Goal: Task Accomplishment & Management: Use online tool/utility

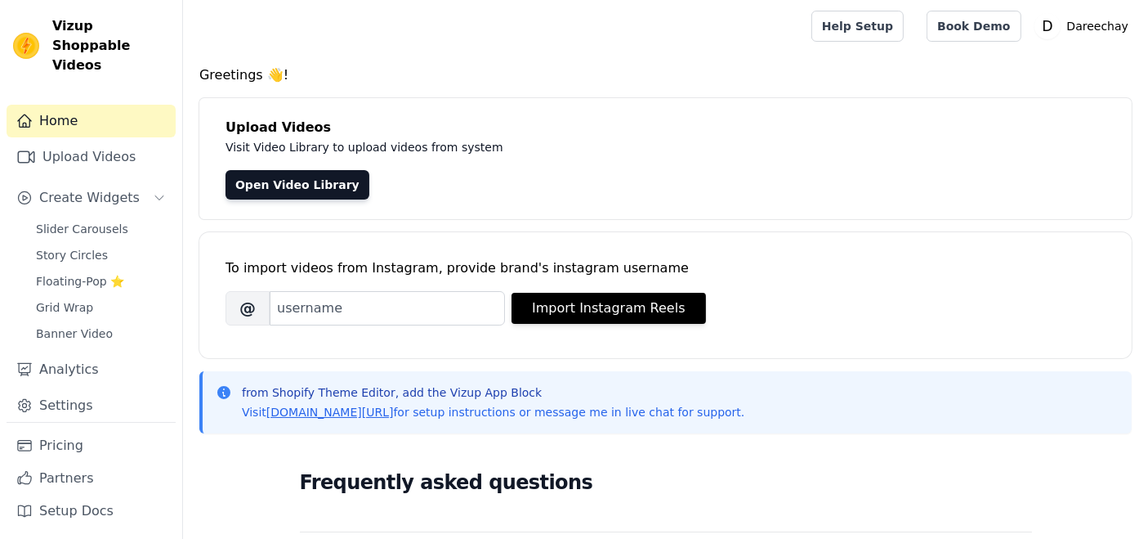
click at [78, 221] on span "Slider Carousels" at bounding box center [82, 229] width 92 height 16
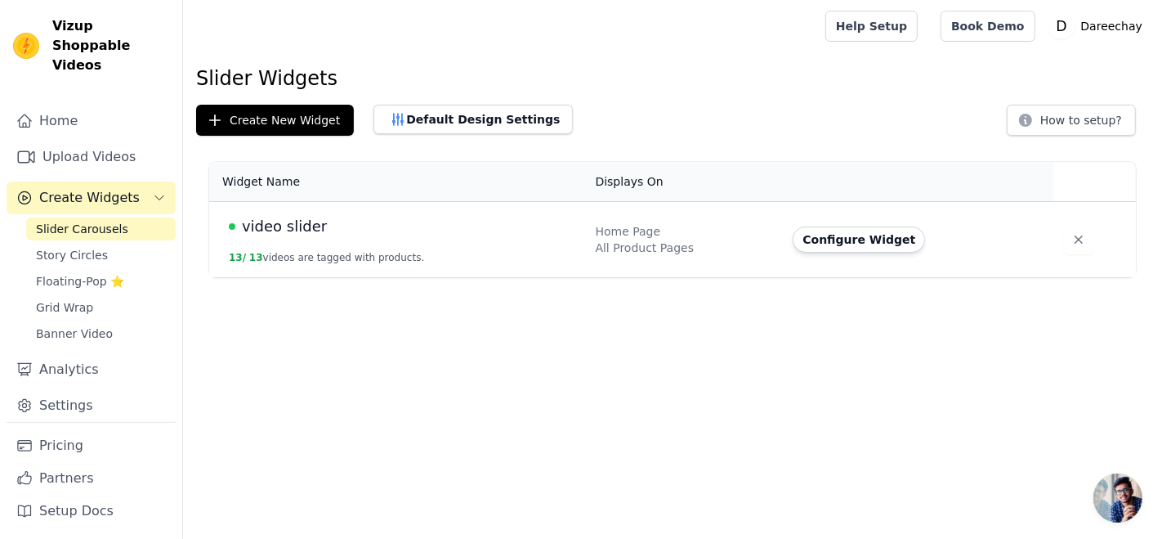
click at [342, 222] on div "video slider" at bounding box center [402, 226] width 347 height 23
click at [807, 235] on button "Configure Widget" at bounding box center [859, 239] width 132 height 26
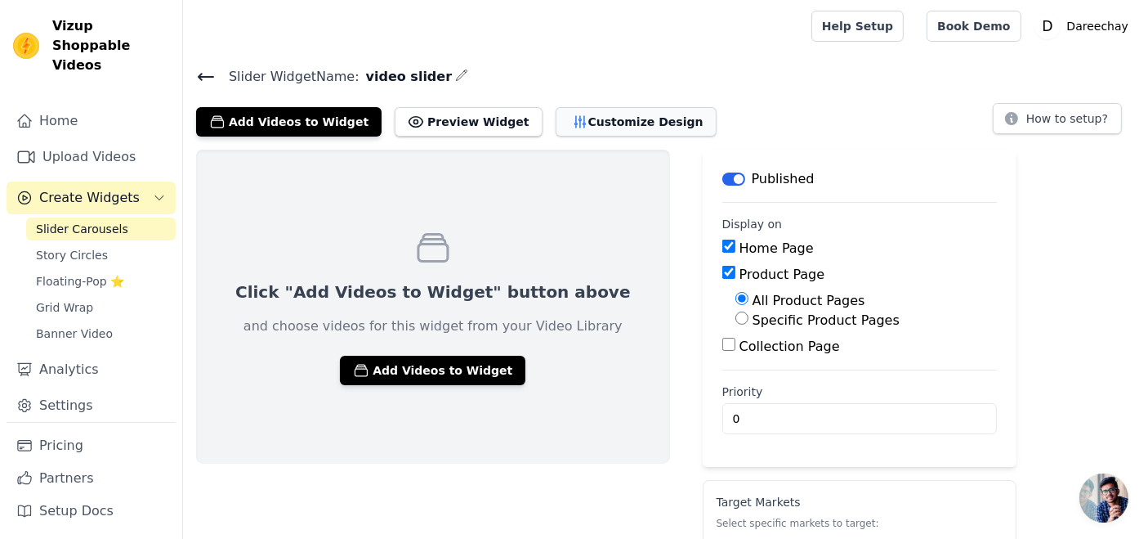
click at [579, 130] on button "Customize Design" at bounding box center [636, 121] width 161 height 29
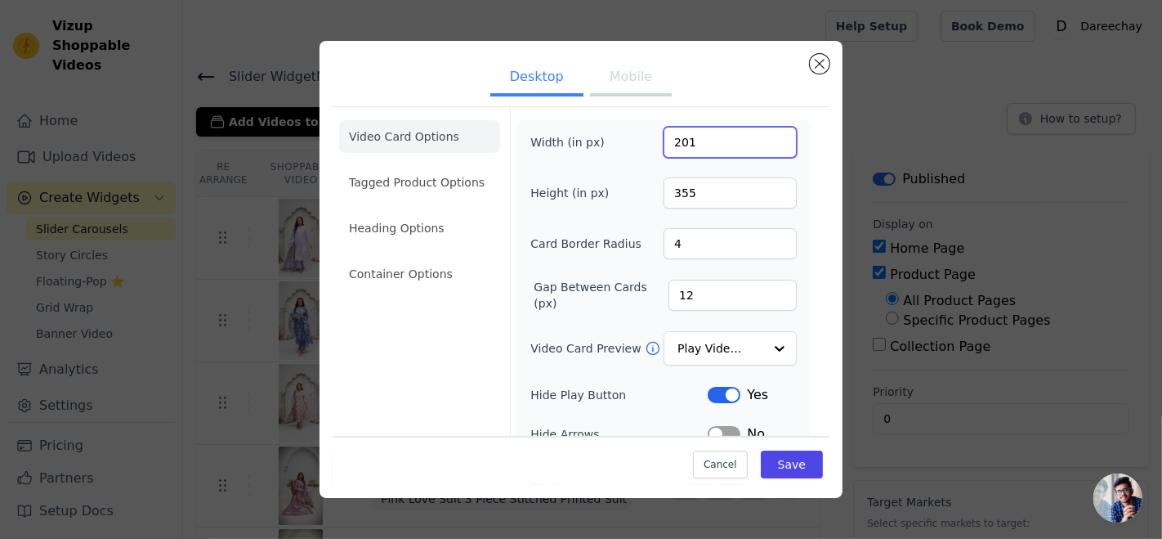
click at [765, 138] on input "201" at bounding box center [730, 142] width 133 height 31
click at [765, 138] on input "202" at bounding box center [730, 142] width 133 height 31
click at [765, 138] on input "203" at bounding box center [730, 142] width 133 height 31
click at [765, 138] on input "204" at bounding box center [730, 142] width 133 height 31
click at [765, 138] on input "205" at bounding box center [730, 142] width 133 height 31
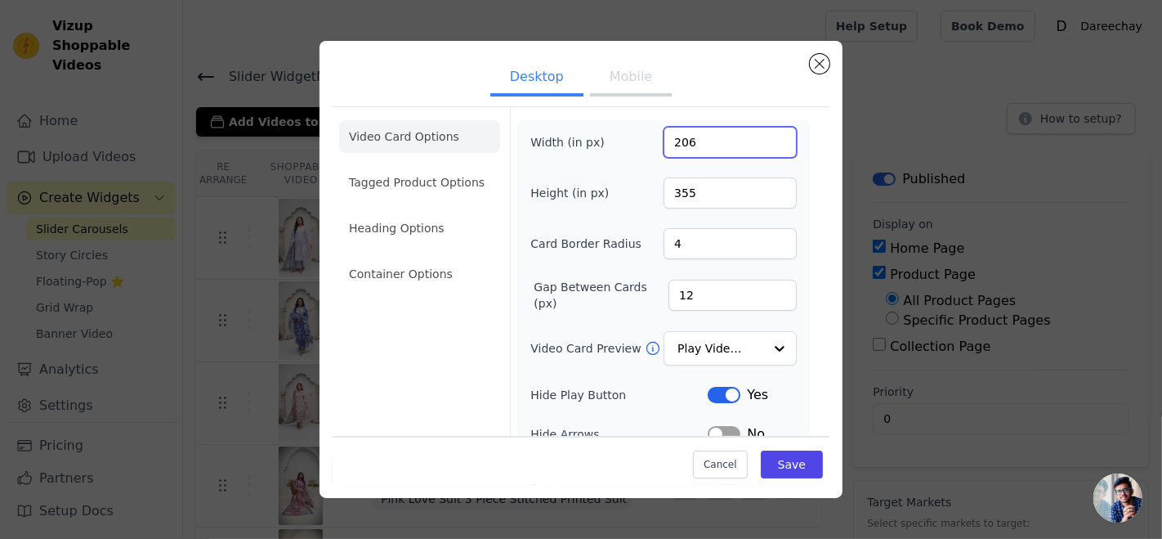
click at [765, 138] on input "206" at bounding box center [730, 142] width 133 height 31
click at [765, 138] on input "207" at bounding box center [730, 142] width 133 height 31
click at [765, 138] on input "208" at bounding box center [730, 142] width 133 height 31
click at [765, 138] on input "209" at bounding box center [730, 142] width 133 height 31
click at [765, 138] on input "210" at bounding box center [730, 142] width 133 height 31
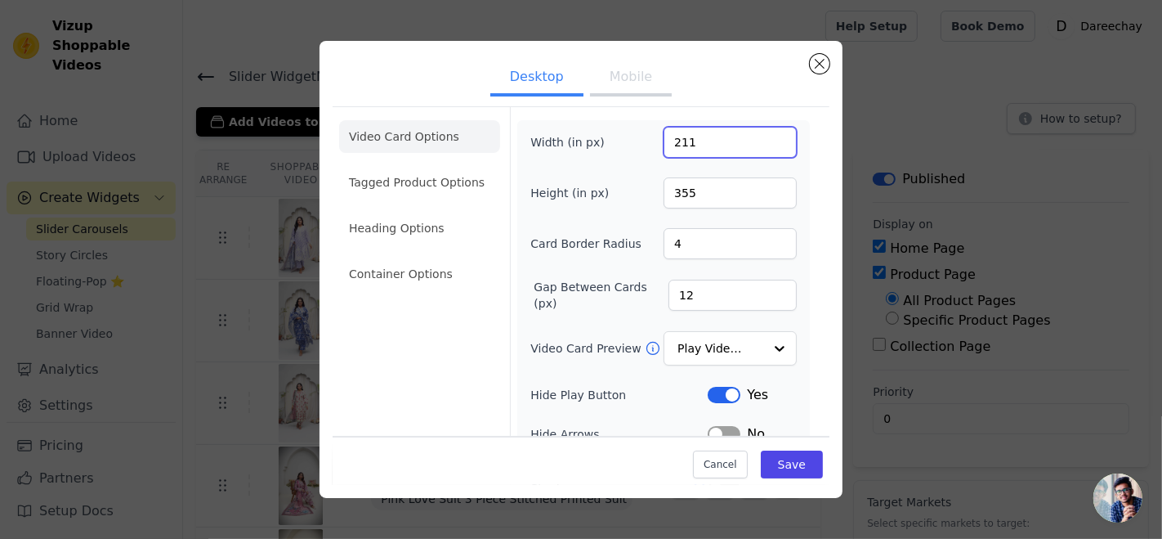
click at [765, 138] on input "211" at bounding box center [730, 142] width 133 height 31
click at [765, 138] on input "212" at bounding box center [730, 142] width 133 height 31
click at [765, 138] on input "213" at bounding box center [730, 142] width 133 height 31
click at [765, 138] on input "214" at bounding box center [730, 142] width 133 height 31
click at [765, 138] on input "215" at bounding box center [730, 142] width 133 height 31
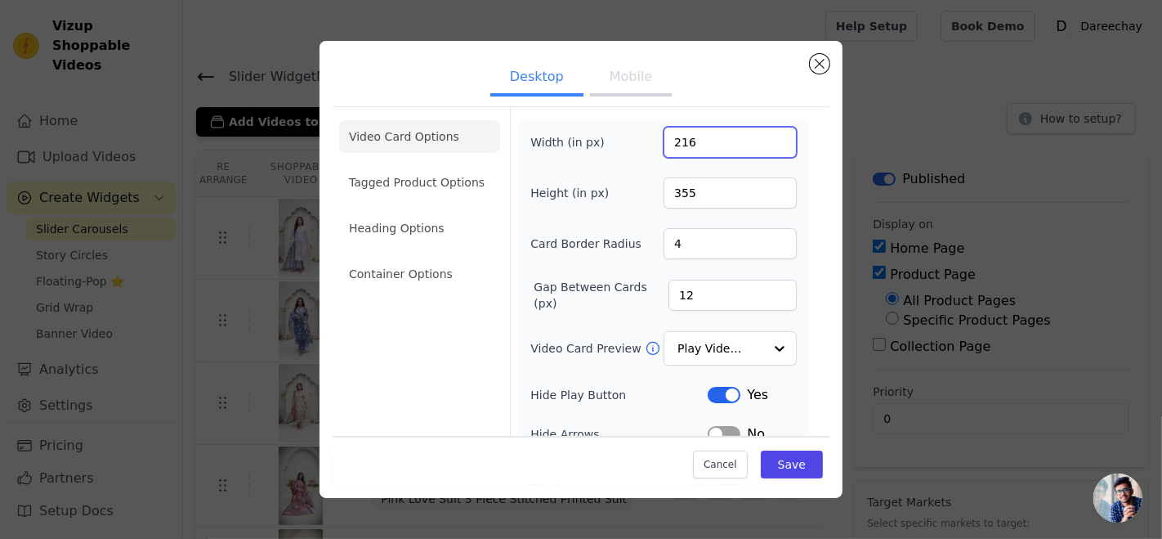
click at [765, 138] on input "216" at bounding box center [730, 142] width 133 height 31
click at [765, 138] on input "217" at bounding box center [730, 142] width 133 height 31
click at [765, 138] on input "218" at bounding box center [730, 142] width 133 height 31
type input "219"
click at [765, 138] on input "219" at bounding box center [730, 142] width 133 height 31
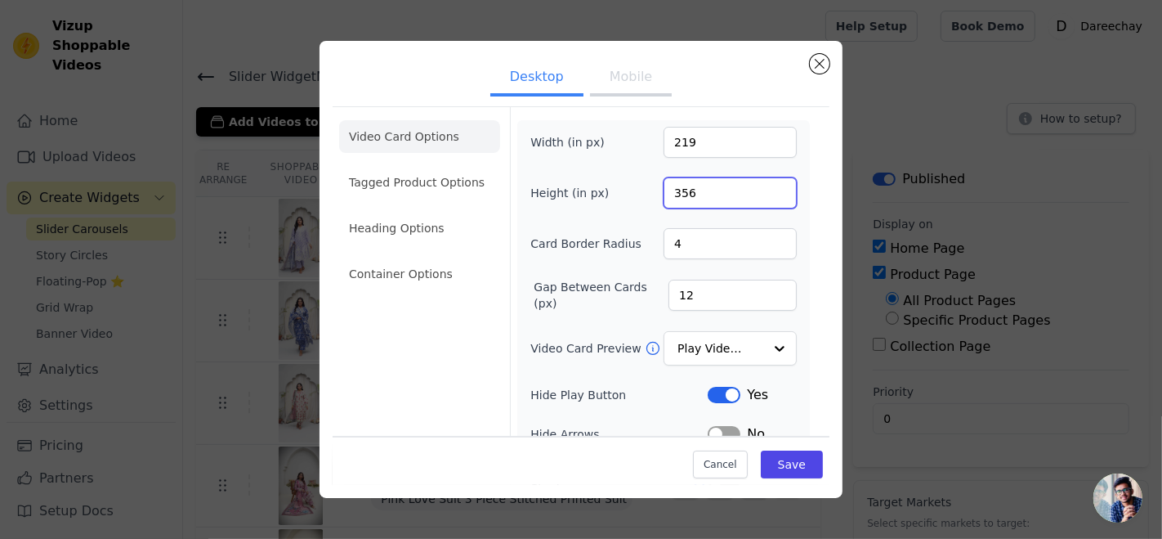
click at [764, 189] on input "356" at bounding box center [730, 192] width 133 height 31
click at [764, 189] on input "357" at bounding box center [730, 192] width 133 height 31
click at [764, 189] on input "358" at bounding box center [730, 192] width 133 height 31
click at [764, 189] on input "359" at bounding box center [730, 192] width 133 height 31
click at [764, 189] on input "360" at bounding box center [730, 192] width 133 height 31
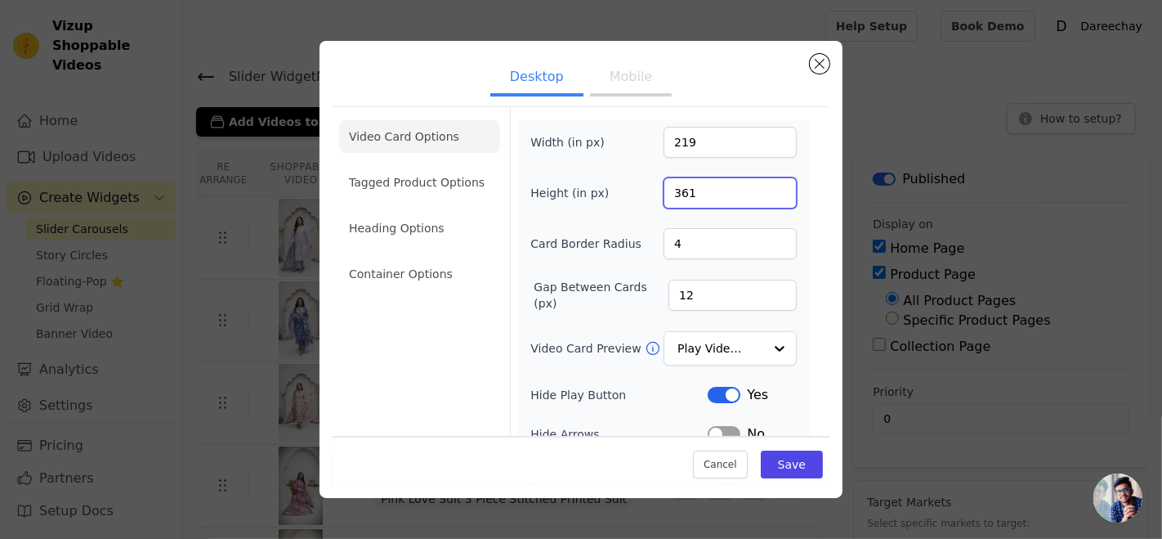
click at [764, 189] on input "361" at bounding box center [730, 192] width 133 height 31
click at [764, 189] on input "362" at bounding box center [730, 192] width 133 height 31
click at [764, 189] on input "363" at bounding box center [730, 192] width 133 height 31
click at [764, 189] on input "364" at bounding box center [730, 192] width 133 height 31
click at [764, 189] on input "365" at bounding box center [730, 192] width 133 height 31
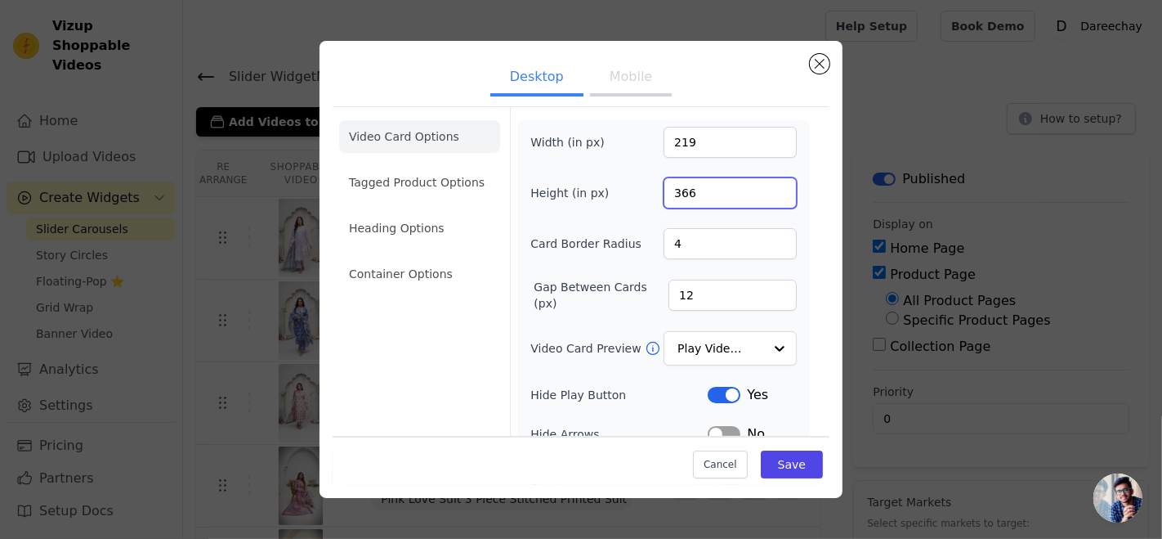
click at [764, 189] on input "366" at bounding box center [730, 192] width 133 height 31
click at [764, 189] on input "367" at bounding box center [730, 192] width 133 height 31
click at [764, 189] on input "368" at bounding box center [730, 192] width 133 height 31
click at [764, 189] on input "369" at bounding box center [730, 192] width 133 height 31
click at [764, 189] on input "370" at bounding box center [730, 192] width 133 height 31
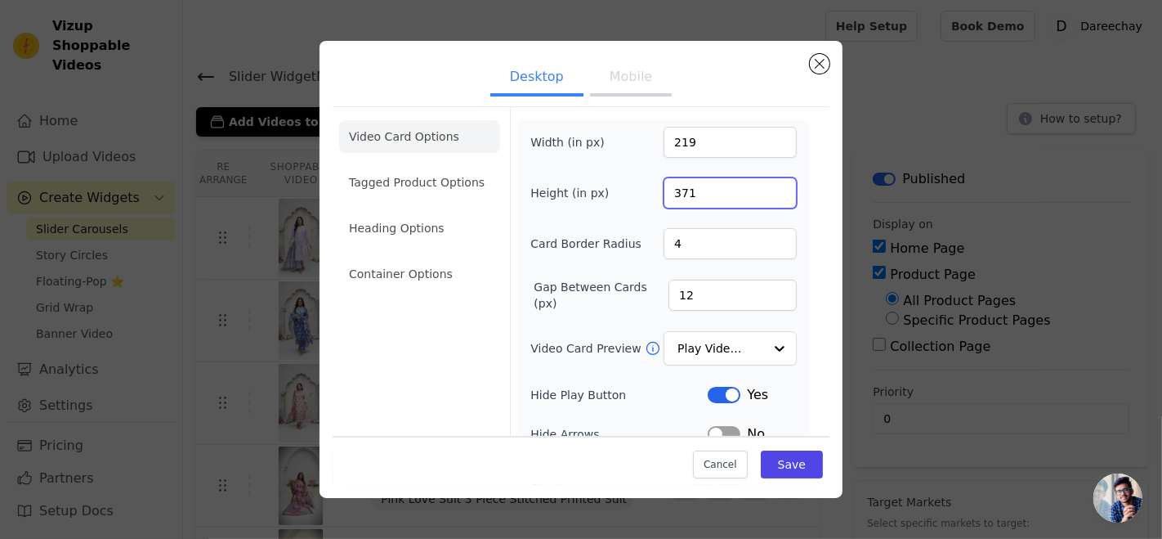
click at [764, 189] on input "371" at bounding box center [730, 192] width 133 height 31
click at [764, 189] on input "372" at bounding box center [730, 192] width 133 height 31
type input "373"
click at [764, 189] on input "373" at bounding box center [730, 192] width 133 height 31
click at [766, 136] on input "220" at bounding box center [730, 142] width 133 height 31
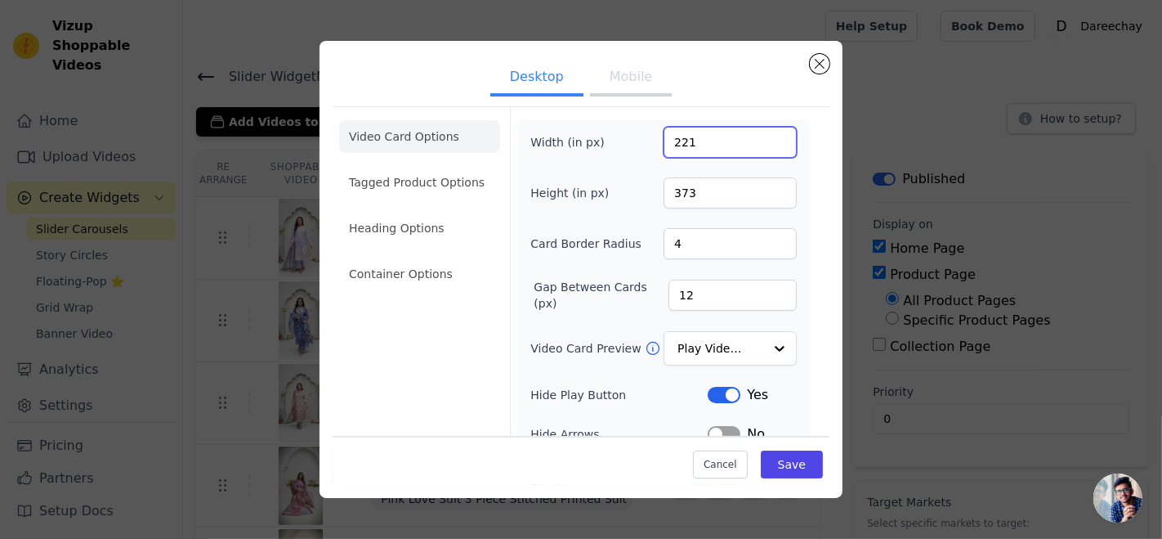
click at [766, 136] on input "221" at bounding box center [730, 142] width 133 height 31
click at [766, 136] on input "222" at bounding box center [730, 142] width 133 height 31
click at [766, 136] on input "223" at bounding box center [730, 142] width 133 height 31
click at [766, 136] on input "224" at bounding box center [730, 142] width 133 height 31
click at [766, 136] on input "225" at bounding box center [730, 142] width 133 height 31
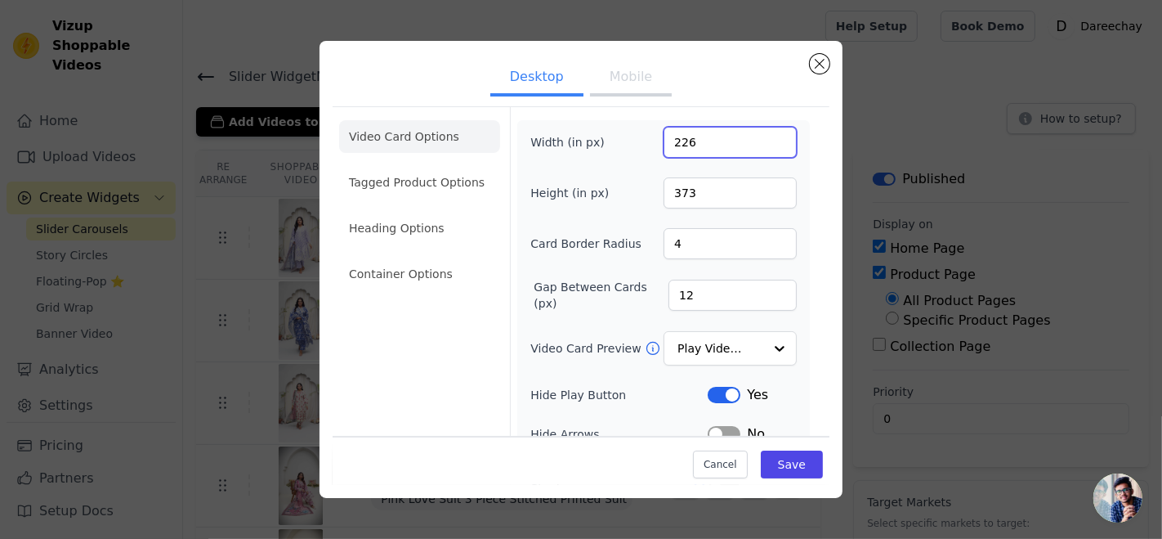
click at [766, 136] on input "226" at bounding box center [730, 142] width 133 height 31
click at [766, 136] on input "227" at bounding box center [730, 142] width 133 height 31
click at [766, 136] on input "228" at bounding box center [730, 142] width 133 height 31
click at [766, 136] on input "229" at bounding box center [730, 142] width 133 height 31
click at [766, 136] on input "230" at bounding box center [730, 142] width 133 height 31
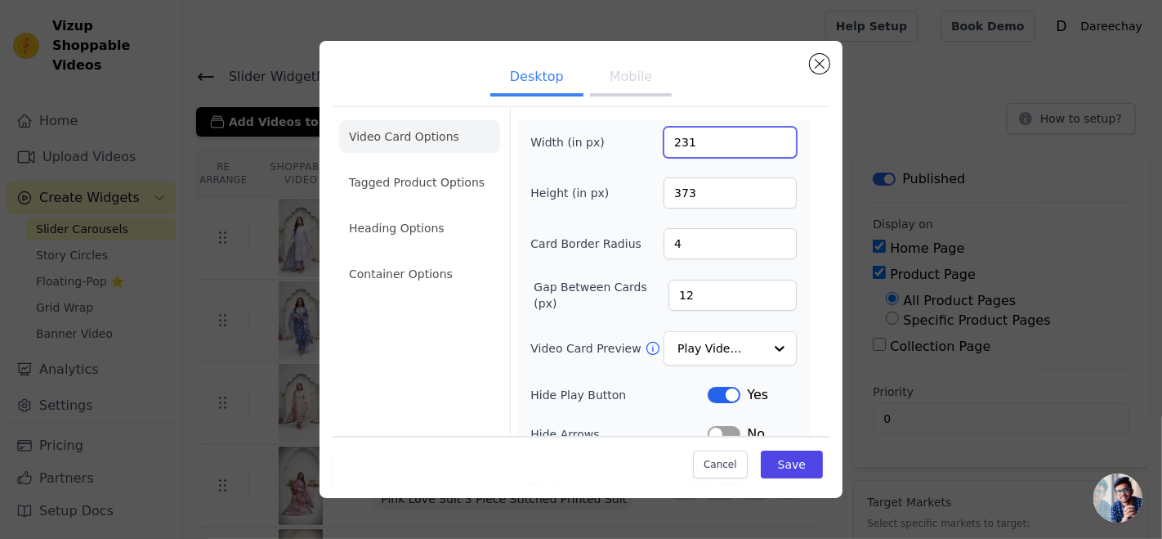
click at [766, 136] on input "231" at bounding box center [730, 142] width 133 height 31
click at [766, 136] on input "232" at bounding box center [730, 142] width 133 height 31
click at [766, 136] on input "233" at bounding box center [730, 142] width 133 height 31
click at [766, 136] on input "234" at bounding box center [730, 142] width 133 height 31
click at [766, 136] on input "235" at bounding box center [730, 142] width 133 height 31
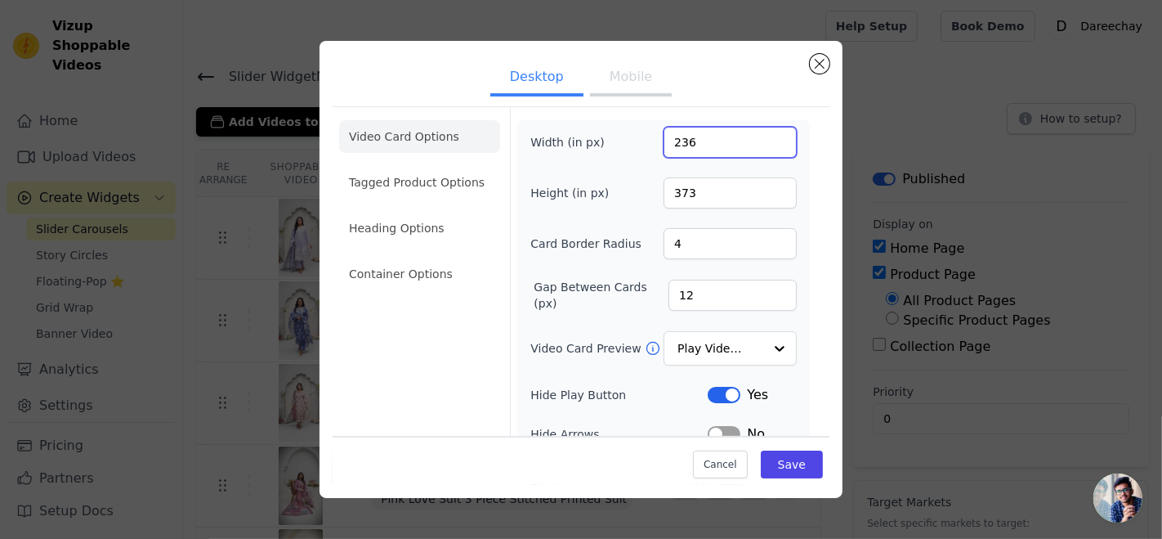
click at [766, 136] on input "236" at bounding box center [730, 142] width 133 height 31
click at [766, 136] on input "237" at bounding box center [730, 142] width 133 height 31
click at [766, 136] on input "238" at bounding box center [730, 142] width 133 height 31
click at [766, 136] on input "239" at bounding box center [730, 142] width 133 height 31
click at [766, 136] on input "240" at bounding box center [730, 142] width 133 height 31
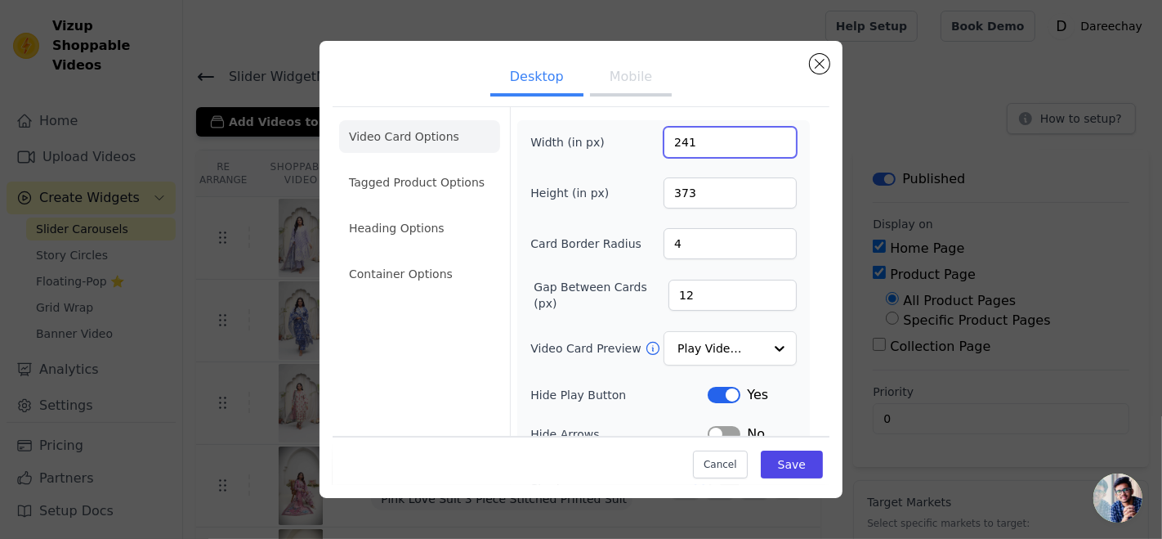
click at [766, 136] on input "241" at bounding box center [730, 142] width 133 height 31
click at [766, 136] on input "242" at bounding box center [730, 142] width 133 height 31
click at [766, 136] on input "243" at bounding box center [730, 142] width 133 height 31
click at [766, 136] on input "244" at bounding box center [730, 142] width 133 height 31
click at [766, 136] on input "245" at bounding box center [730, 142] width 133 height 31
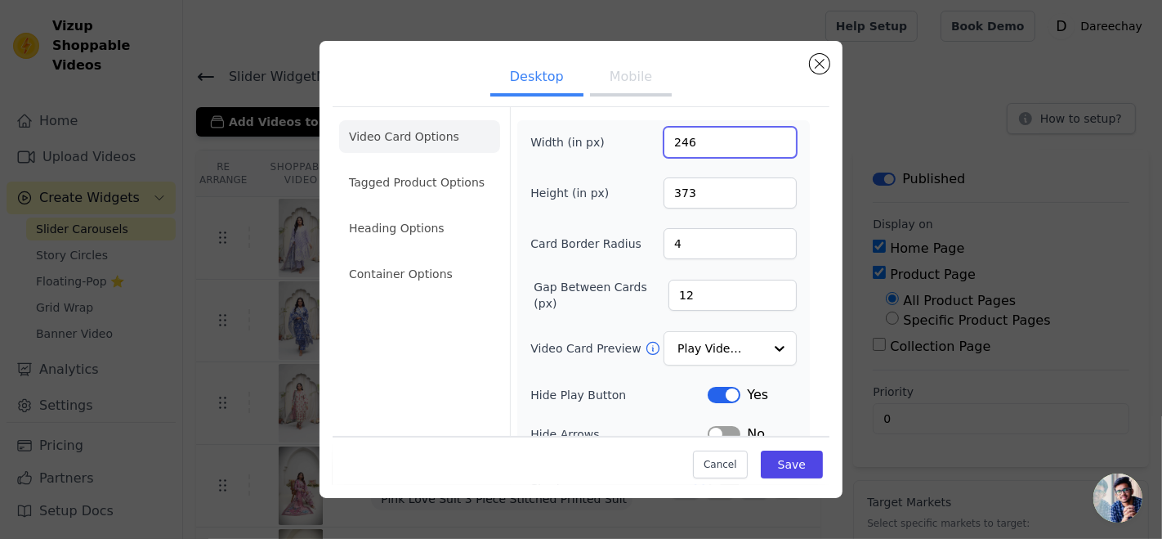
click at [766, 136] on input "246" at bounding box center [730, 142] width 133 height 31
click at [766, 136] on input "247" at bounding box center [730, 142] width 133 height 31
click at [766, 136] on input "248" at bounding box center [730, 142] width 133 height 31
click at [766, 136] on input "249" at bounding box center [730, 142] width 133 height 31
click at [766, 136] on input "250" at bounding box center [730, 142] width 133 height 31
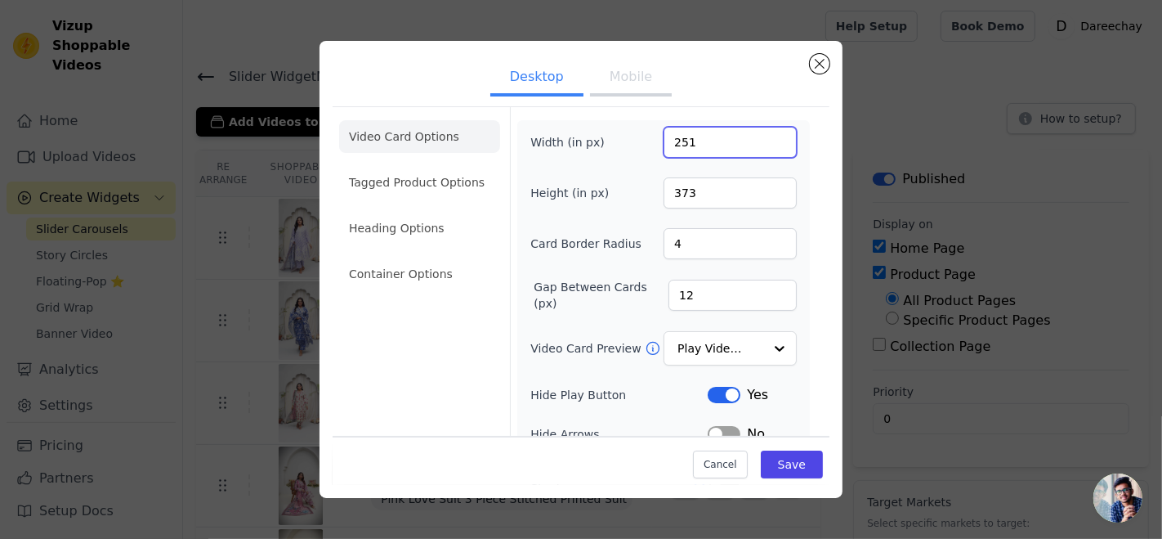
click at [766, 136] on input "251" at bounding box center [730, 142] width 133 height 31
click at [766, 136] on input "252" at bounding box center [730, 142] width 133 height 31
type input "253"
click at [766, 136] on input "253" at bounding box center [730, 142] width 133 height 31
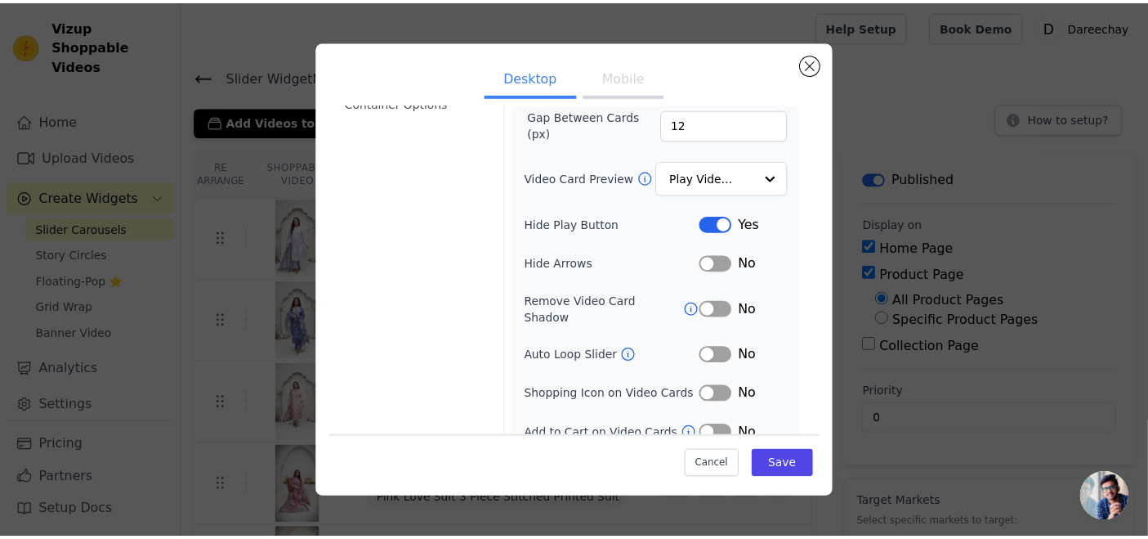
scroll to position [172, 0]
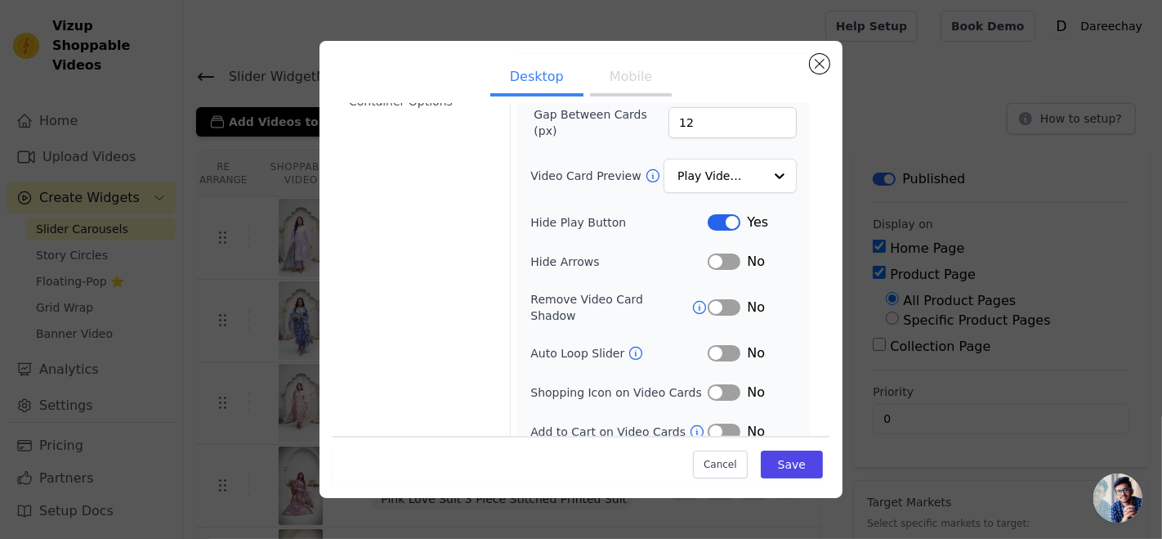
click at [713, 345] on button "Label" at bounding box center [724, 353] width 33 height 16
click at [714, 423] on button "Label" at bounding box center [724, 431] width 33 height 16
click at [781, 466] on button "Save" at bounding box center [792, 464] width 62 height 28
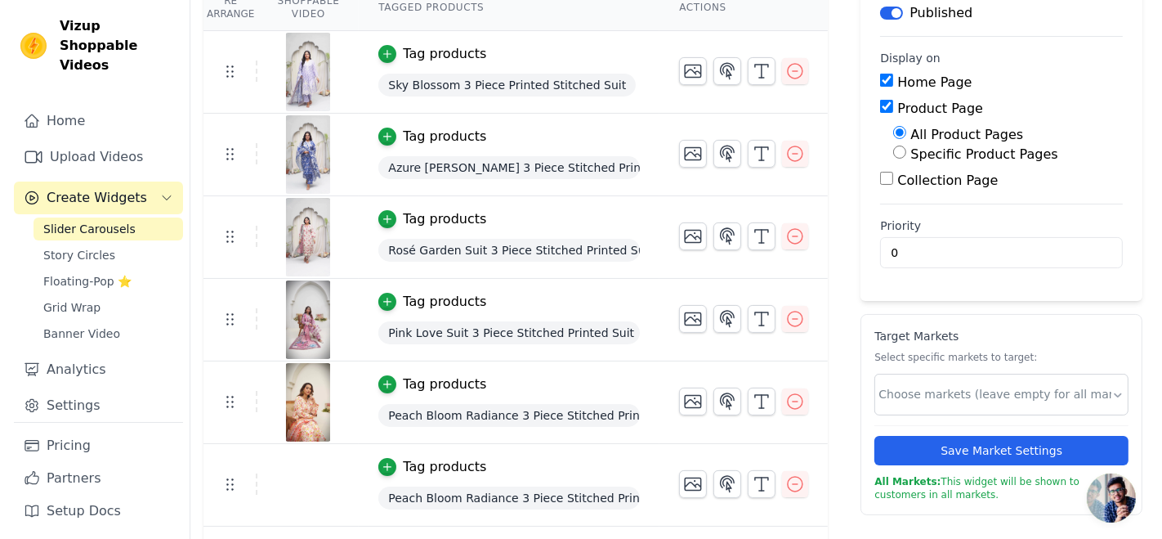
scroll to position [0, 0]
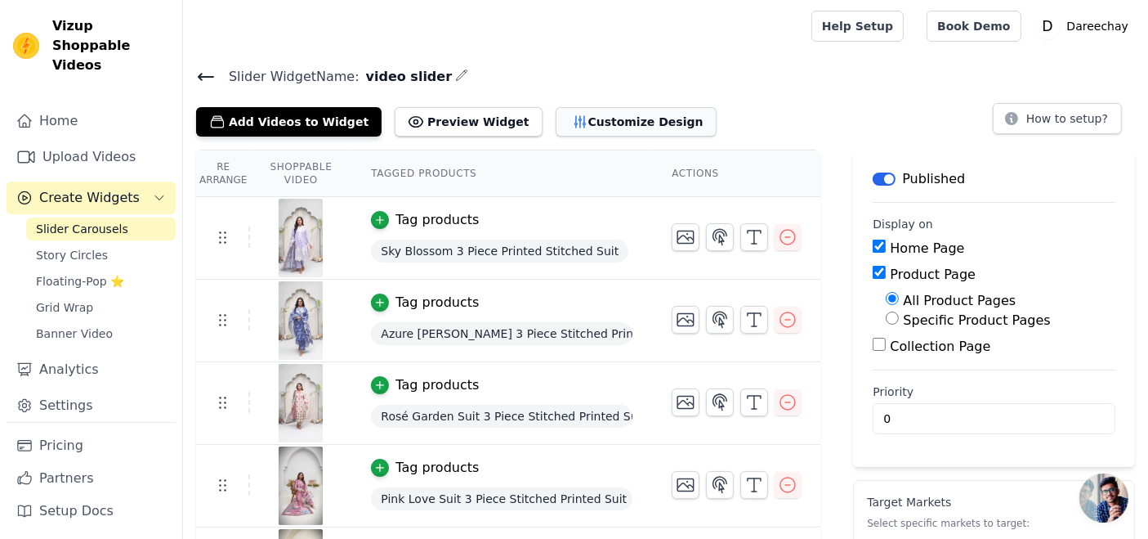
click at [571, 118] on button "Customize Design" at bounding box center [636, 121] width 161 height 29
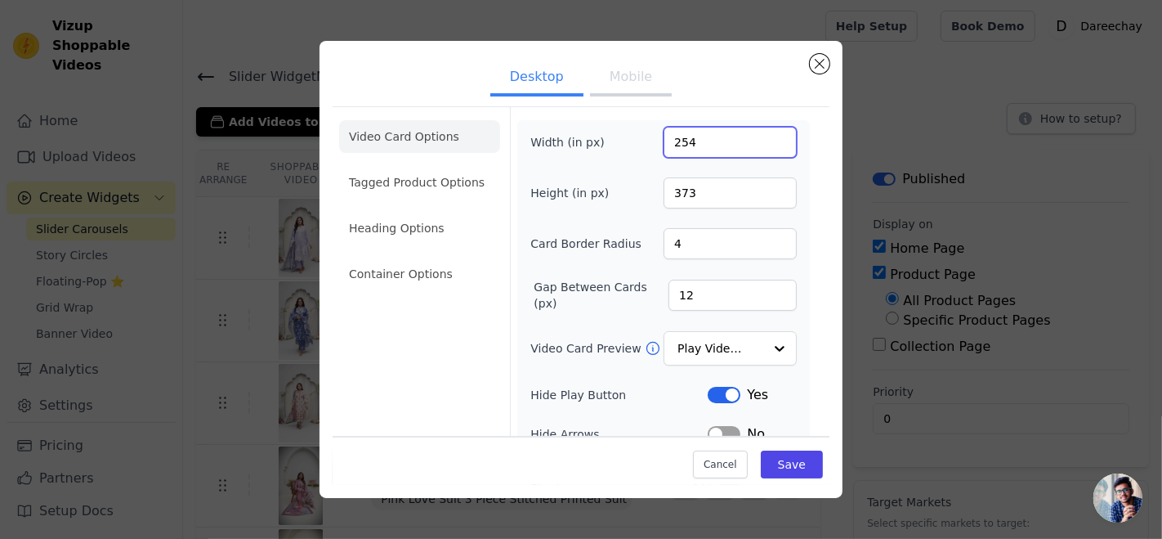
click at [766, 138] on input "254" at bounding box center [730, 142] width 133 height 31
click at [766, 138] on input "255" at bounding box center [730, 142] width 133 height 31
click at [766, 138] on input "256" at bounding box center [730, 142] width 133 height 31
click at [766, 138] on input "257" at bounding box center [730, 142] width 133 height 31
click at [766, 138] on input "258" at bounding box center [730, 142] width 133 height 31
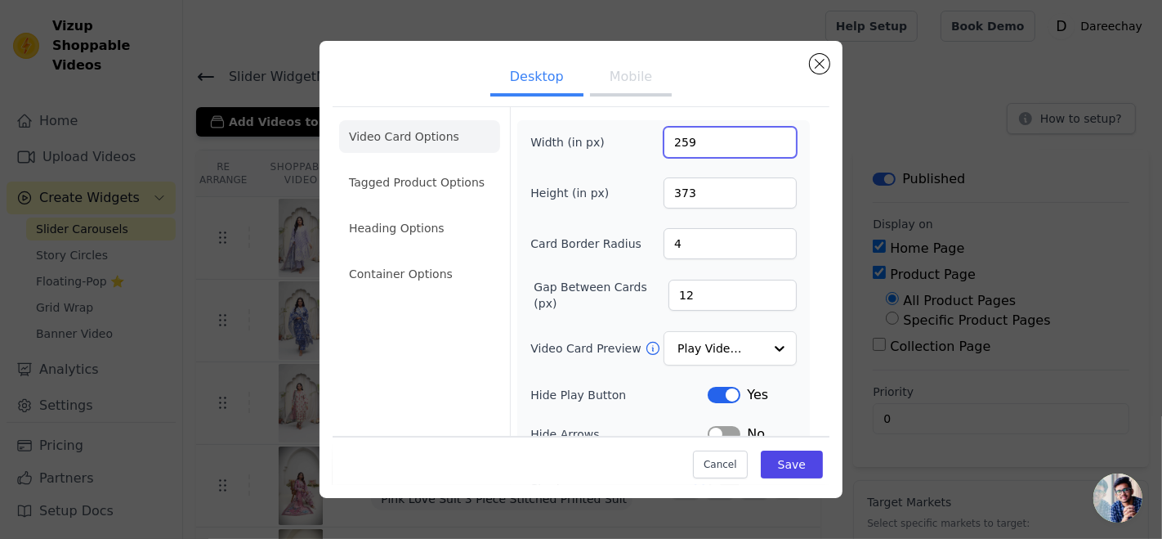
click at [766, 138] on input "259" at bounding box center [730, 142] width 133 height 31
drag, startPoint x: 766, startPoint y: 138, endPoint x: 695, endPoint y: 195, distance: 90.1
click at [695, 158] on input "236" at bounding box center [730, 142] width 133 height 31
click at [766, 136] on input "237" at bounding box center [730, 142] width 133 height 31
click at [766, 136] on input "238" at bounding box center [730, 142] width 133 height 31
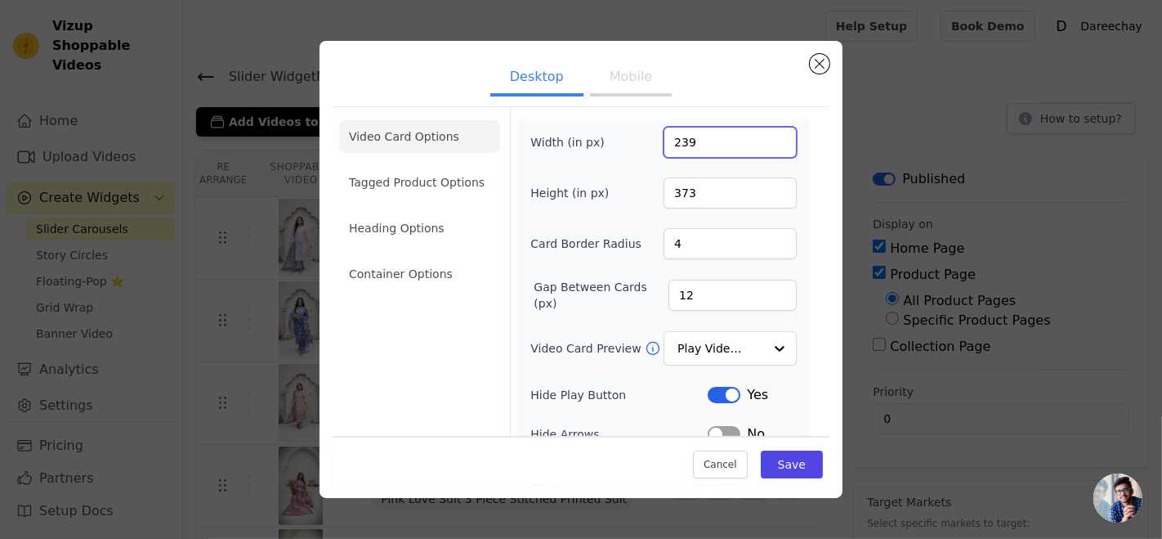
click at [766, 136] on input "239" at bounding box center [730, 142] width 133 height 31
click at [766, 136] on input "240" at bounding box center [730, 142] width 133 height 31
click at [766, 136] on input "241" at bounding box center [730, 142] width 133 height 31
click at [766, 136] on input "242" at bounding box center [730, 142] width 133 height 31
click at [766, 136] on input "243" at bounding box center [730, 142] width 133 height 31
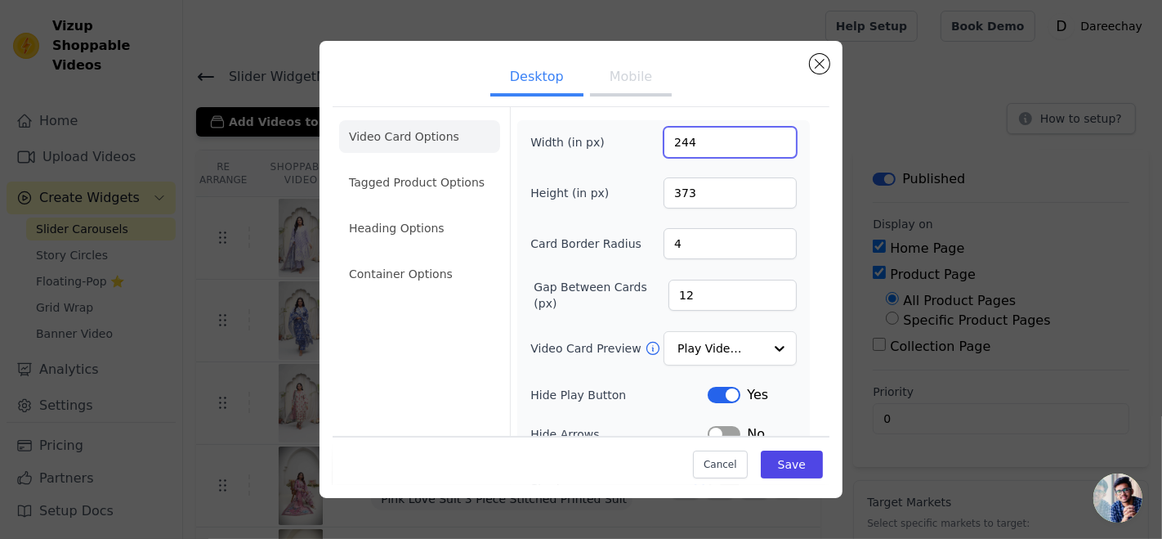
click at [766, 136] on input "244" at bounding box center [730, 142] width 133 height 31
type input "245"
click at [766, 136] on input "245" at bounding box center [730, 142] width 133 height 31
click at [767, 188] on input "374" at bounding box center [730, 192] width 133 height 31
click at [767, 188] on input "375" at bounding box center [730, 192] width 133 height 31
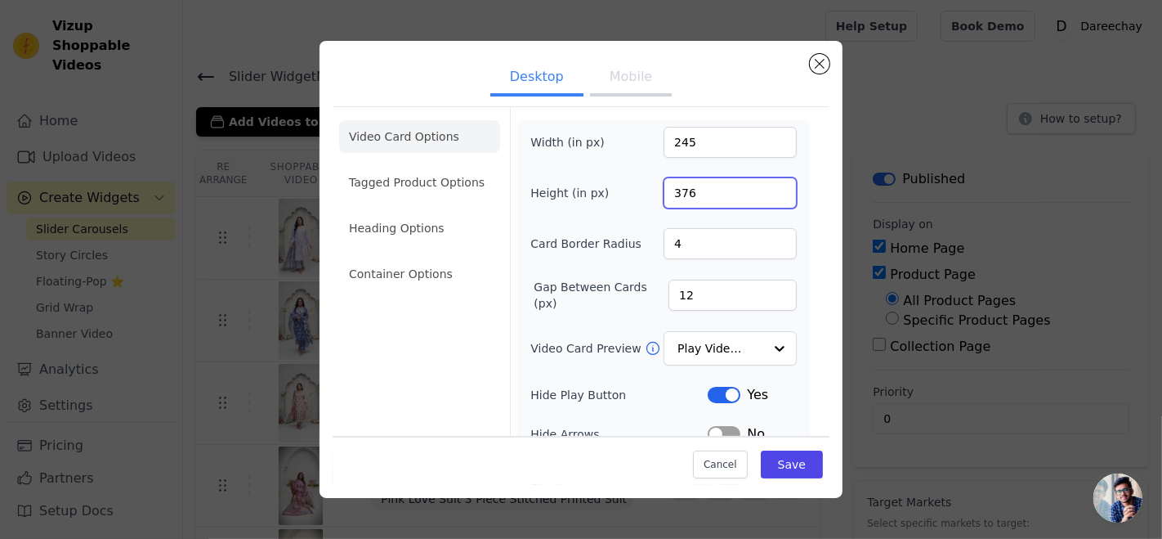
click at [767, 188] on input "376" at bounding box center [730, 192] width 133 height 31
click at [767, 188] on input "377" at bounding box center [730, 192] width 133 height 31
click at [767, 188] on input "378" at bounding box center [730, 192] width 133 height 31
click at [767, 188] on input "379" at bounding box center [730, 192] width 133 height 31
click at [767, 188] on input "380" at bounding box center [730, 192] width 133 height 31
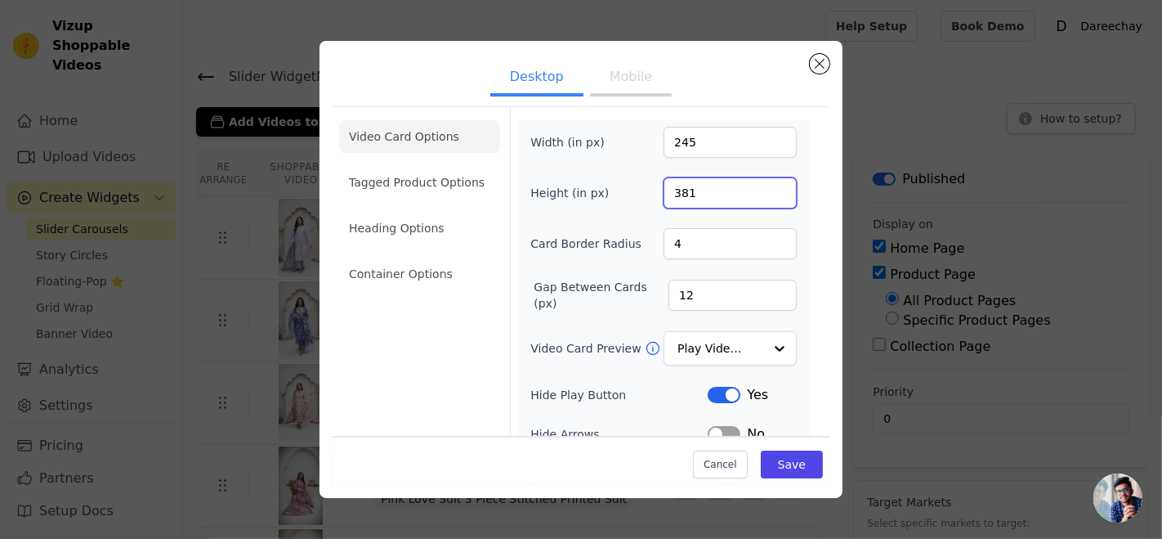
click at [767, 188] on input "381" at bounding box center [730, 192] width 133 height 31
click at [767, 188] on input "382" at bounding box center [730, 192] width 133 height 31
click at [767, 188] on input "383" at bounding box center [730, 192] width 133 height 31
click at [767, 188] on input "384" at bounding box center [730, 192] width 133 height 31
click at [767, 188] on input "385" at bounding box center [730, 192] width 133 height 31
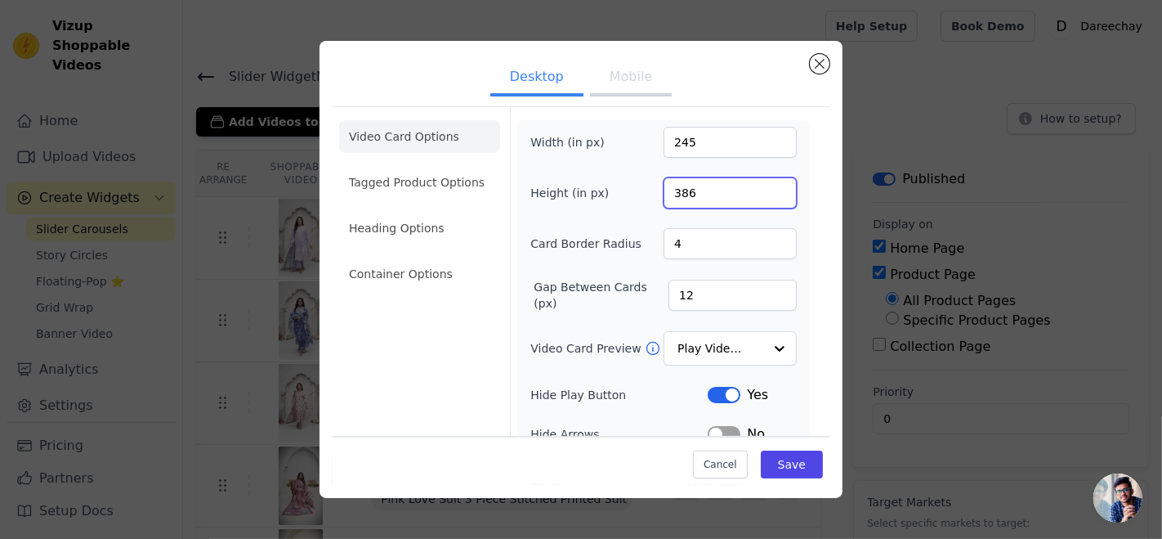
click at [767, 188] on input "386" at bounding box center [730, 192] width 133 height 31
click at [767, 188] on input "387" at bounding box center [730, 192] width 133 height 31
click at [767, 188] on input "388" at bounding box center [730, 192] width 133 height 31
click at [767, 188] on input "389" at bounding box center [730, 192] width 133 height 31
click at [767, 188] on input "390" at bounding box center [730, 192] width 133 height 31
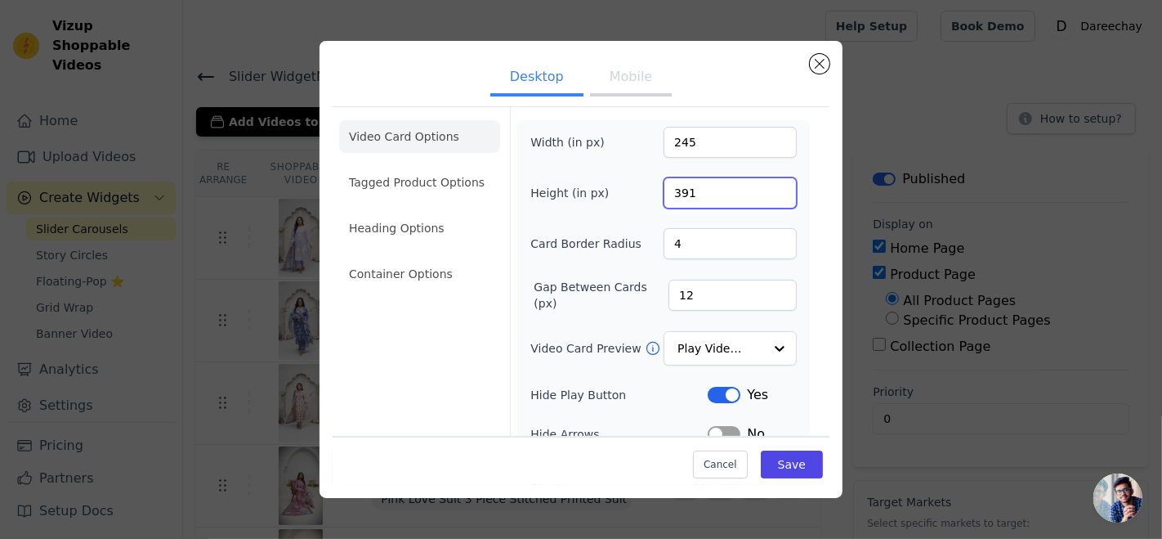
click at [767, 188] on input "391" at bounding box center [730, 192] width 133 height 31
click at [767, 188] on input "392" at bounding box center [730, 192] width 133 height 31
click at [767, 188] on input "393" at bounding box center [730, 192] width 133 height 31
click at [767, 188] on input "394" at bounding box center [730, 192] width 133 height 31
click at [767, 188] on input "395" at bounding box center [730, 192] width 133 height 31
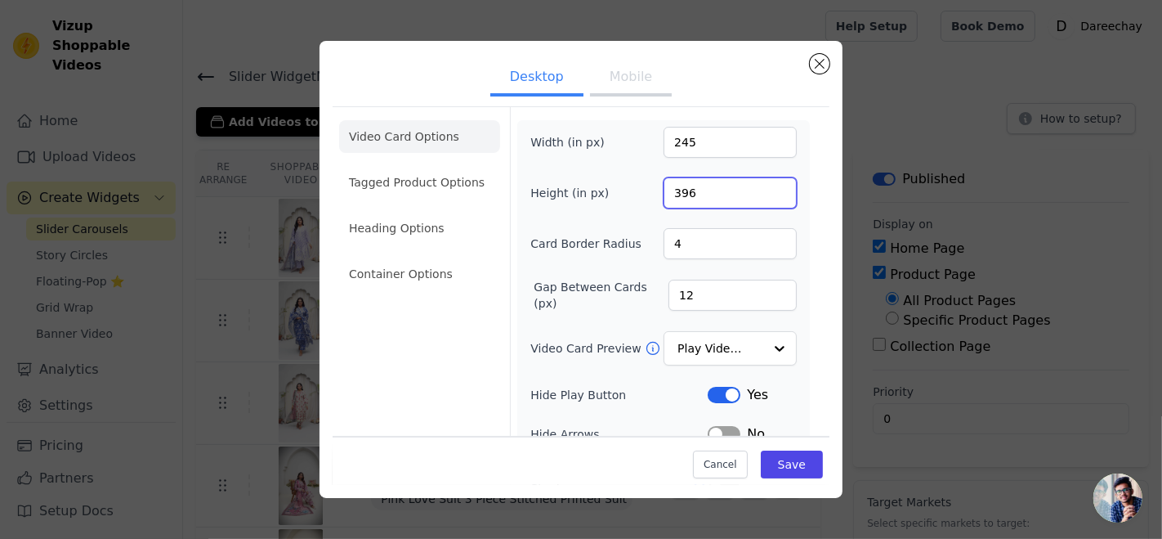
click at [767, 188] on input "396" at bounding box center [730, 192] width 133 height 31
click at [767, 188] on input "397" at bounding box center [730, 192] width 133 height 31
click at [767, 188] on input "398" at bounding box center [730, 192] width 133 height 31
click at [767, 188] on input "399" at bounding box center [730, 192] width 133 height 31
click at [767, 188] on input "400" at bounding box center [730, 192] width 133 height 31
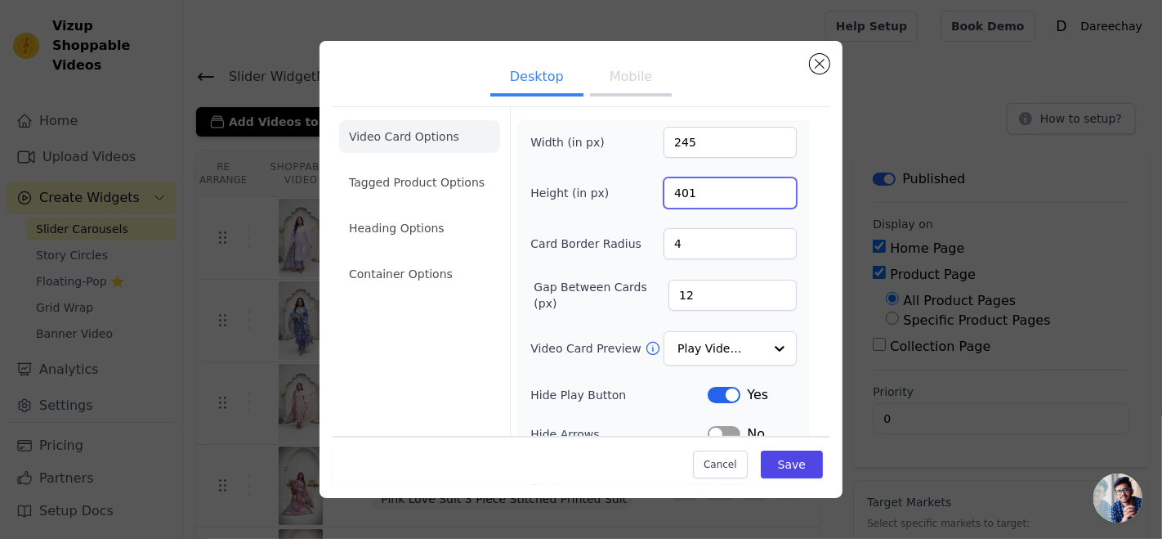
click at [767, 188] on input "401" at bounding box center [730, 192] width 133 height 31
click at [767, 188] on input "402" at bounding box center [730, 192] width 133 height 31
click at [767, 188] on input "403" at bounding box center [730, 192] width 133 height 31
click at [767, 188] on input "404" at bounding box center [730, 192] width 133 height 31
click at [767, 188] on input "405" at bounding box center [730, 192] width 133 height 31
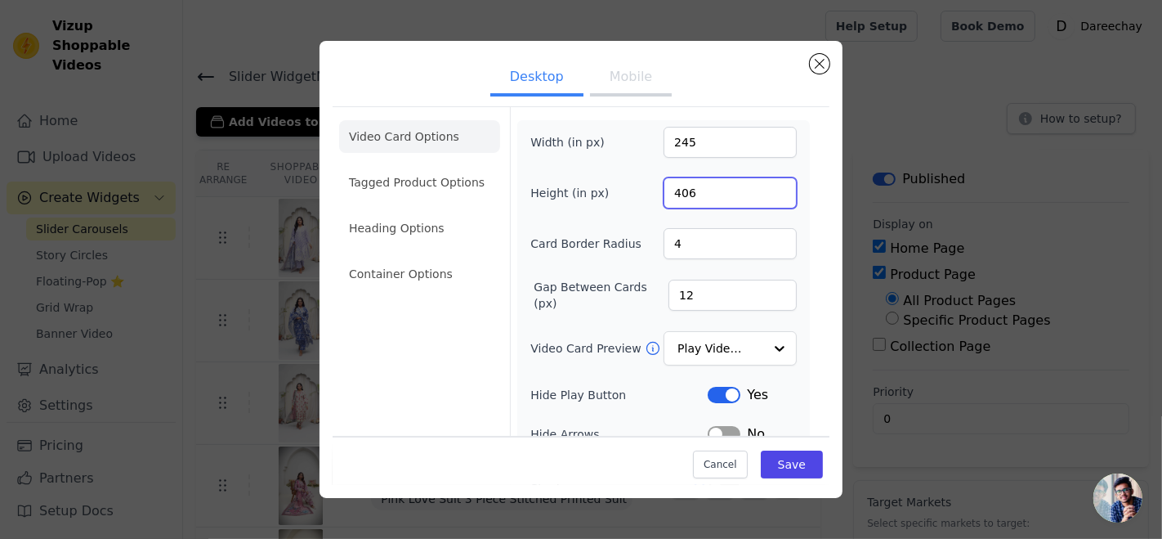
click at [767, 188] on input "406" at bounding box center [730, 192] width 133 height 31
type input "407"
click at [767, 188] on input "407" at bounding box center [730, 192] width 133 height 31
click at [766, 138] on input "246" at bounding box center [730, 142] width 133 height 31
click at [766, 138] on input "247" at bounding box center [730, 142] width 133 height 31
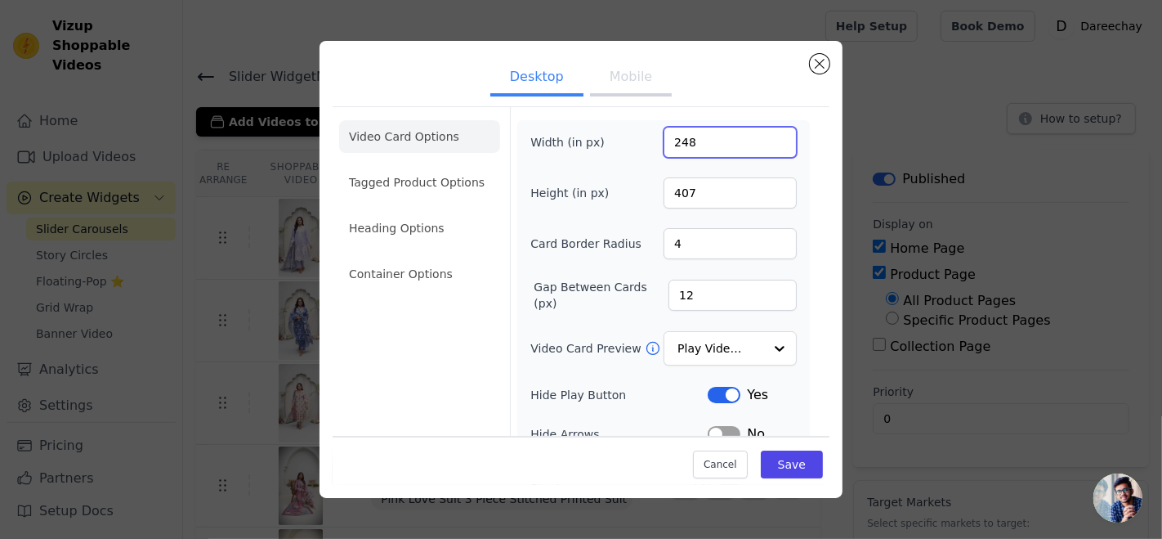
click at [766, 138] on input "248" at bounding box center [730, 142] width 133 height 31
click at [766, 138] on input "249" at bounding box center [730, 142] width 133 height 31
click at [766, 138] on input "250" at bounding box center [730, 142] width 133 height 31
click at [766, 138] on input "251" at bounding box center [730, 142] width 133 height 31
click at [766, 138] on input "252" at bounding box center [730, 142] width 133 height 31
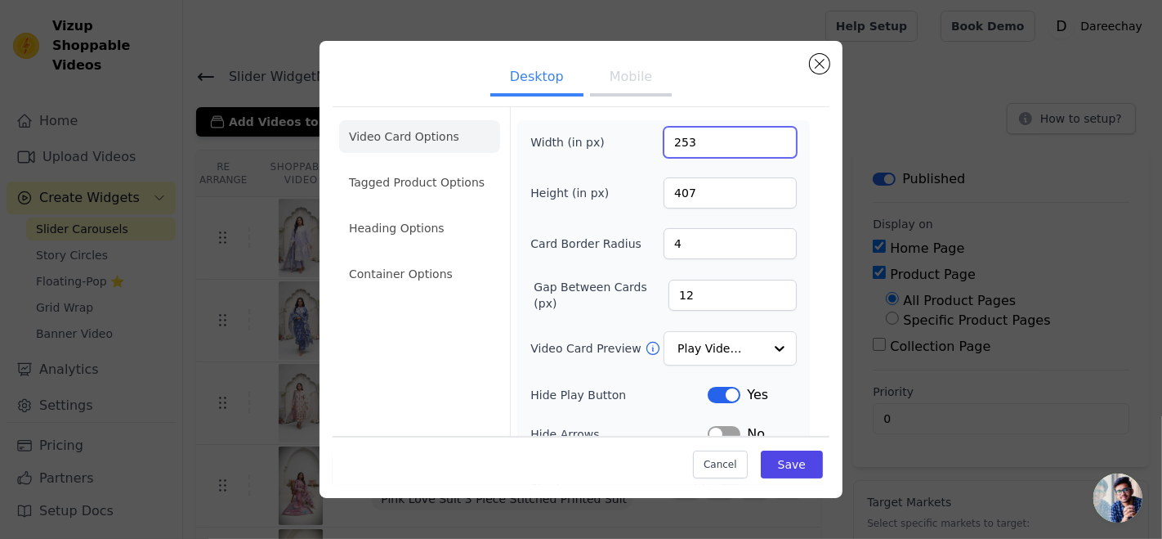
click at [766, 138] on input "253" at bounding box center [730, 142] width 133 height 31
click at [766, 138] on input "254" at bounding box center [730, 142] width 133 height 31
click at [766, 138] on input "255" at bounding box center [730, 142] width 133 height 31
click at [766, 138] on input "256" at bounding box center [730, 142] width 133 height 31
click at [766, 138] on input "257" at bounding box center [730, 142] width 133 height 31
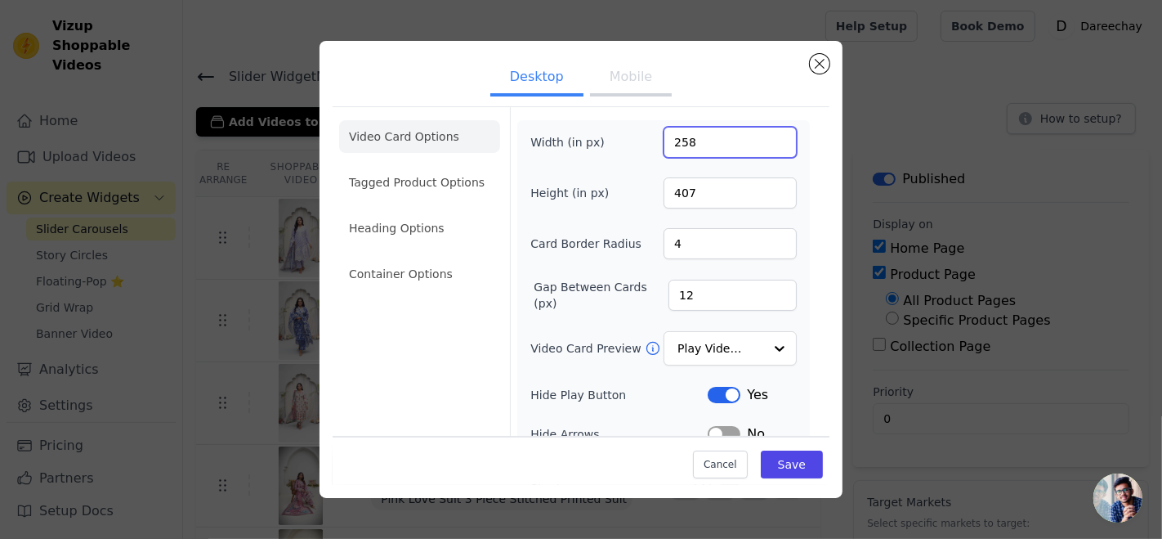
click at [766, 138] on input "258" at bounding box center [730, 142] width 133 height 31
click at [766, 138] on input "259" at bounding box center [730, 142] width 133 height 31
click at [766, 138] on input "260" at bounding box center [730, 142] width 133 height 31
click at [766, 138] on input "261" at bounding box center [730, 142] width 133 height 31
click at [766, 138] on input "262" at bounding box center [730, 142] width 133 height 31
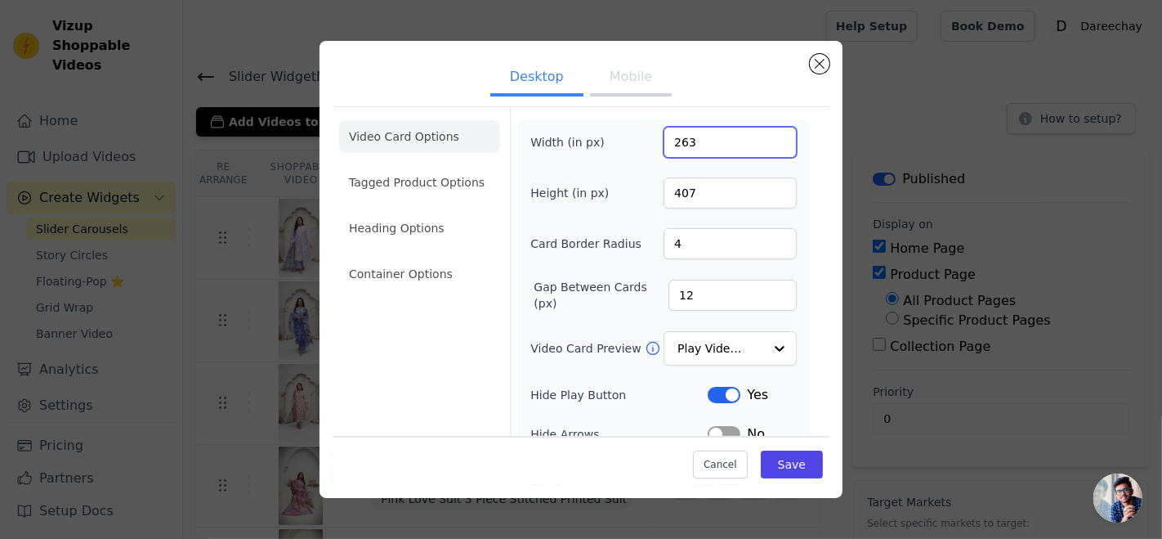
click at [766, 138] on input "263" at bounding box center [730, 142] width 133 height 31
click at [766, 138] on input "264" at bounding box center [730, 142] width 133 height 31
type input "265"
click at [766, 138] on input "265" at bounding box center [730, 142] width 133 height 31
click at [767, 186] on input "408" at bounding box center [730, 192] width 133 height 31
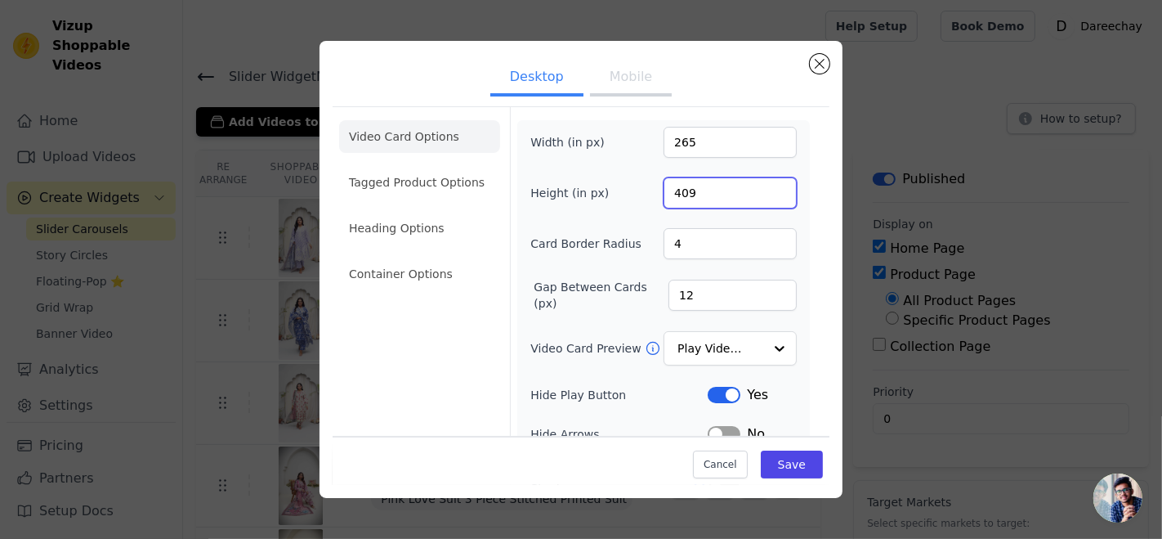
click at [767, 186] on input "409" at bounding box center [730, 192] width 133 height 31
click at [767, 186] on input "410" at bounding box center [730, 192] width 133 height 31
click at [767, 186] on input "411" at bounding box center [730, 192] width 133 height 31
click at [767, 186] on input "412" at bounding box center [730, 192] width 133 height 31
click at [767, 186] on input "413" at bounding box center [730, 192] width 133 height 31
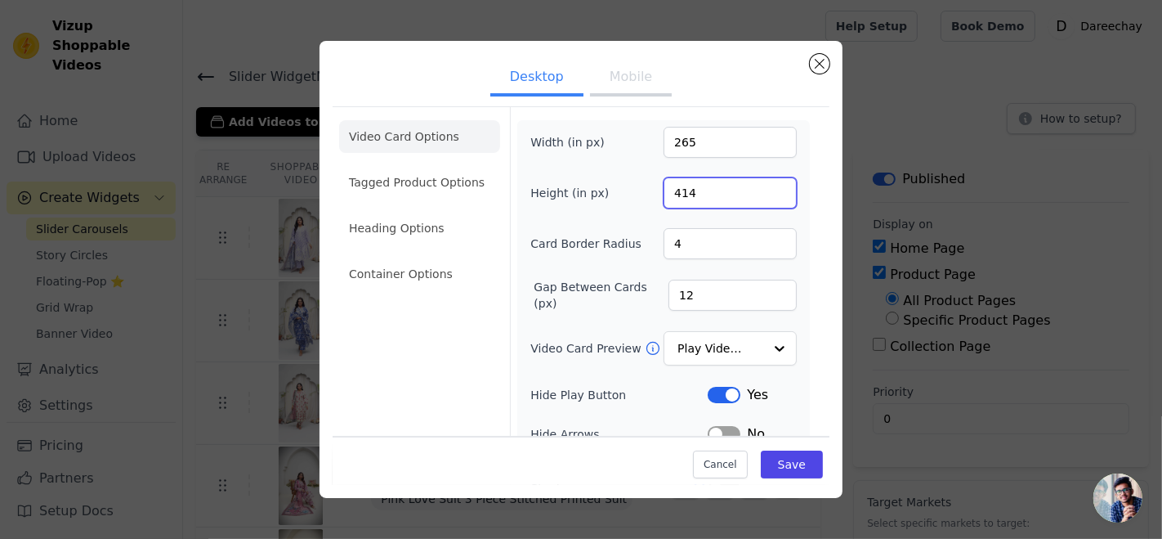
click at [767, 186] on input "414" at bounding box center [730, 192] width 133 height 31
click at [767, 186] on input "415" at bounding box center [730, 192] width 133 height 31
click at [767, 186] on input "416" at bounding box center [730, 192] width 133 height 31
click at [767, 186] on input "417" at bounding box center [730, 192] width 133 height 31
click at [767, 186] on input "418" at bounding box center [730, 192] width 133 height 31
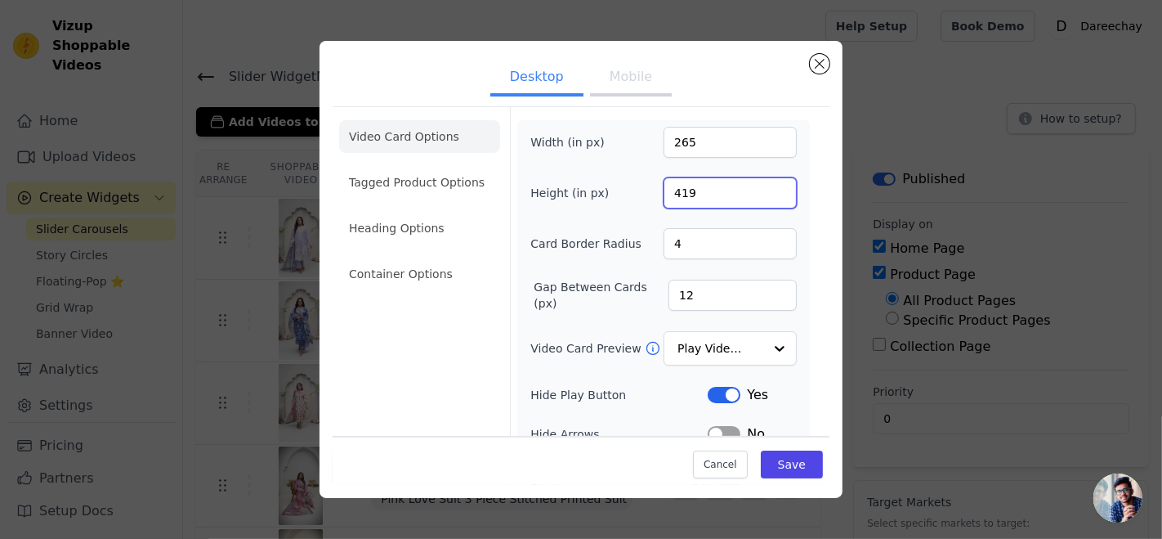
click at [767, 186] on input "419" at bounding box center [730, 192] width 133 height 31
click at [767, 186] on input "420" at bounding box center [730, 192] width 133 height 31
click at [767, 186] on input "421" at bounding box center [730, 192] width 133 height 31
click at [767, 186] on input "422" at bounding box center [730, 192] width 133 height 31
click at [767, 186] on input "423" at bounding box center [730, 192] width 133 height 31
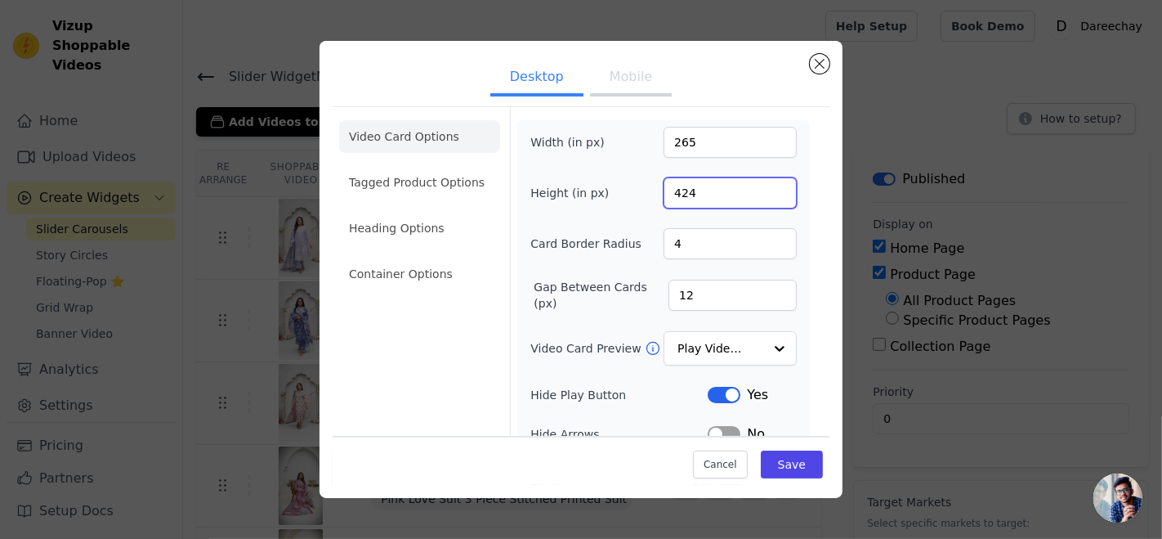
click at [767, 186] on input "424" at bounding box center [730, 192] width 133 height 31
click at [767, 186] on input "425" at bounding box center [730, 192] width 133 height 31
type input "426"
click at [767, 186] on input "426" at bounding box center [730, 192] width 133 height 31
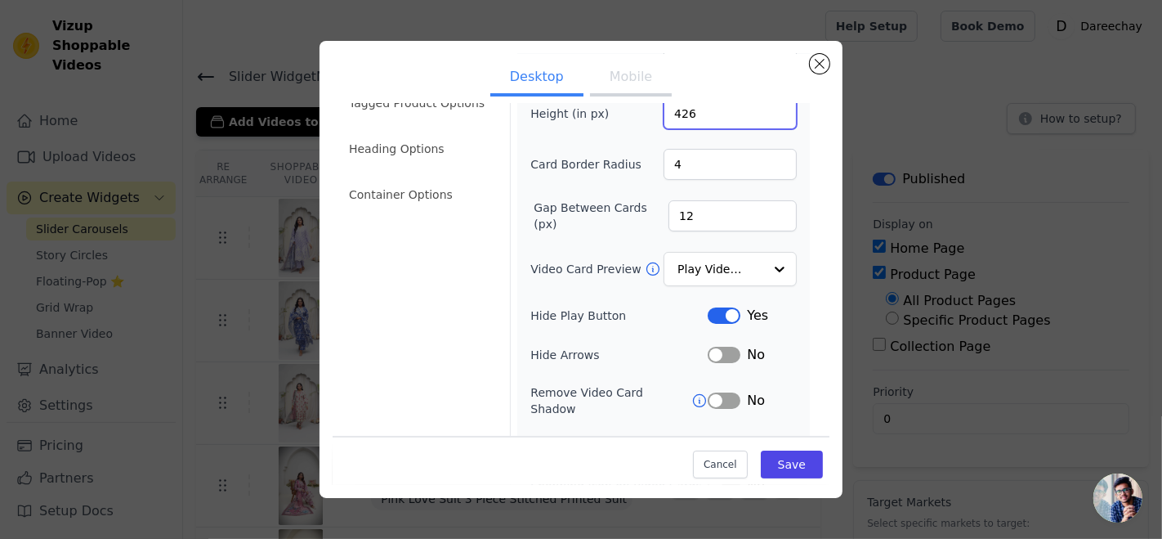
scroll to position [172, 0]
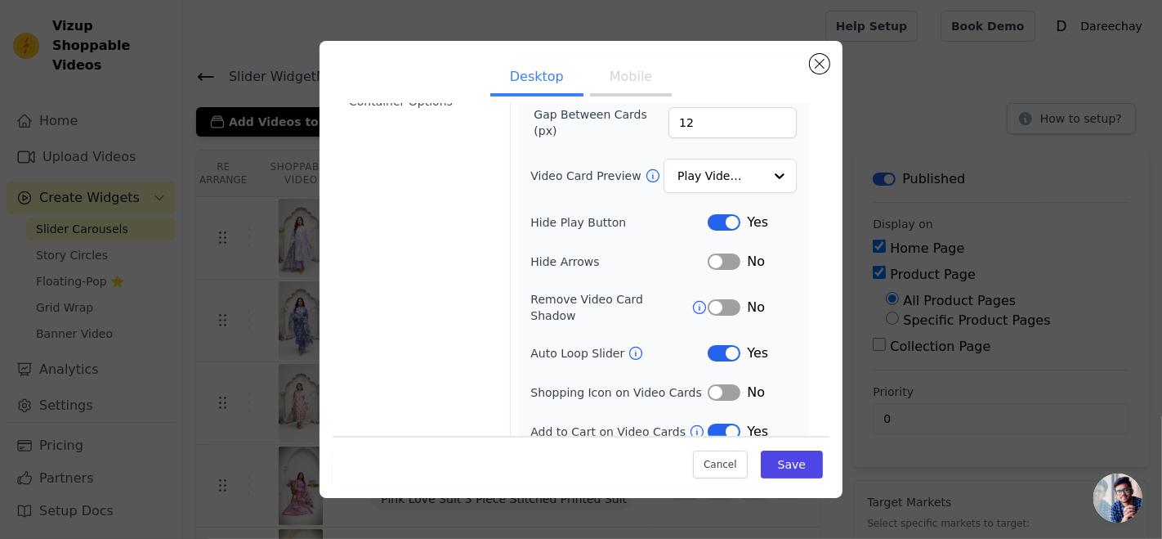
click at [708, 423] on button "Label" at bounding box center [724, 431] width 33 height 16
click at [761, 467] on button "Save" at bounding box center [792, 464] width 62 height 28
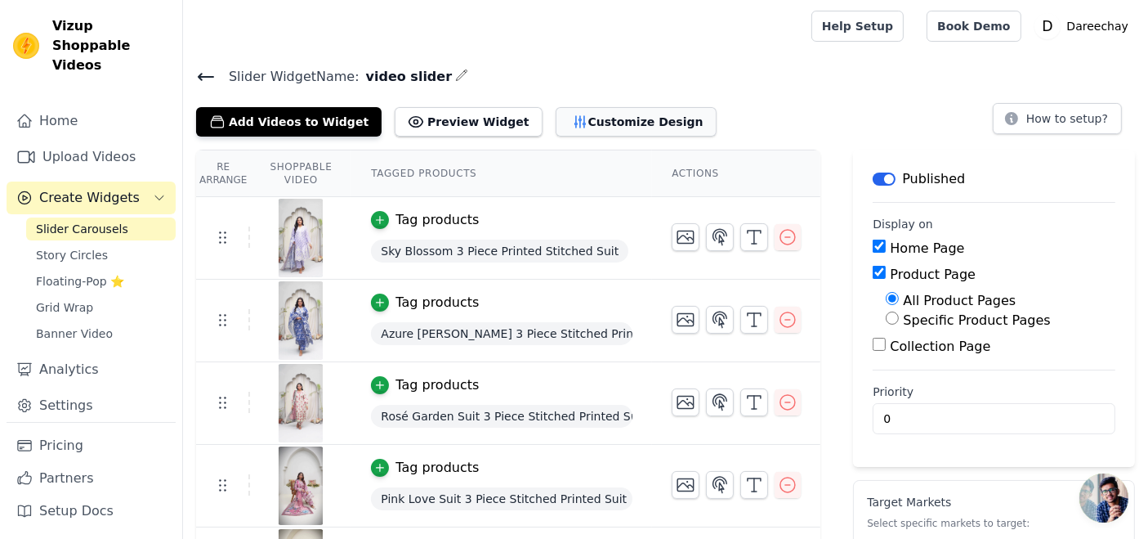
click at [556, 121] on button "Customize Design" at bounding box center [636, 121] width 161 height 29
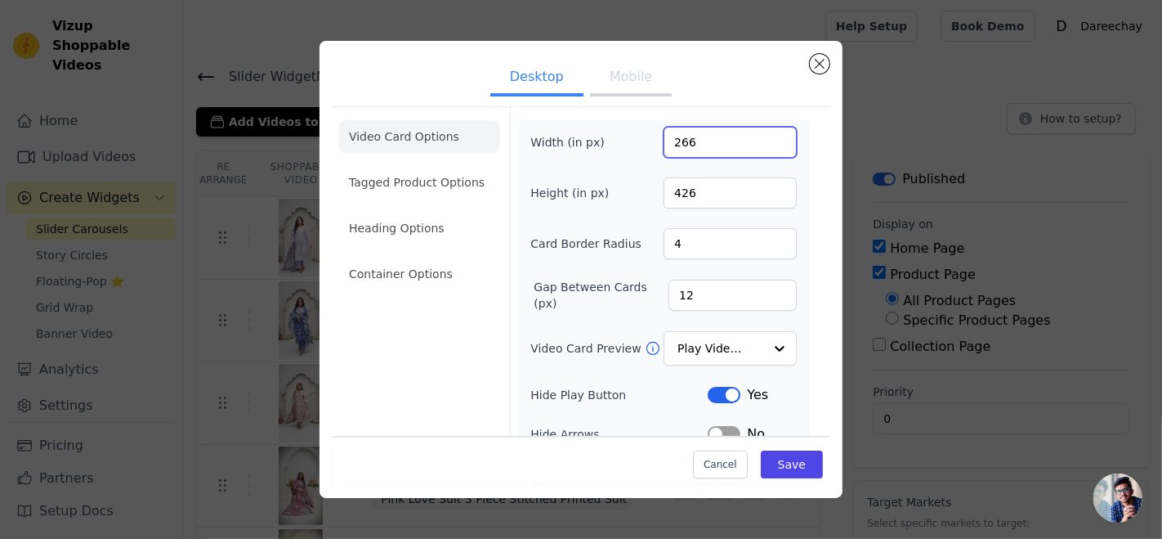
click at [764, 134] on input "266" at bounding box center [730, 142] width 133 height 31
click at [764, 134] on input "267" at bounding box center [730, 142] width 133 height 31
click at [764, 134] on input "268" at bounding box center [730, 142] width 133 height 31
click at [764, 134] on input "269" at bounding box center [730, 142] width 133 height 31
click at [764, 134] on input "270" at bounding box center [730, 142] width 133 height 31
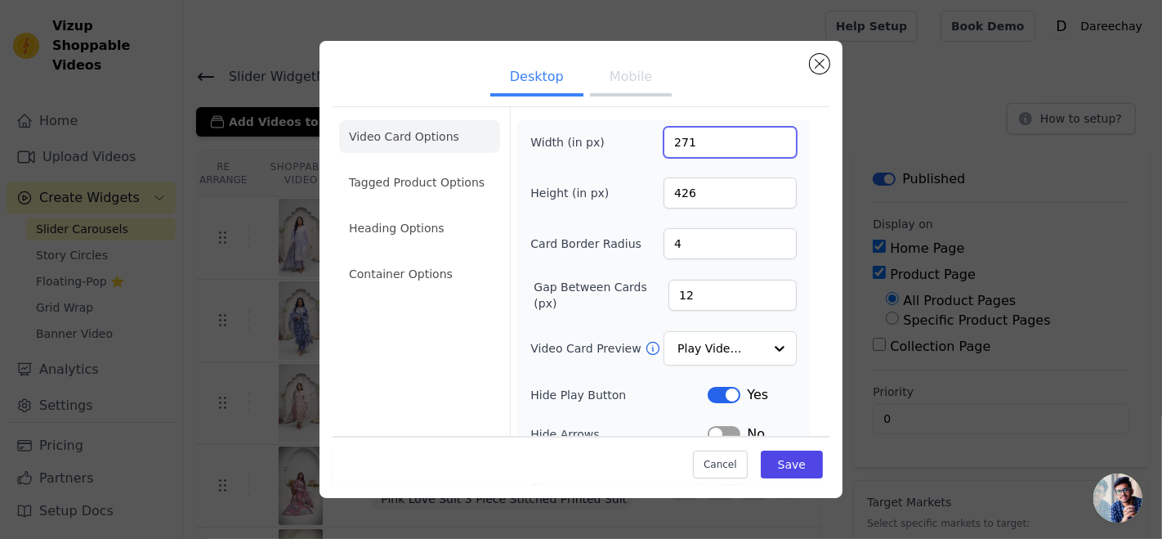
click at [764, 134] on input "271" at bounding box center [730, 142] width 133 height 31
click at [764, 134] on input "272" at bounding box center [730, 142] width 133 height 31
click at [764, 134] on input "273" at bounding box center [730, 142] width 133 height 31
click at [764, 134] on input "274" at bounding box center [730, 142] width 133 height 31
click at [764, 134] on input "275" at bounding box center [730, 142] width 133 height 31
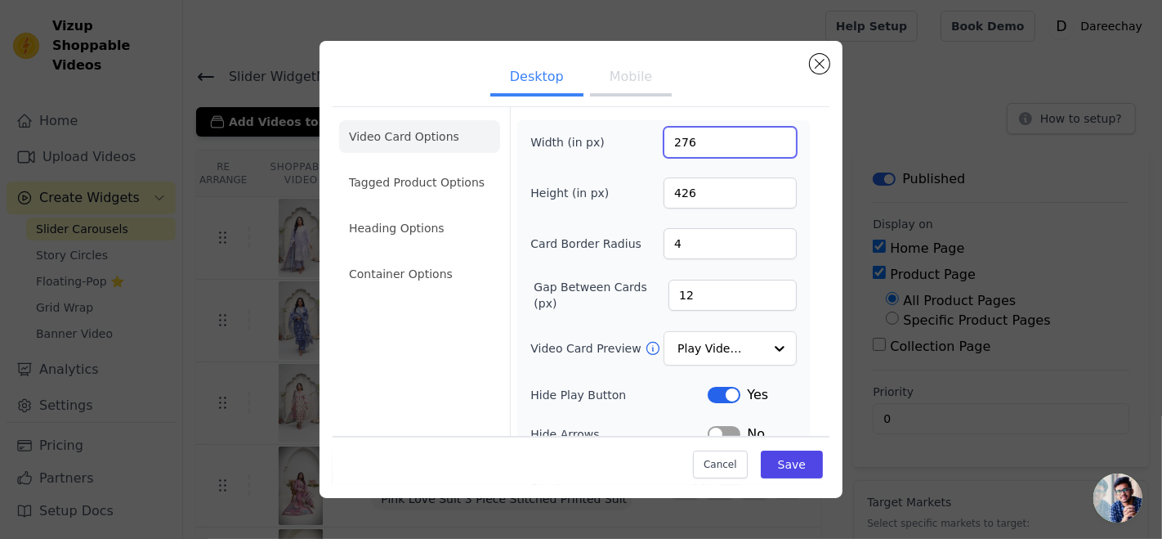
click at [764, 134] on input "276" at bounding box center [730, 142] width 133 height 31
click at [764, 134] on input "277" at bounding box center [730, 142] width 133 height 31
click at [764, 134] on input "278" at bounding box center [730, 142] width 133 height 31
click at [764, 134] on input "279" at bounding box center [730, 142] width 133 height 31
click at [764, 134] on input "280" at bounding box center [730, 142] width 133 height 31
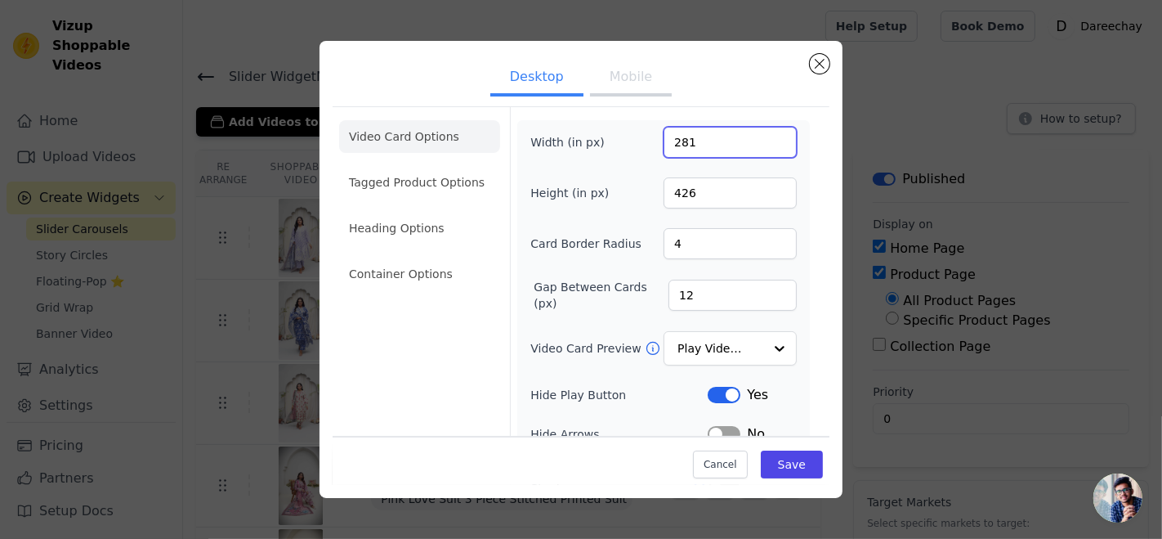
click at [764, 134] on input "281" at bounding box center [730, 142] width 133 height 31
click at [764, 134] on input "282" at bounding box center [730, 142] width 133 height 31
click at [764, 134] on input "283" at bounding box center [730, 142] width 133 height 31
click at [764, 134] on input "284" at bounding box center [730, 142] width 133 height 31
click at [764, 134] on input "285" at bounding box center [730, 142] width 133 height 31
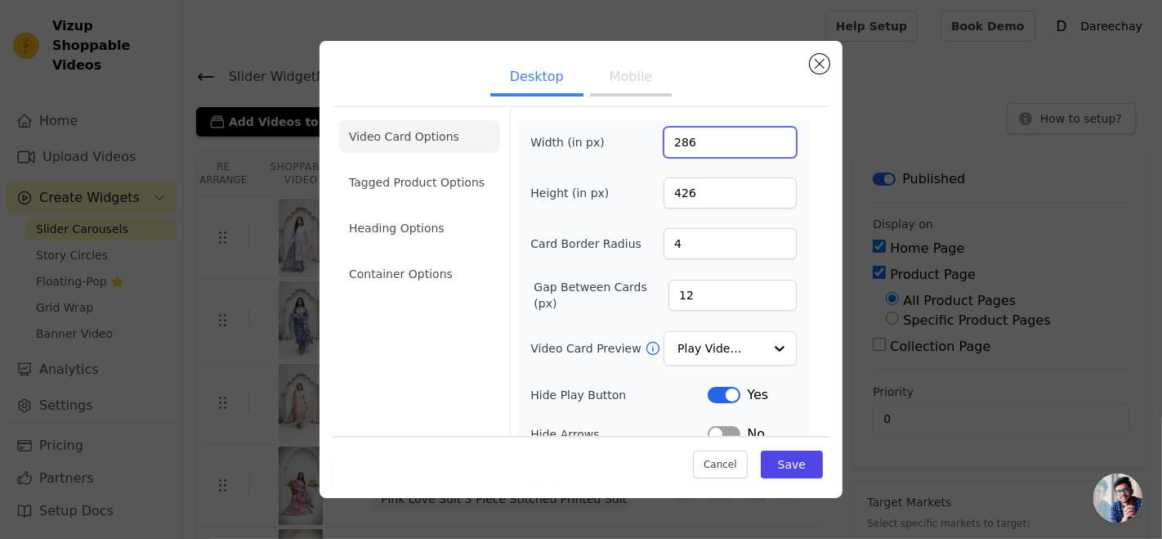
click at [764, 134] on input "286" at bounding box center [730, 142] width 133 height 31
click at [764, 134] on input "287" at bounding box center [730, 142] width 133 height 31
click at [764, 134] on input "288" at bounding box center [730, 142] width 133 height 31
click at [764, 134] on input "289" at bounding box center [730, 142] width 133 height 31
click at [764, 134] on input "290" at bounding box center [730, 142] width 133 height 31
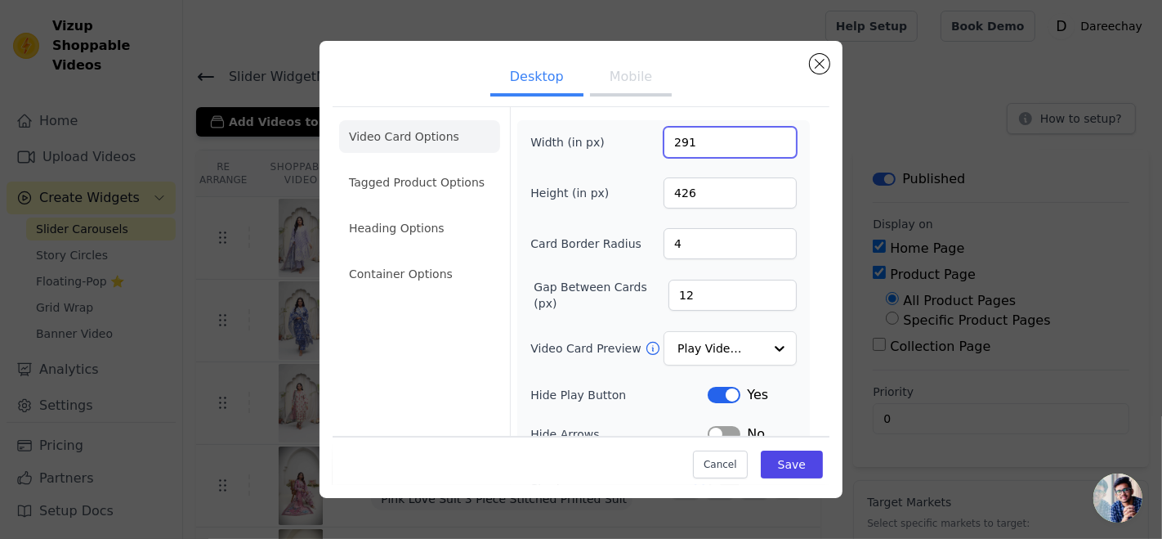
click at [764, 134] on input "291" at bounding box center [730, 142] width 133 height 31
click at [764, 134] on input "292" at bounding box center [730, 142] width 133 height 31
click at [764, 134] on input "293" at bounding box center [730, 142] width 133 height 31
click at [764, 134] on input "294" at bounding box center [730, 142] width 133 height 31
click at [764, 134] on input "295" at bounding box center [730, 142] width 133 height 31
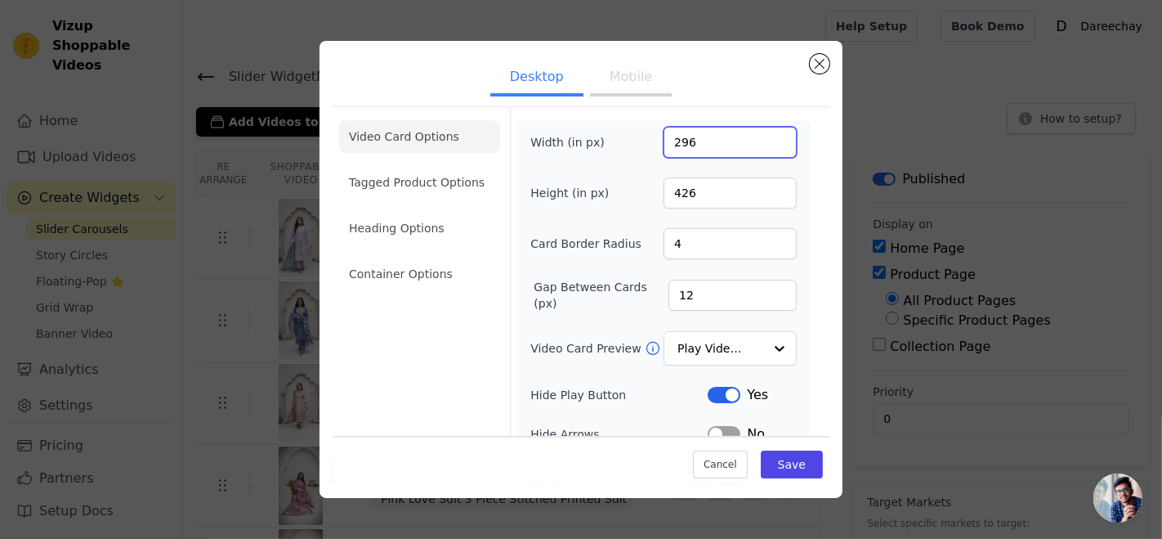
click at [764, 134] on input "296" at bounding box center [730, 142] width 133 height 31
click at [764, 134] on input "297" at bounding box center [730, 142] width 133 height 31
click at [764, 134] on input "298" at bounding box center [730, 142] width 133 height 31
click at [764, 134] on input "299" at bounding box center [730, 142] width 133 height 31
click at [764, 134] on input "300" at bounding box center [730, 142] width 133 height 31
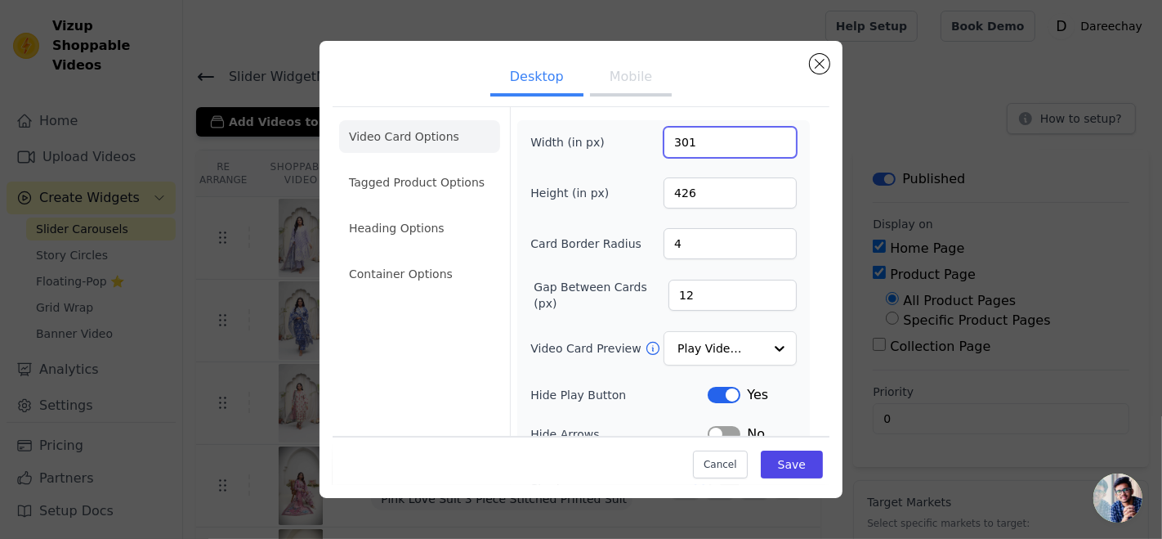
click at [764, 134] on input "301" at bounding box center [730, 142] width 133 height 31
type input "302"
click at [764, 134] on input "302" at bounding box center [730, 142] width 133 height 31
click at [768, 188] on input "427" at bounding box center [730, 192] width 133 height 31
click at [768, 188] on input "428" at bounding box center [730, 192] width 133 height 31
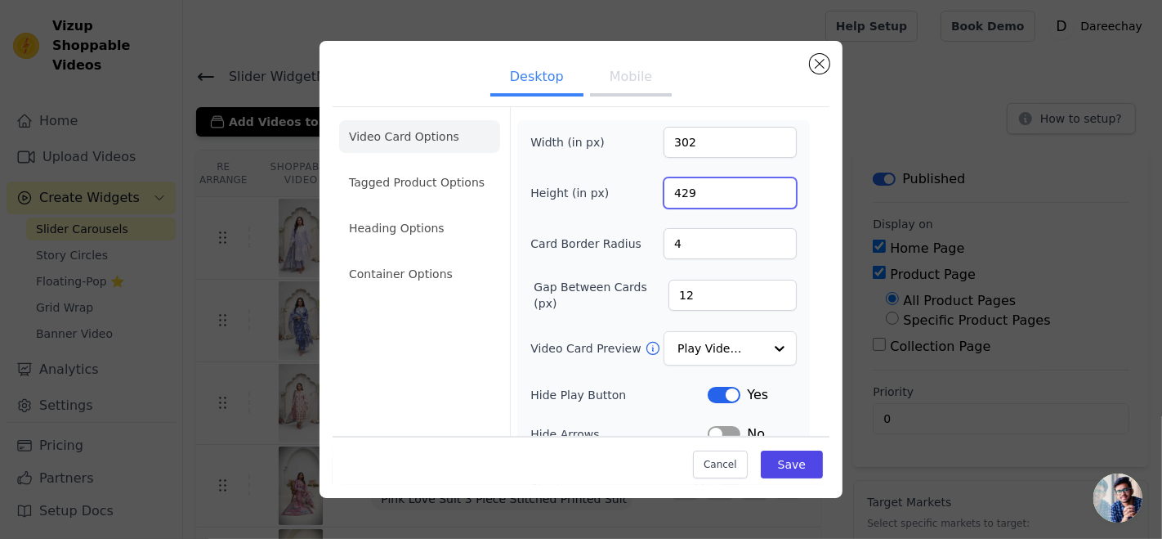
click at [767, 186] on input "429" at bounding box center [730, 192] width 133 height 31
click at [767, 186] on input "430" at bounding box center [730, 192] width 133 height 31
click at [767, 186] on input "431" at bounding box center [730, 192] width 133 height 31
click at [767, 186] on input "432" at bounding box center [730, 192] width 133 height 31
click at [767, 186] on input "433" at bounding box center [730, 192] width 133 height 31
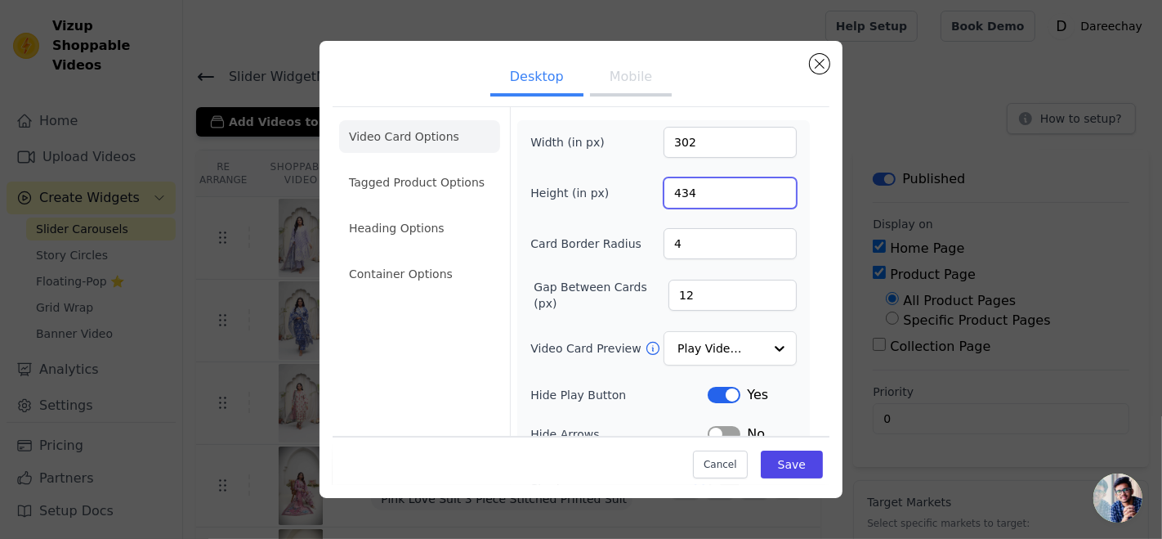
click at [767, 186] on input "434" at bounding box center [730, 192] width 133 height 31
click at [767, 186] on input "435" at bounding box center [730, 192] width 133 height 31
click at [767, 186] on input "436" at bounding box center [730, 192] width 133 height 31
click at [767, 186] on input "437" at bounding box center [730, 192] width 133 height 31
click at [767, 186] on input "438" at bounding box center [730, 192] width 133 height 31
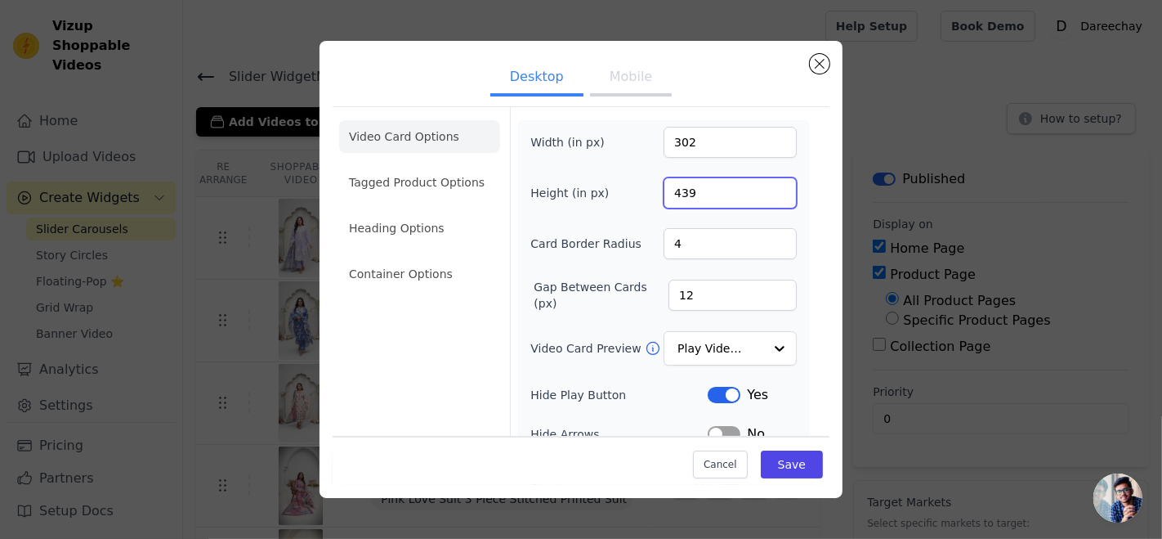
click at [767, 186] on input "439" at bounding box center [730, 192] width 133 height 31
click at [767, 186] on input "440" at bounding box center [730, 192] width 133 height 31
click at [767, 186] on input "441" at bounding box center [730, 192] width 133 height 31
click at [767, 186] on input "442" at bounding box center [730, 192] width 133 height 31
click at [767, 186] on input "443" at bounding box center [730, 192] width 133 height 31
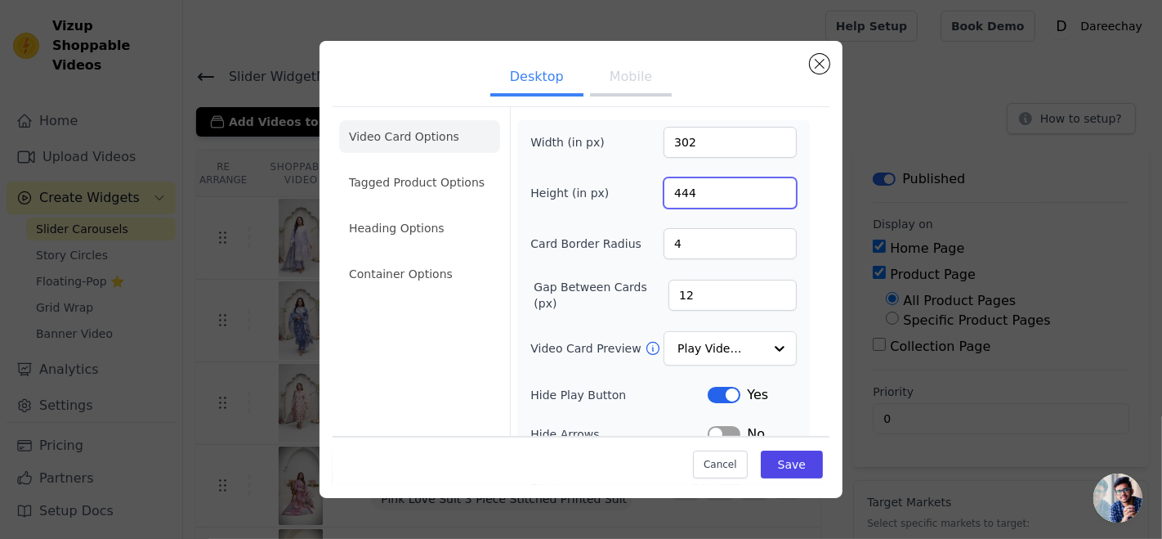
click at [767, 186] on input "444" at bounding box center [730, 192] width 133 height 31
click at [767, 186] on input "445" at bounding box center [730, 192] width 133 height 31
click at [767, 186] on input "446" at bounding box center [730, 192] width 133 height 31
click at [767, 186] on input "447" at bounding box center [730, 192] width 133 height 31
click at [767, 186] on input "448" at bounding box center [730, 192] width 133 height 31
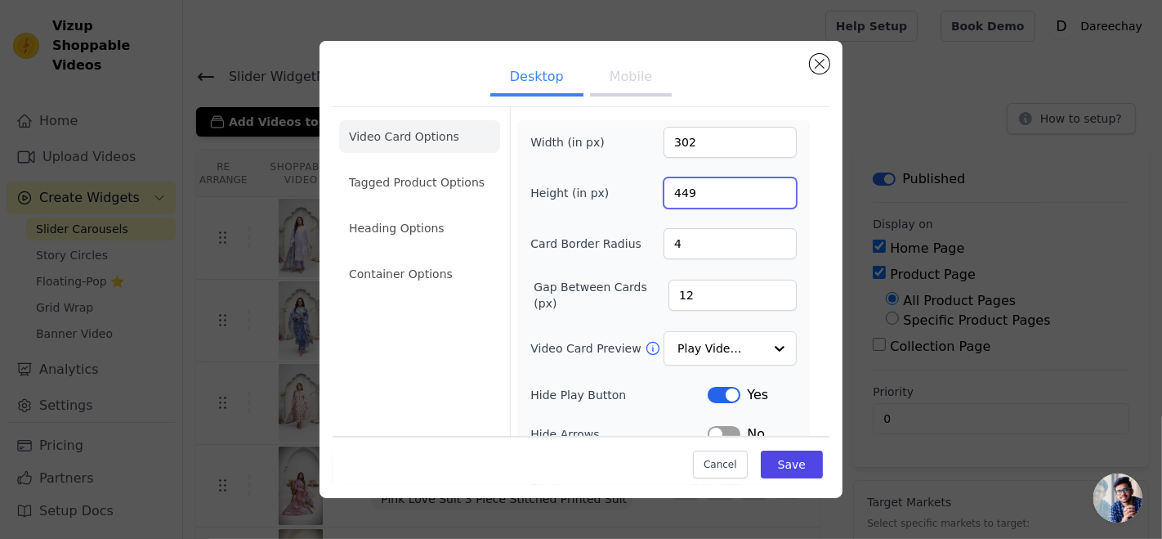
click at [767, 186] on input "449" at bounding box center [730, 192] width 133 height 31
click at [767, 186] on input "450" at bounding box center [730, 192] width 133 height 31
click at [767, 186] on input "451" at bounding box center [730, 192] width 133 height 31
click at [767, 186] on input "452" at bounding box center [730, 192] width 133 height 31
click at [767, 186] on input "453" at bounding box center [730, 192] width 133 height 31
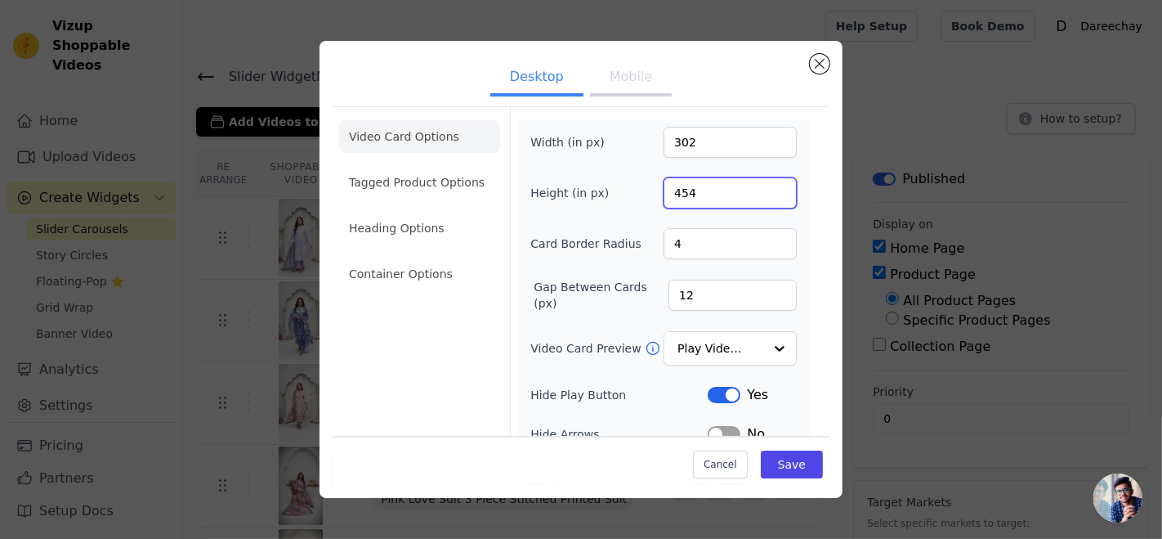
click at [767, 186] on input "454" at bounding box center [730, 192] width 133 height 31
click at [767, 186] on input "455" at bounding box center [730, 192] width 133 height 31
click at [767, 186] on input "456" at bounding box center [730, 192] width 133 height 31
click at [767, 186] on input "457" at bounding box center [730, 192] width 133 height 31
click at [767, 186] on input "458" at bounding box center [730, 192] width 133 height 31
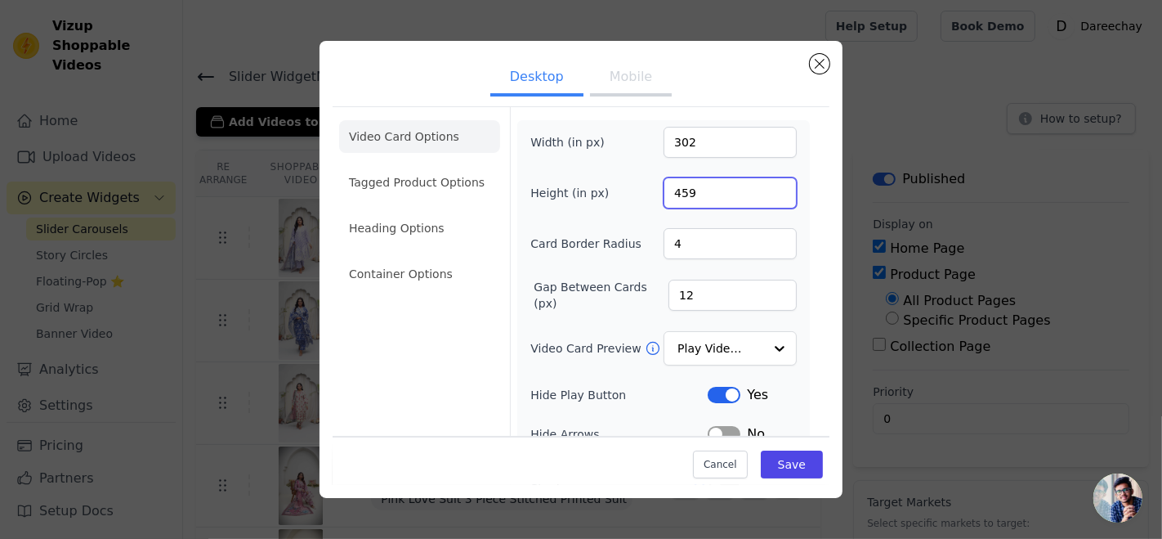
click at [767, 186] on input "459" at bounding box center [730, 192] width 133 height 31
click at [767, 186] on input "460" at bounding box center [730, 192] width 133 height 31
click at [767, 186] on input "461" at bounding box center [730, 192] width 133 height 31
click at [767, 186] on input "462" at bounding box center [730, 192] width 133 height 31
click at [767, 186] on input "463" at bounding box center [730, 192] width 133 height 31
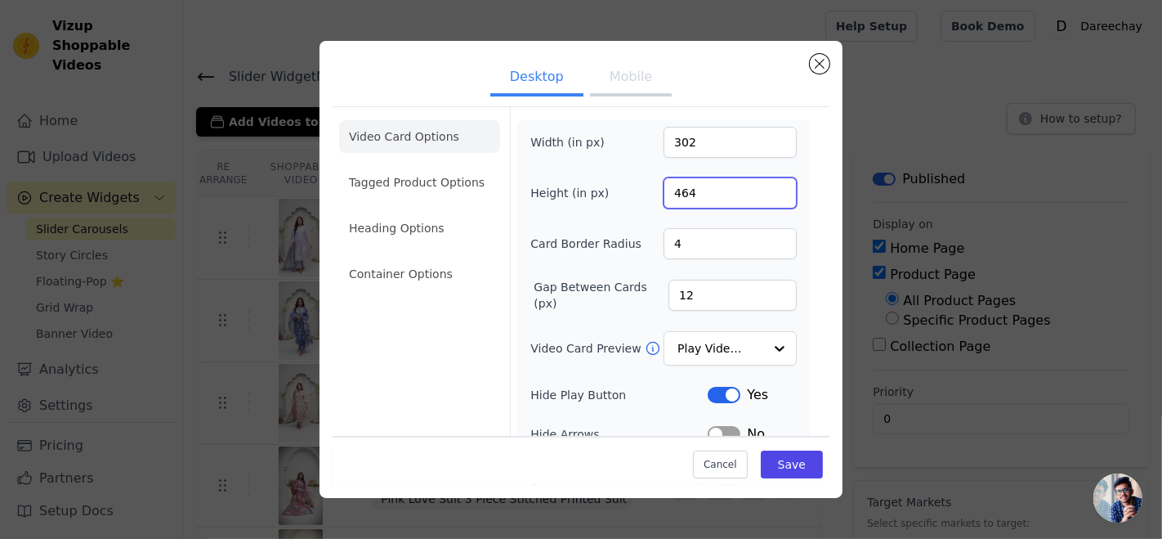
click at [767, 186] on input "464" at bounding box center [730, 192] width 133 height 31
click at [767, 186] on input "465" at bounding box center [730, 192] width 133 height 31
click at [767, 186] on input "466" at bounding box center [730, 192] width 133 height 31
click at [767, 186] on input "467" at bounding box center [730, 192] width 133 height 31
click at [767, 186] on input "468" at bounding box center [730, 192] width 133 height 31
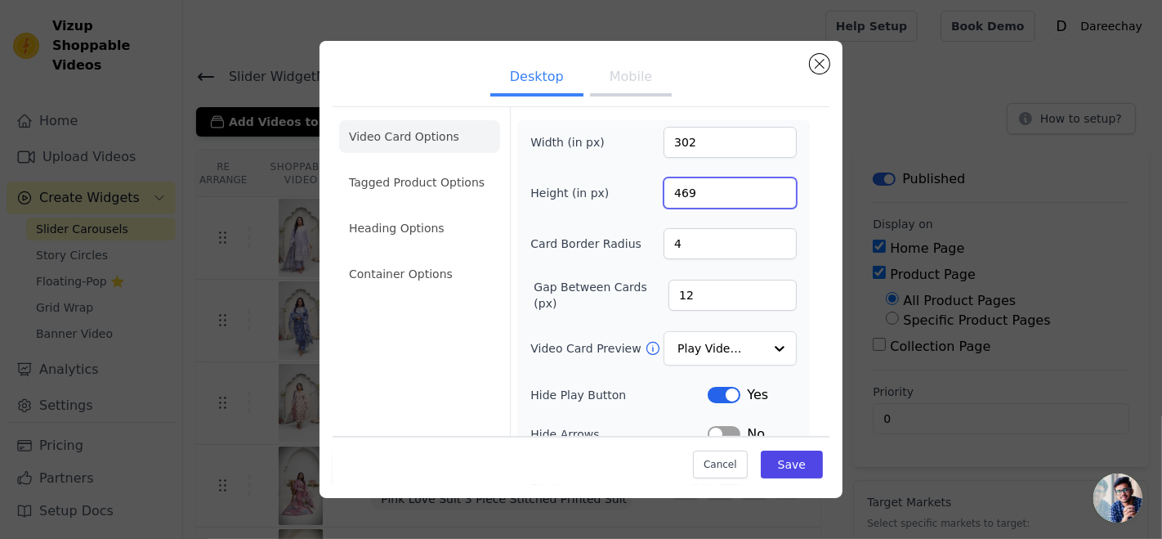
click at [767, 186] on input "469" at bounding box center [730, 192] width 133 height 31
click at [767, 186] on input "470" at bounding box center [730, 192] width 133 height 31
click at [767, 186] on input "471" at bounding box center [730, 192] width 133 height 31
click at [767, 186] on input "472" at bounding box center [730, 192] width 133 height 31
click at [767, 186] on input "473" at bounding box center [730, 192] width 133 height 31
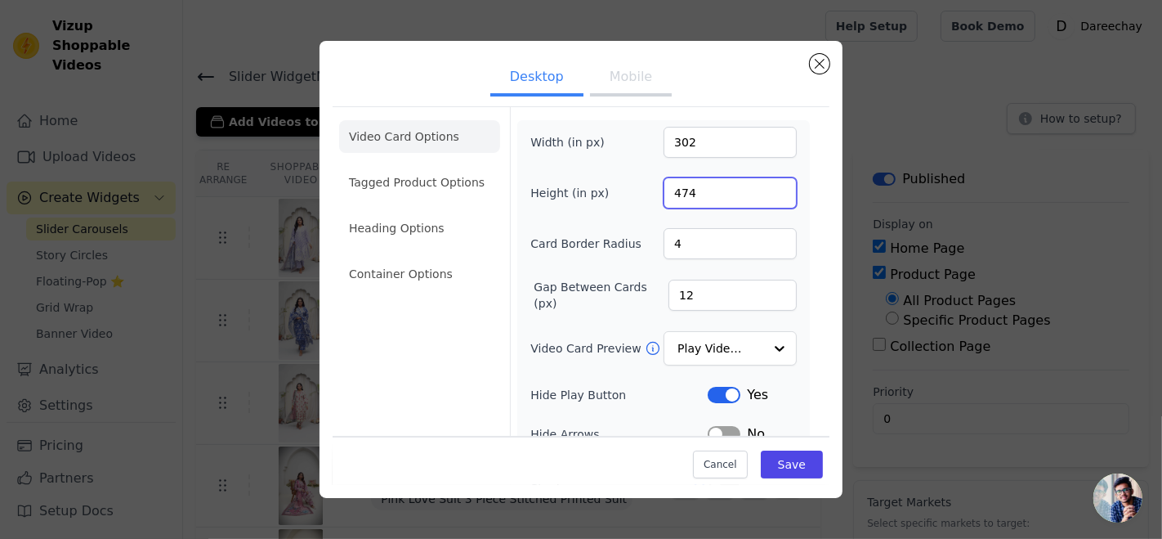
click at [767, 186] on input "474" at bounding box center [730, 192] width 133 height 31
click at [767, 186] on input "475" at bounding box center [730, 192] width 133 height 31
click at [767, 186] on input "476" at bounding box center [730, 192] width 133 height 31
click at [767, 186] on input "477" at bounding box center [730, 192] width 133 height 31
click at [767, 186] on input "478" at bounding box center [730, 192] width 133 height 31
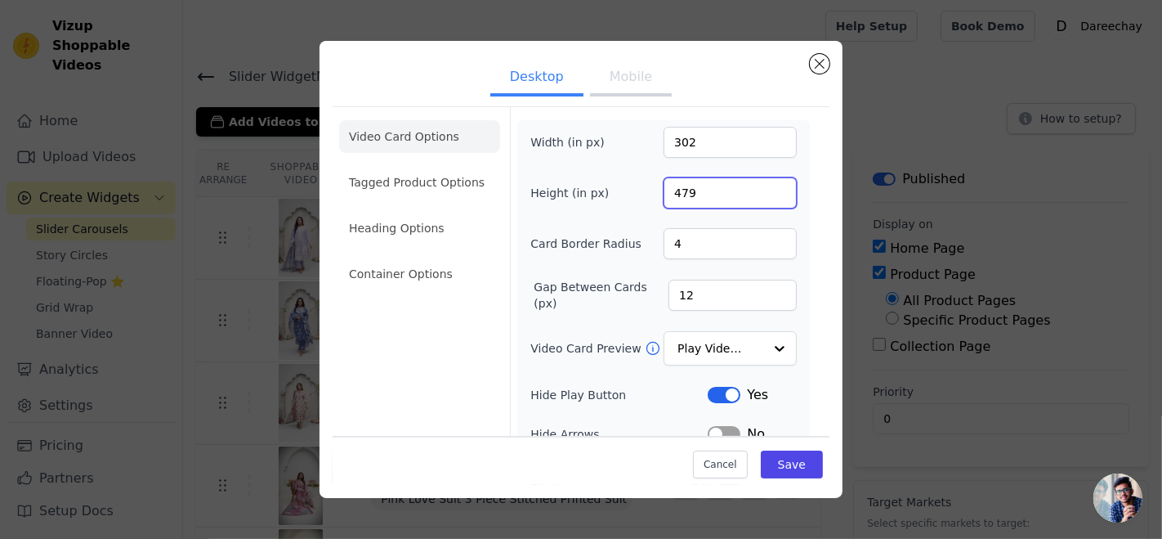
click at [767, 186] on input "479" at bounding box center [730, 192] width 133 height 31
click at [767, 186] on input "480" at bounding box center [730, 192] width 133 height 31
click at [767, 186] on input "481" at bounding box center [730, 192] width 133 height 31
click at [767, 186] on input "482" at bounding box center [730, 192] width 133 height 31
click at [767, 186] on input "483" at bounding box center [730, 192] width 133 height 31
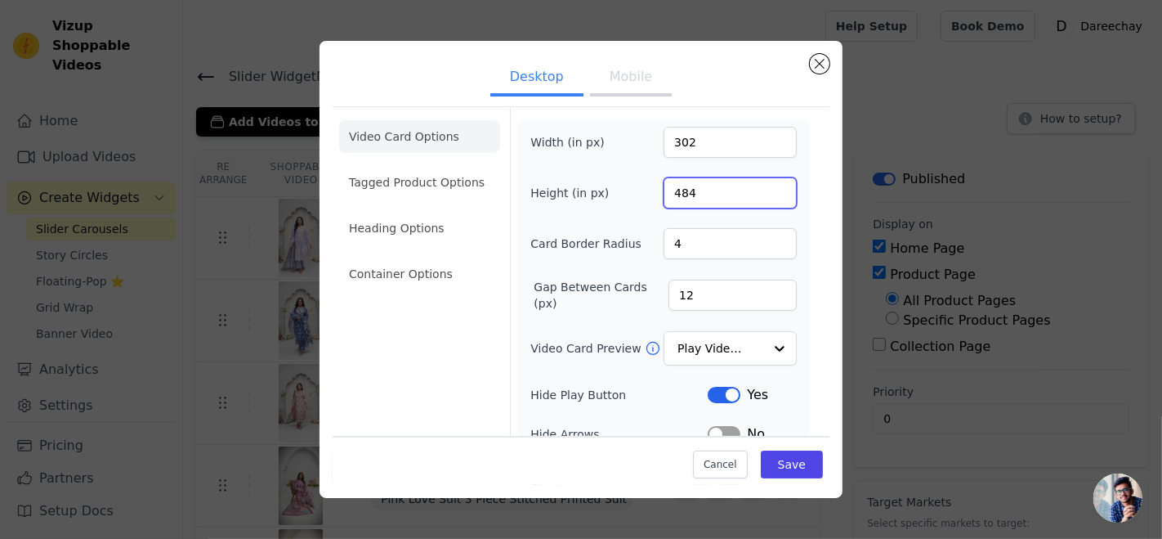
click at [767, 186] on input "484" at bounding box center [730, 192] width 133 height 31
click at [767, 186] on input "485" at bounding box center [730, 192] width 133 height 31
click at [767, 186] on input "486" at bounding box center [730, 192] width 133 height 31
click at [767, 186] on input "487" at bounding box center [730, 192] width 133 height 31
click at [767, 186] on input "488" at bounding box center [730, 192] width 133 height 31
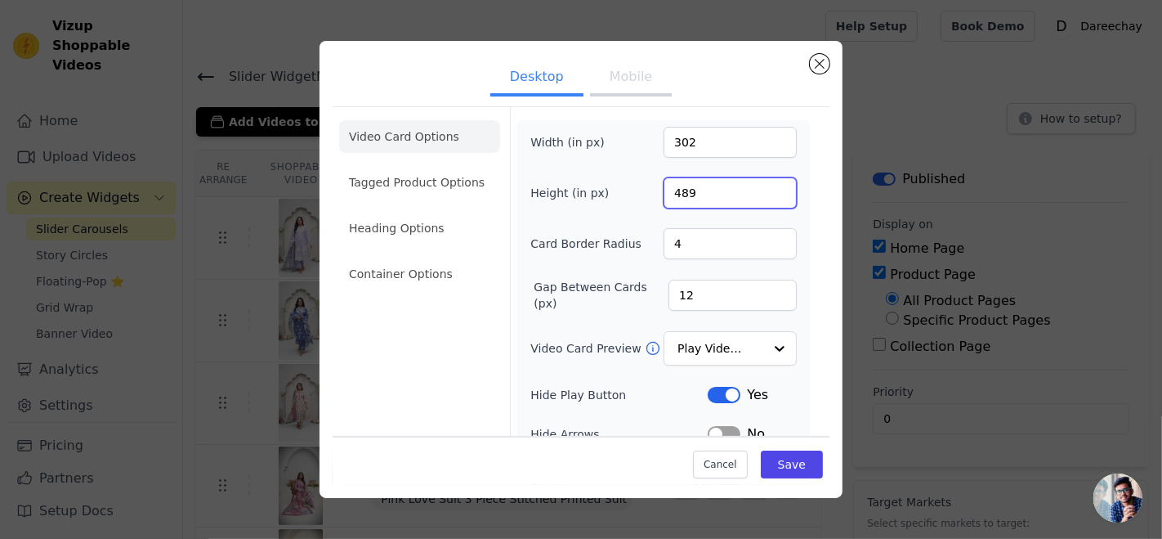
click at [767, 186] on input "489" at bounding box center [730, 192] width 133 height 31
click at [767, 186] on input "490" at bounding box center [730, 192] width 133 height 31
click at [767, 186] on input "491" at bounding box center [730, 192] width 133 height 31
click at [767, 186] on input "492" at bounding box center [730, 192] width 133 height 31
click at [767, 186] on input "493" at bounding box center [730, 192] width 133 height 31
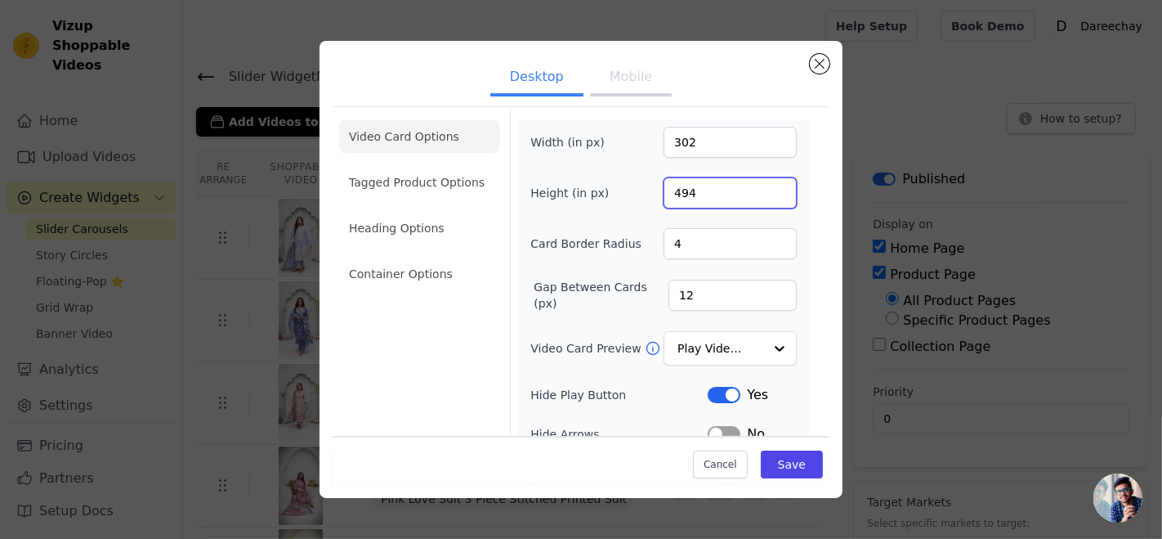
click at [767, 186] on input "494" at bounding box center [730, 192] width 133 height 31
click at [767, 186] on input "495" at bounding box center [730, 192] width 133 height 31
click at [767, 186] on input "496" at bounding box center [730, 192] width 133 height 31
click at [767, 186] on input "497" at bounding box center [730, 192] width 133 height 31
click at [767, 186] on input "498" at bounding box center [730, 192] width 133 height 31
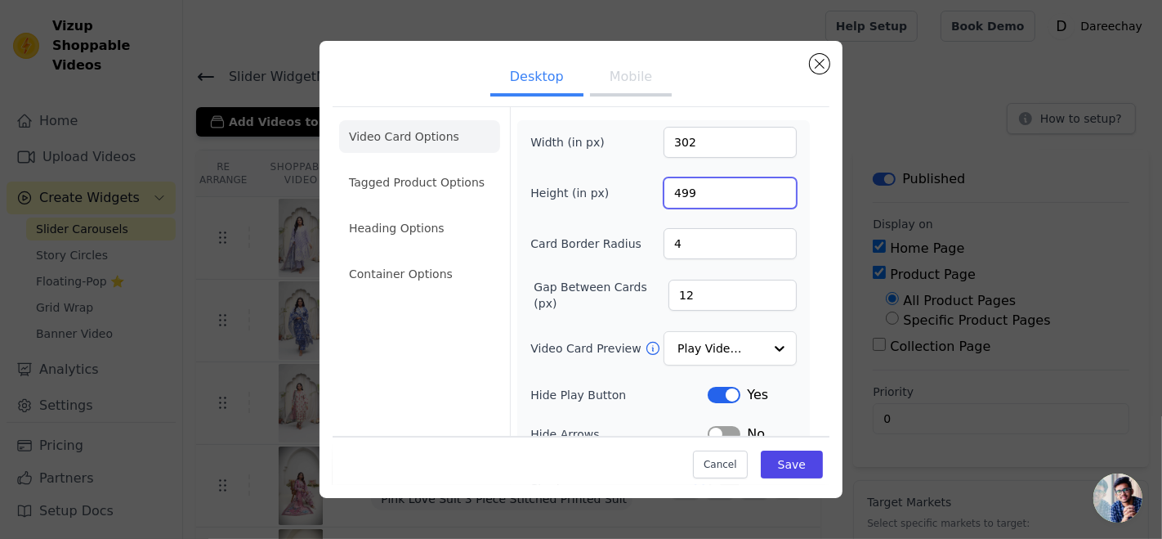
click at [767, 186] on input "499" at bounding box center [730, 192] width 133 height 31
click at [767, 186] on input "500" at bounding box center [730, 192] width 133 height 31
click at [767, 186] on input "501" at bounding box center [730, 192] width 133 height 31
click at [767, 186] on input "502" at bounding box center [730, 192] width 133 height 31
click at [767, 186] on input "503" at bounding box center [730, 192] width 133 height 31
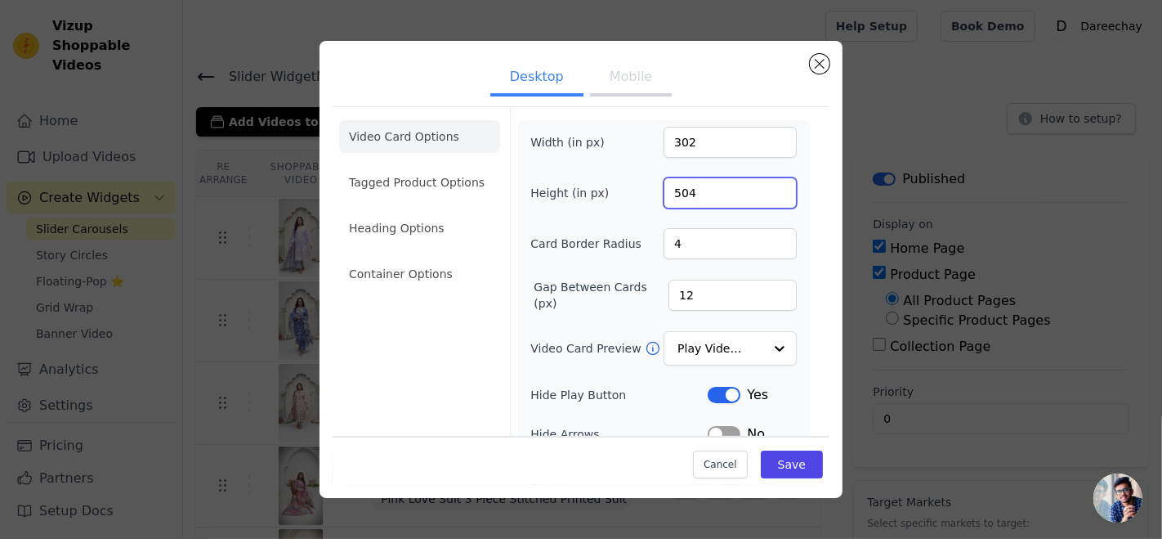
click at [767, 186] on input "504" at bounding box center [730, 192] width 133 height 31
click at [767, 186] on input "505" at bounding box center [730, 192] width 133 height 31
click at [767, 186] on input "506" at bounding box center [730, 192] width 133 height 31
type input "507"
click at [767, 186] on input "507" at bounding box center [730, 192] width 133 height 31
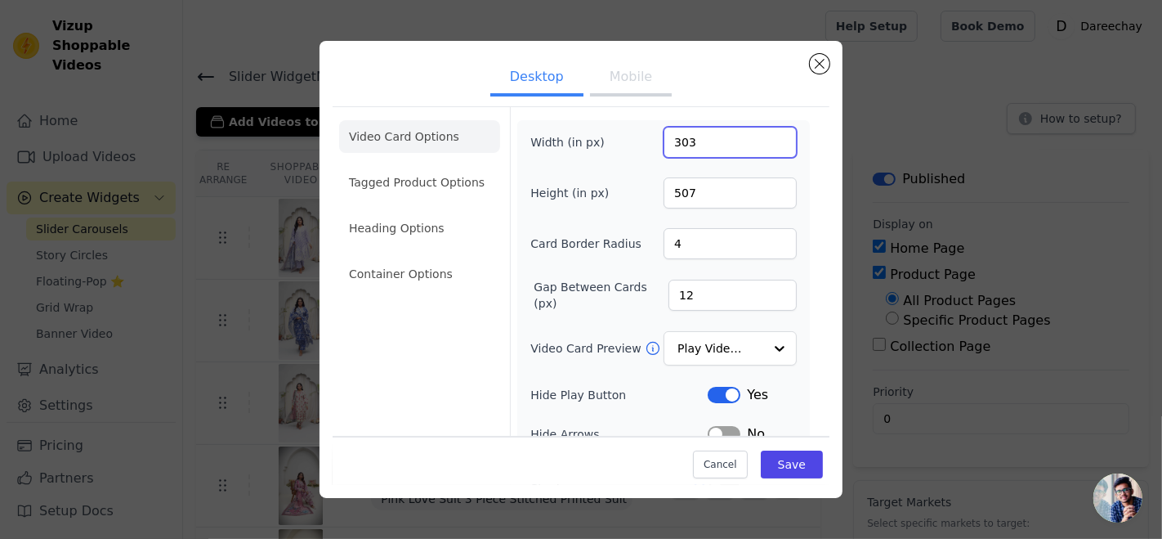
click at [767, 137] on input "303" at bounding box center [730, 142] width 133 height 31
click at [767, 137] on input "304" at bounding box center [730, 142] width 133 height 31
click at [767, 137] on input "305" at bounding box center [730, 142] width 133 height 31
click at [767, 137] on input "306" at bounding box center [730, 142] width 133 height 31
click at [767, 137] on input "307" at bounding box center [730, 142] width 133 height 31
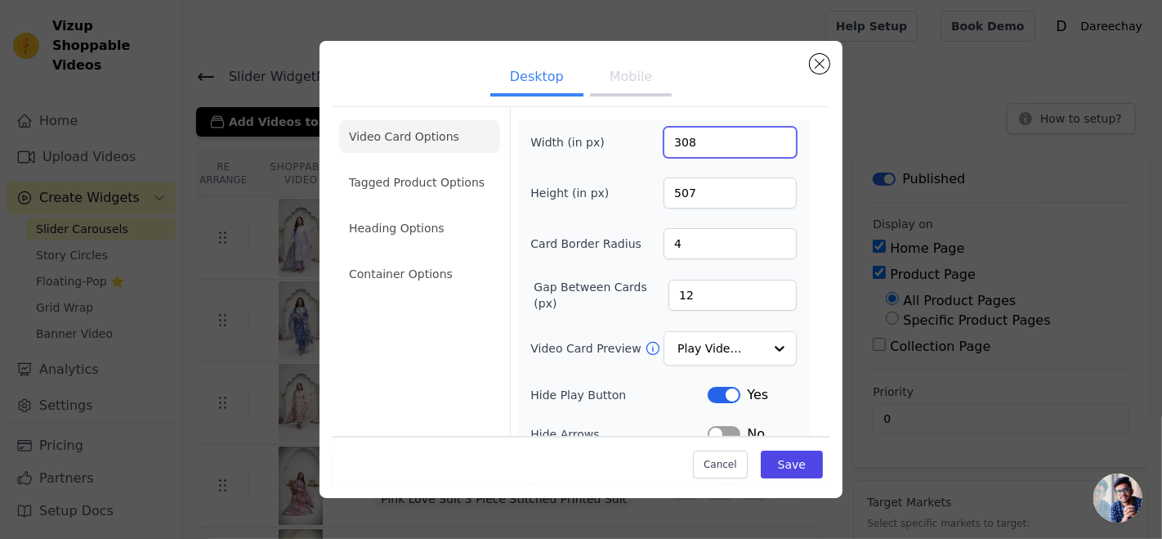
click at [767, 137] on input "308" at bounding box center [730, 142] width 133 height 31
click at [767, 137] on input "309" at bounding box center [730, 142] width 133 height 31
type input "310"
click at [767, 137] on input "310" at bounding box center [730, 142] width 133 height 31
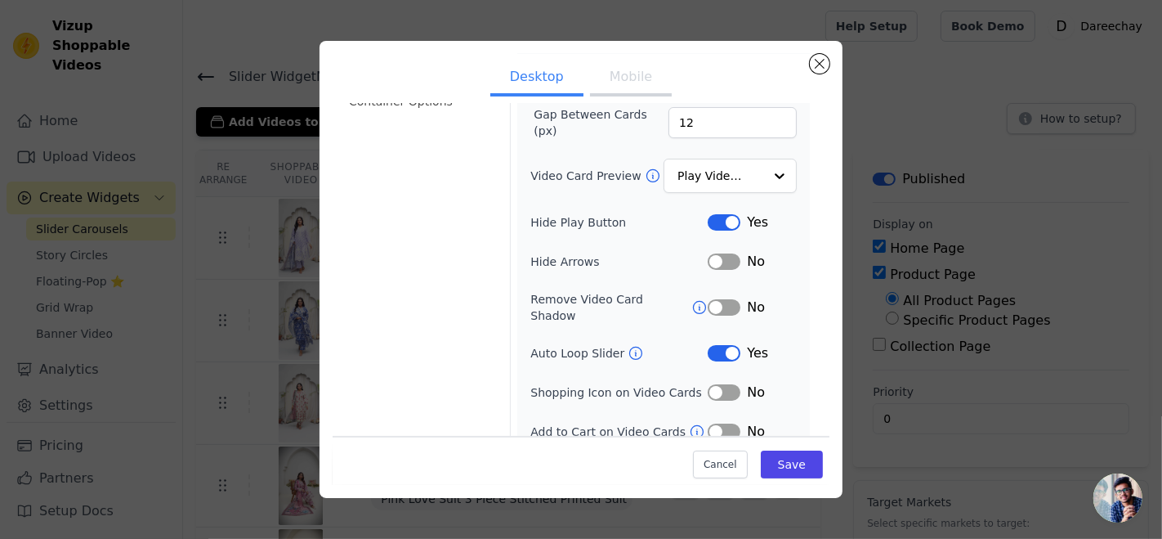
click at [722, 299] on button "Label" at bounding box center [724, 307] width 33 height 16
click at [721, 257] on button "Label" at bounding box center [724, 261] width 33 height 16
click at [720, 423] on button "Label" at bounding box center [724, 431] width 33 height 16
click at [722, 384] on button "Label" at bounding box center [724, 392] width 33 height 16
click at [771, 458] on button "Save" at bounding box center [792, 464] width 62 height 28
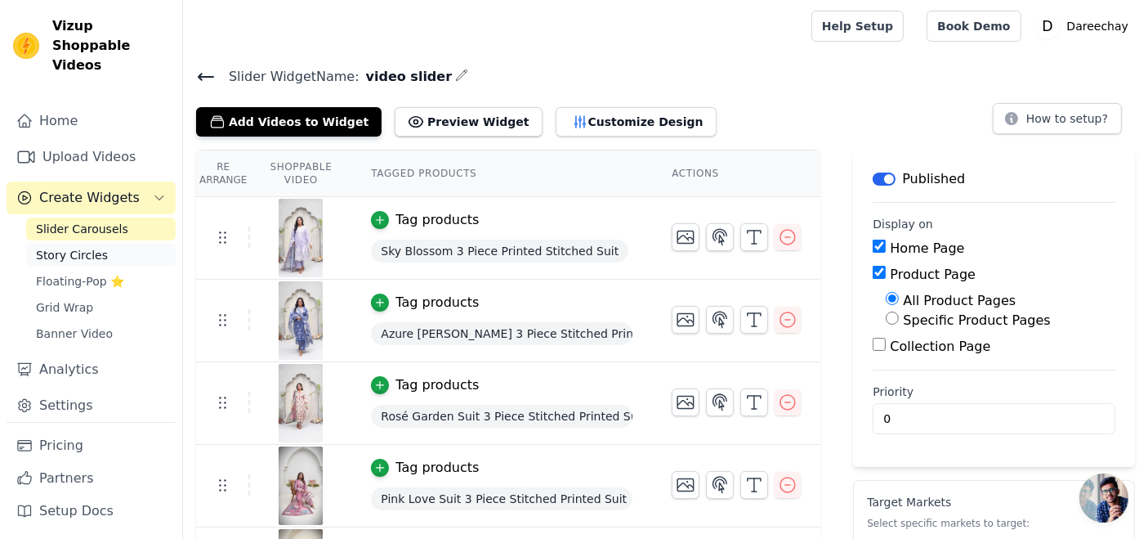
click at [60, 247] on span "Story Circles" at bounding box center [72, 255] width 72 height 16
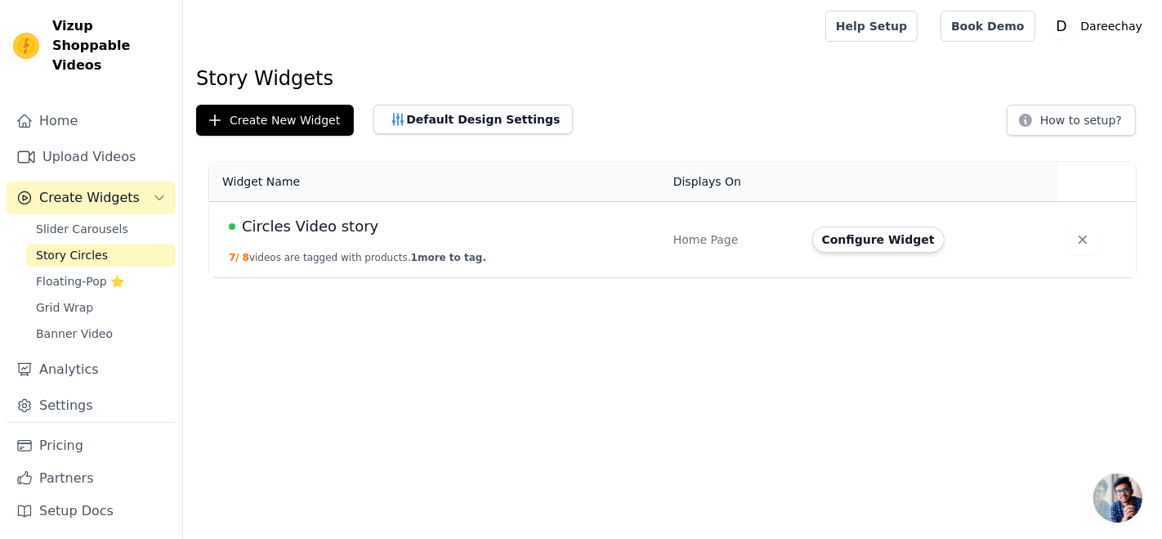
click at [664, 224] on td "Home Page" at bounding box center [733, 240] width 139 height 76
click at [838, 225] on td "Configure Widget" at bounding box center [931, 240] width 256 height 76
click at [841, 240] on button "Configure Widget" at bounding box center [878, 239] width 132 height 26
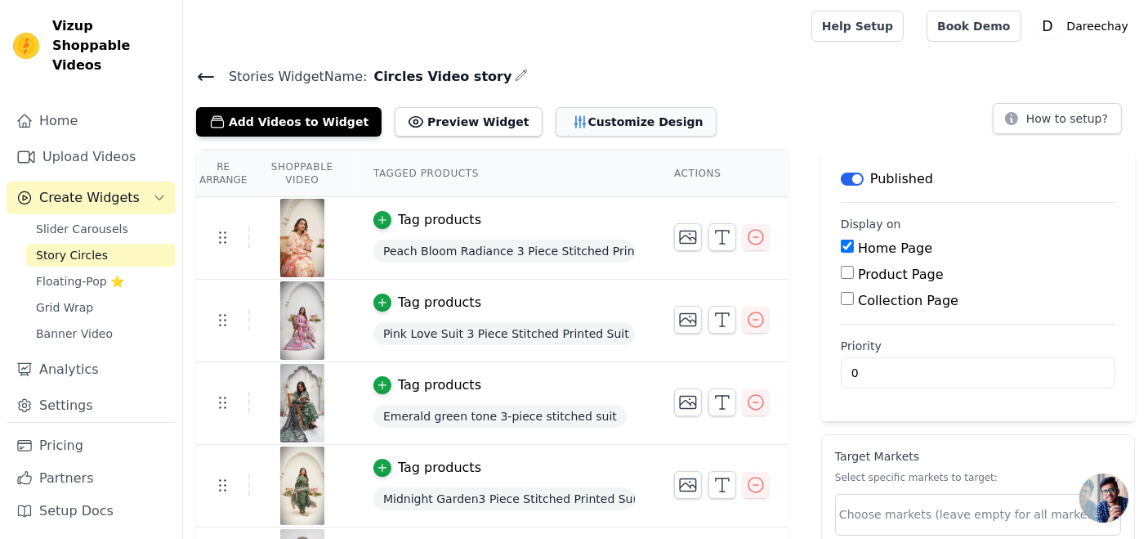
click at [556, 123] on button "Customize Design" at bounding box center [636, 121] width 161 height 29
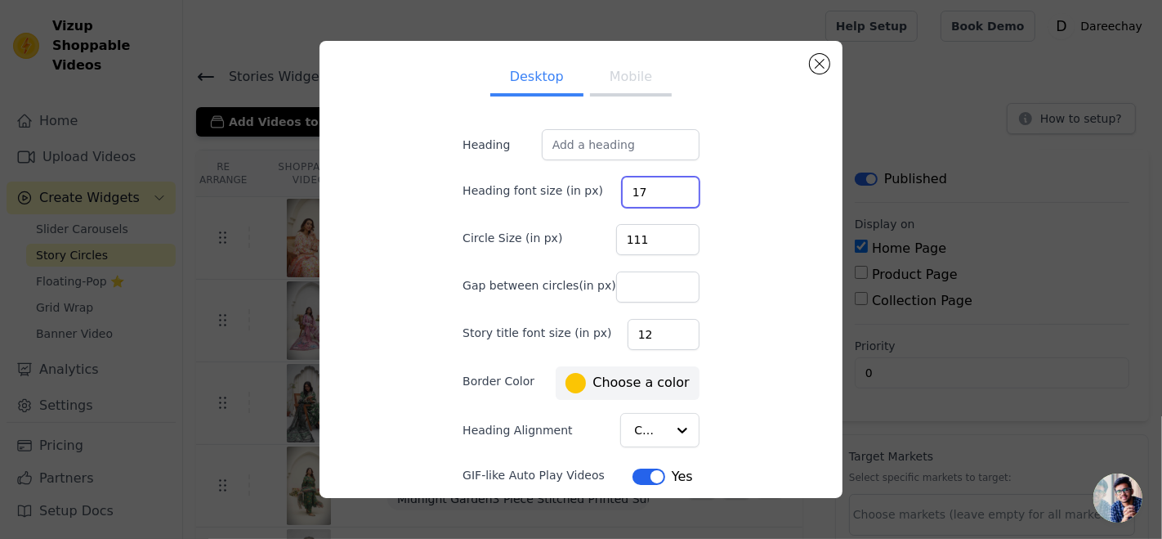
click at [665, 188] on input "17" at bounding box center [661, 192] width 78 height 31
click at [665, 188] on input "18" at bounding box center [661, 192] width 78 height 31
click at [665, 188] on input "19" at bounding box center [661, 192] width 78 height 31
click at [665, 188] on input "20" at bounding box center [661, 192] width 78 height 31
click at [665, 188] on input "21" at bounding box center [661, 192] width 78 height 31
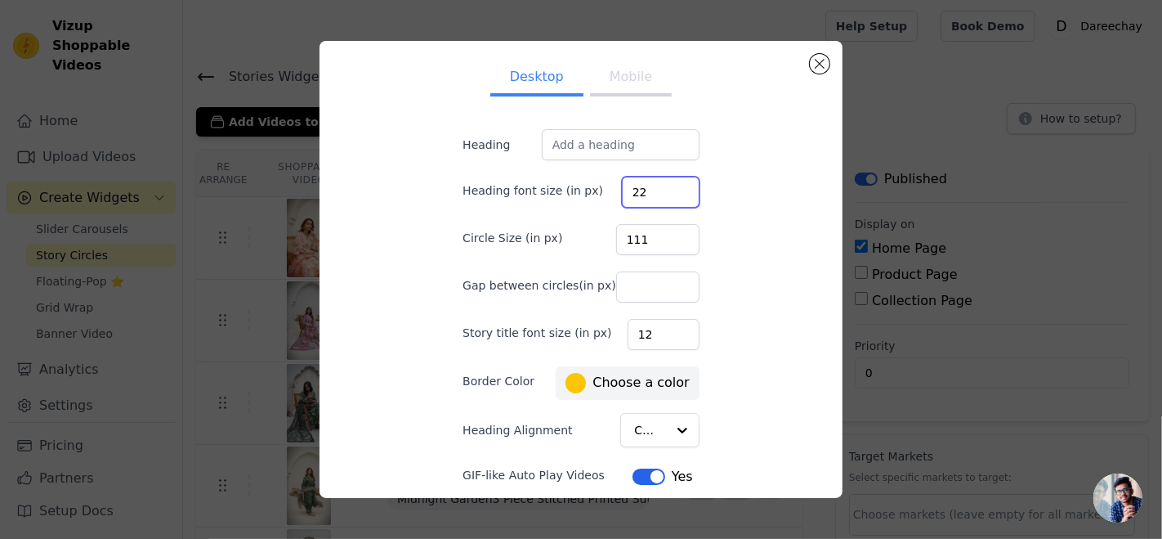
click at [665, 188] on input "22" at bounding box center [661, 192] width 78 height 31
type input "23"
click at [665, 188] on input "23" at bounding box center [661, 192] width 78 height 31
click at [664, 237] on input "112" at bounding box center [657, 239] width 83 height 31
click at [664, 237] on input "113" at bounding box center [657, 239] width 83 height 31
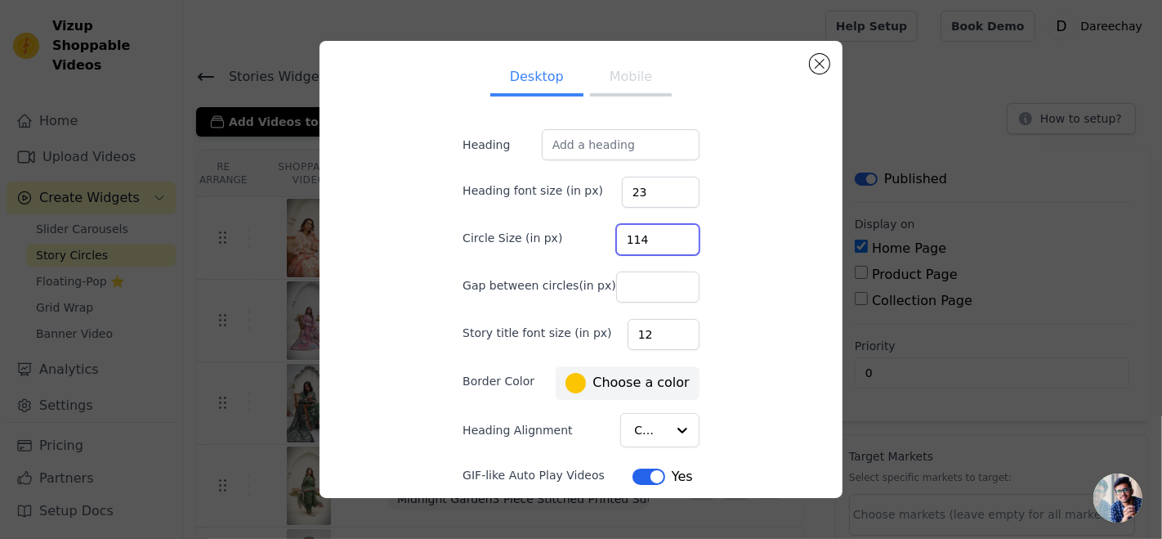
click at [664, 237] on input "114" at bounding box center [657, 239] width 83 height 31
click at [664, 237] on input "115" at bounding box center [657, 239] width 83 height 31
click at [664, 237] on input "116" at bounding box center [657, 239] width 83 height 31
click at [664, 237] on input "117" at bounding box center [657, 239] width 83 height 31
click at [664, 237] on input "118" at bounding box center [657, 239] width 83 height 31
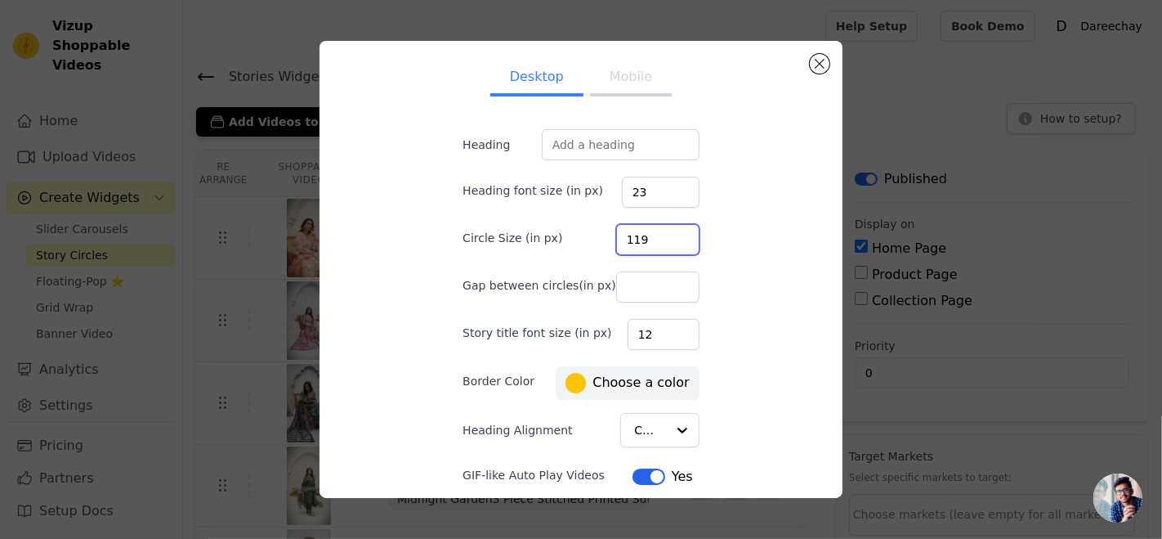
click at [664, 237] on input "119" at bounding box center [657, 239] width 83 height 31
click at [664, 237] on input "120" at bounding box center [657, 239] width 83 height 31
click at [664, 237] on input "121" at bounding box center [657, 239] width 83 height 31
click at [664, 237] on input "122" at bounding box center [657, 239] width 83 height 31
type input "123"
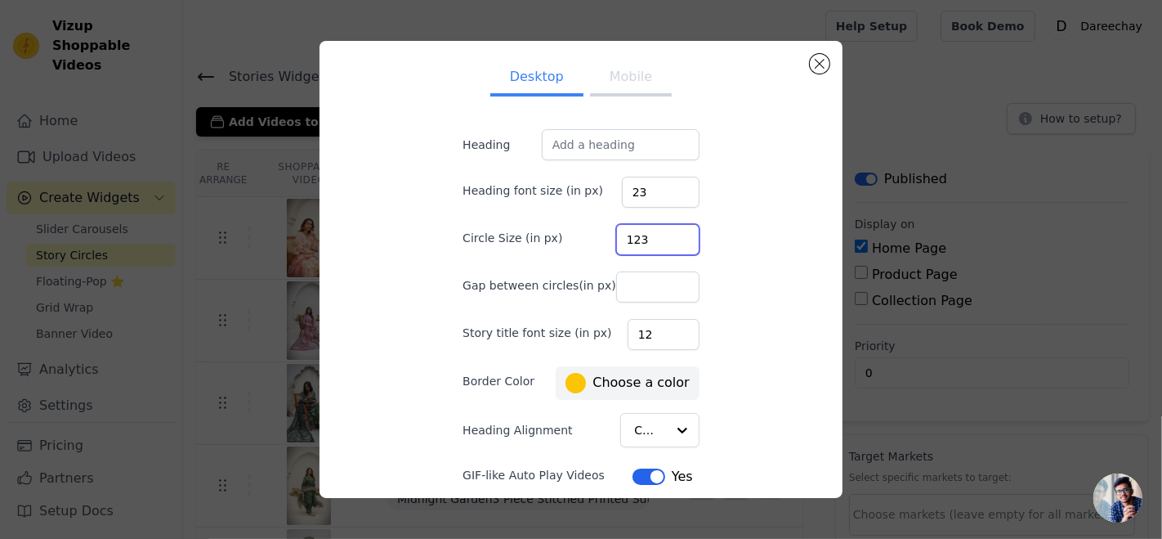
click at [664, 237] on input "123" at bounding box center [657, 239] width 83 height 31
click at [665, 328] on input "13" at bounding box center [664, 334] width 72 height 31
click at [665, 328] on input "14" at bounding box center [664, 334] width 72 height 31
click at [665, 328] on input "15" at bounding box center [664, 334] width 72 height 31
click at [665, 328] on input "16" at bounding box center [664, 334] width 72 height 31
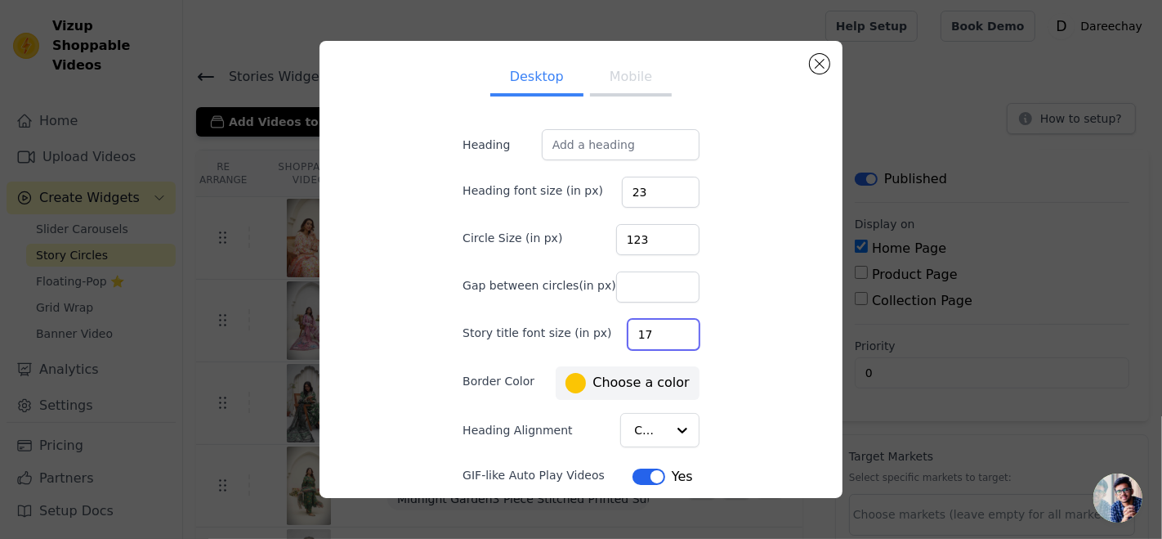
click at [665, 328] on input "17" at bounding box center [664, 334] width 72 height 31
click at [665, 328] on input "18" at bounding box center [664, 334] width 72 height 31
click at [665, 328] on input "19" at bounding box center [664, 334] width 72 height 31
type input "20"
click at [665, 328] on input "20" at bounding box center [664, 334] width 72 height 31
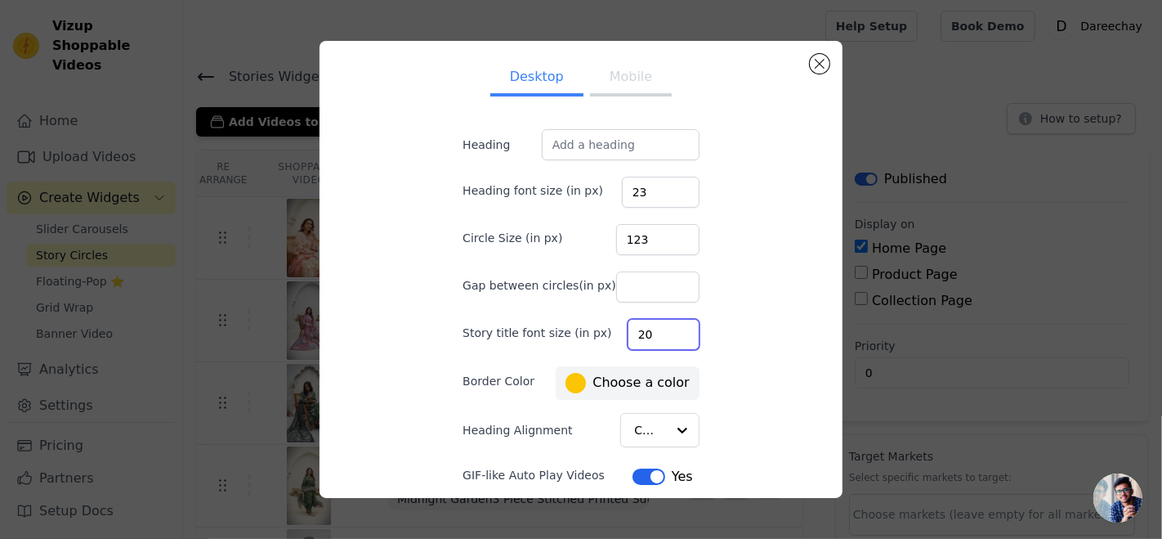
scroll to position [62, 0]
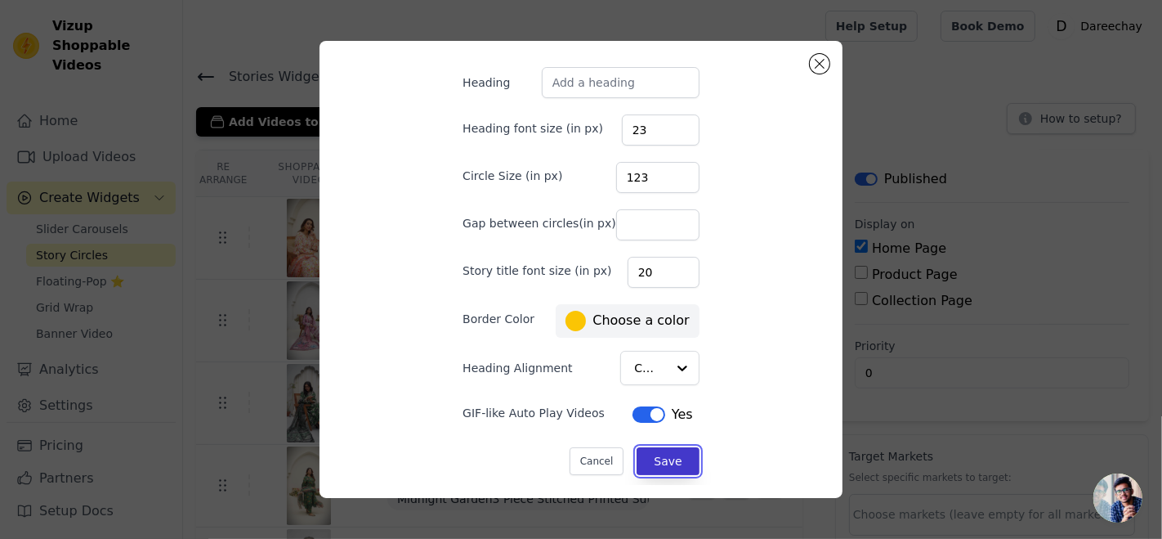
click at [655, 456] on button "Save" at bounding box center [668, 461] width 62 height 28
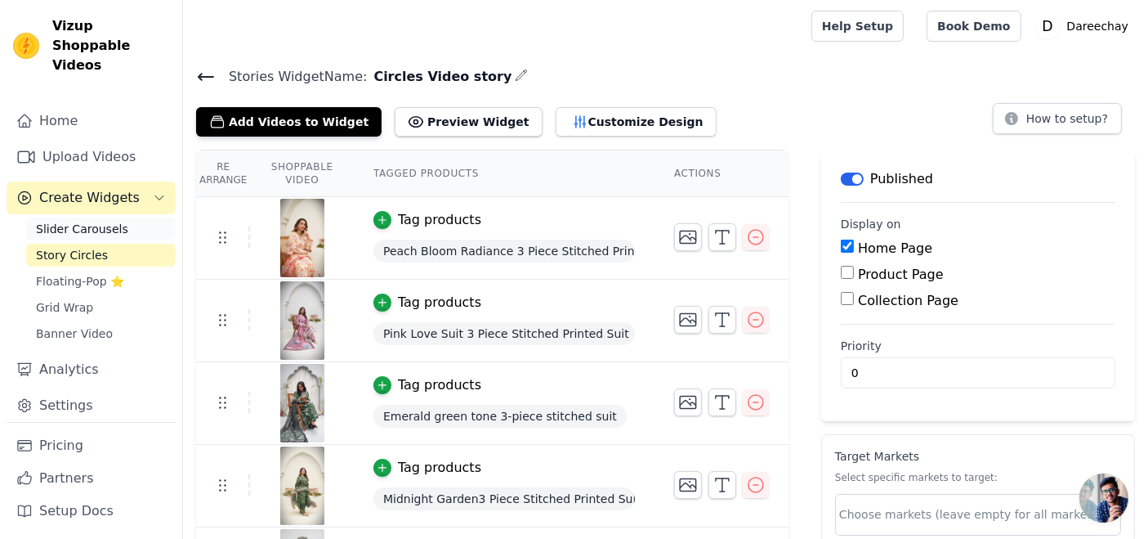
click at [74, 221] on span "Slider Carousels" at bounding box center [82, 229] width 92 height 16
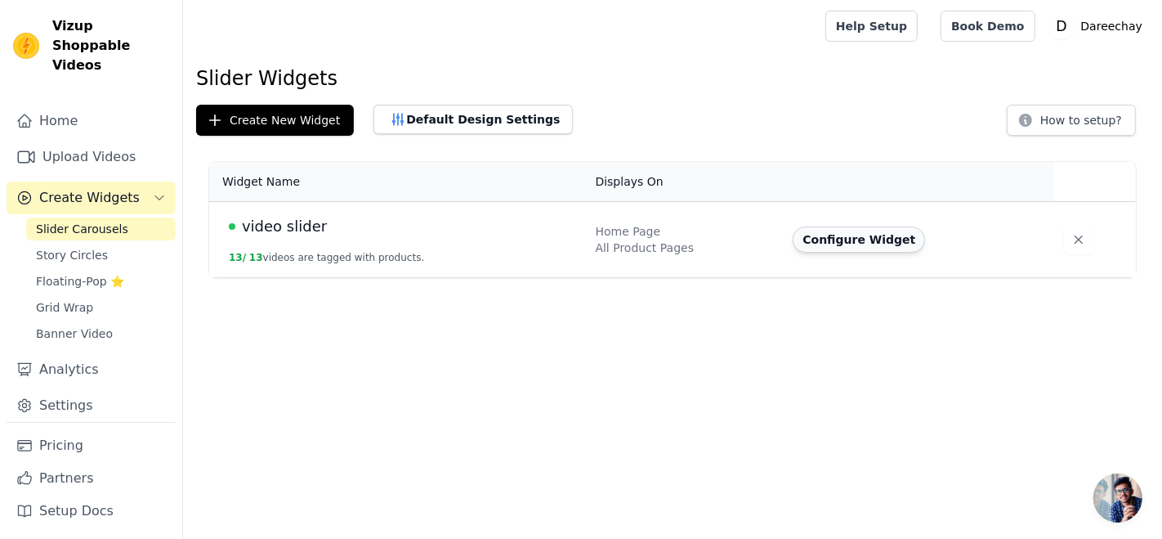
click at [870, 235] on button "Configure Widget" at bounding box center [859, 239] width 132 height 26
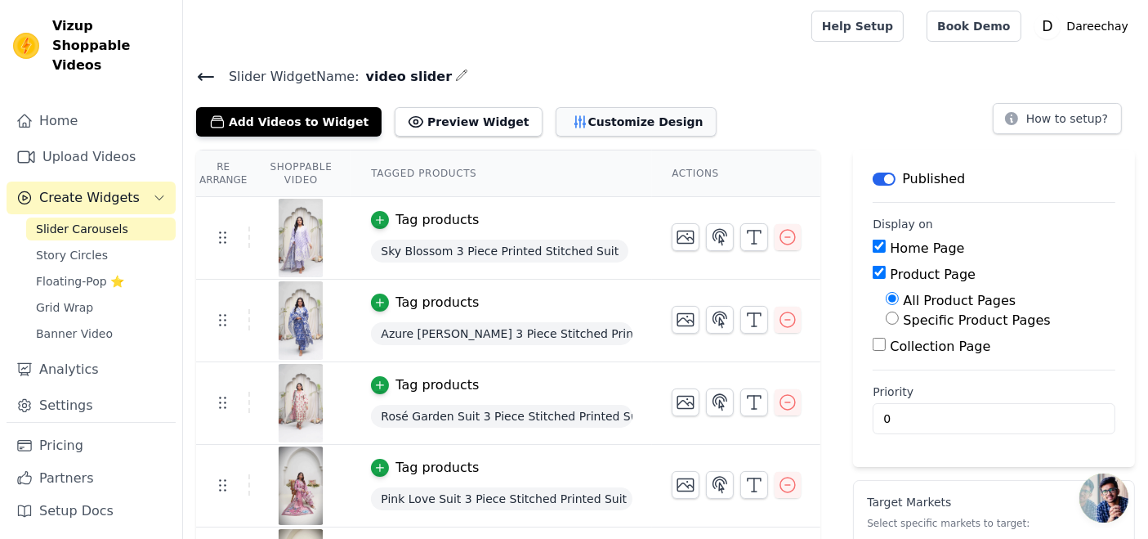
click at [565, 119] on button "Customize Design" at bounding box center [636, 121] width 161 height 29
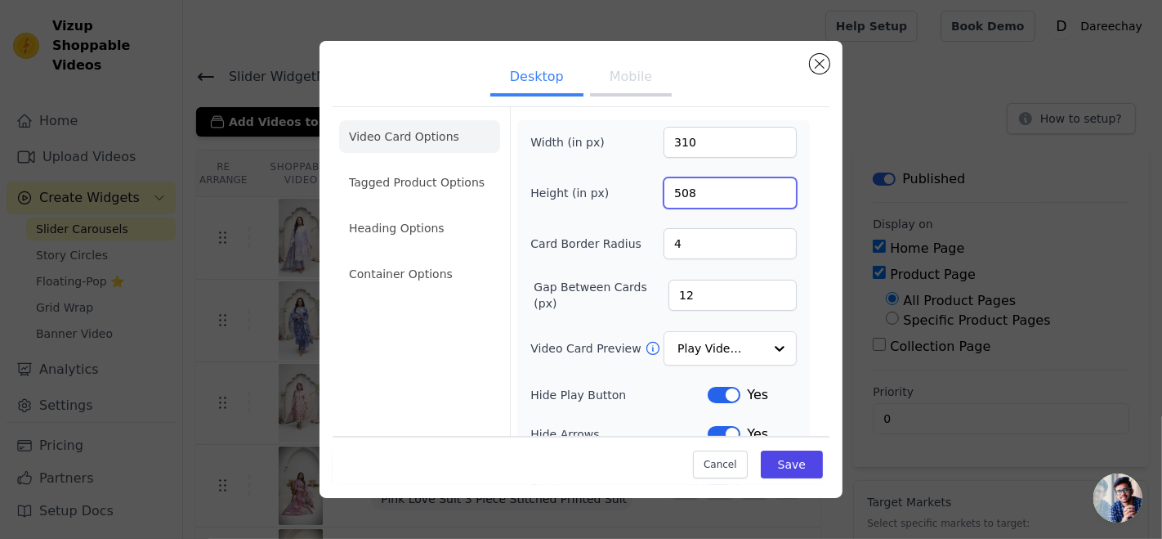
click at [768, 188] on input "508" at bounding box center [730, 192] width 133 height 31
click at [768, 188] on input "509" at bounding box center [730, 192] width 133 height 31
click at [768, 188] on input "510" at bounding box center [730, 192] width 133 height 31
click at [768, 188] on input "511" at bounding box center [730, 192] width 133 height 31
click at [768, 188] on input "512" at bounding box center [730, 192] width 133 height 31
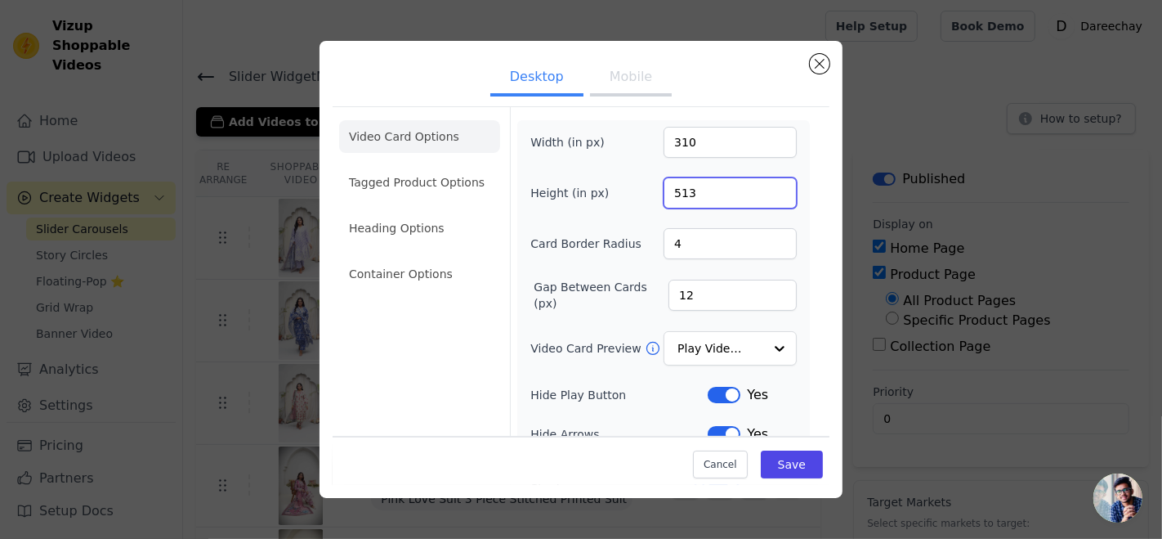
click at [768, 188] on input "513" at bounding box center [730, 192] width 133 height 31
click at [768, 188] on input "514" at bounding box center [730, 192] width 133 height 31
click at [768, 188] on input "515" at bounding box center [730, 192] width 133 height 31
click at [768, 188] on input "516" at bounding box center [730, 192] width 133 height 31
click at [768, 188] on input "517" at bounding box center [730, 192] width 133 height 31
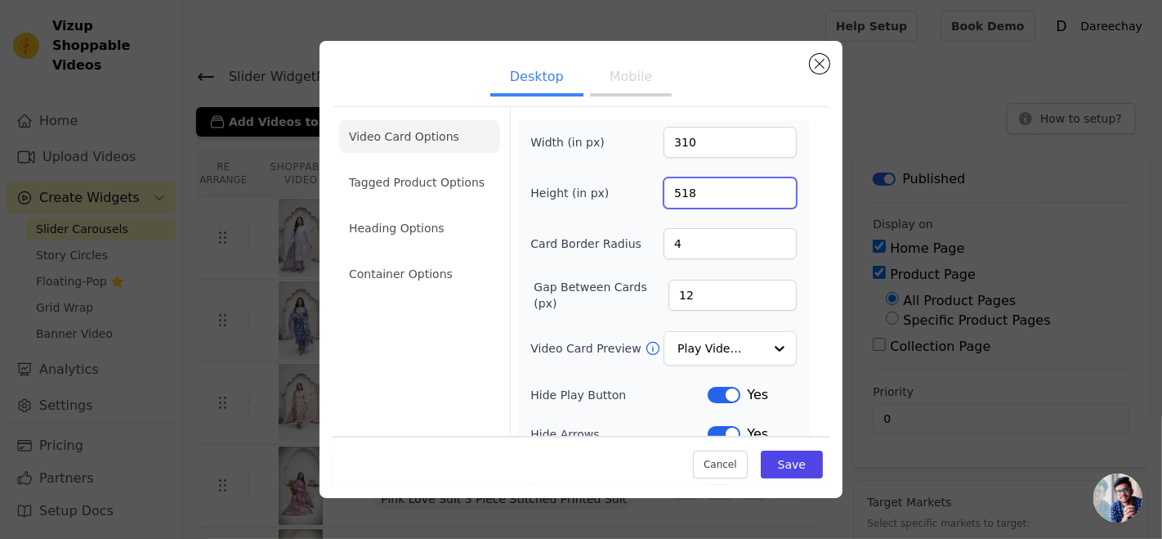
click at [768, 188] on input "518" at bounding box center [730, 192] width 133 height 31
click at [768, 188] on input "519" at bounding box center [730, 192] width 133 height 31
click at [768, 188] on input "520" at bounding box center [730, 192] width 133 height 31
click at [768, 188] on input "521" at bounding box center [730, 192] width 133 height 31
click at [768, 188] on input "522" at bounding box center [730, 192] width 133 height 31
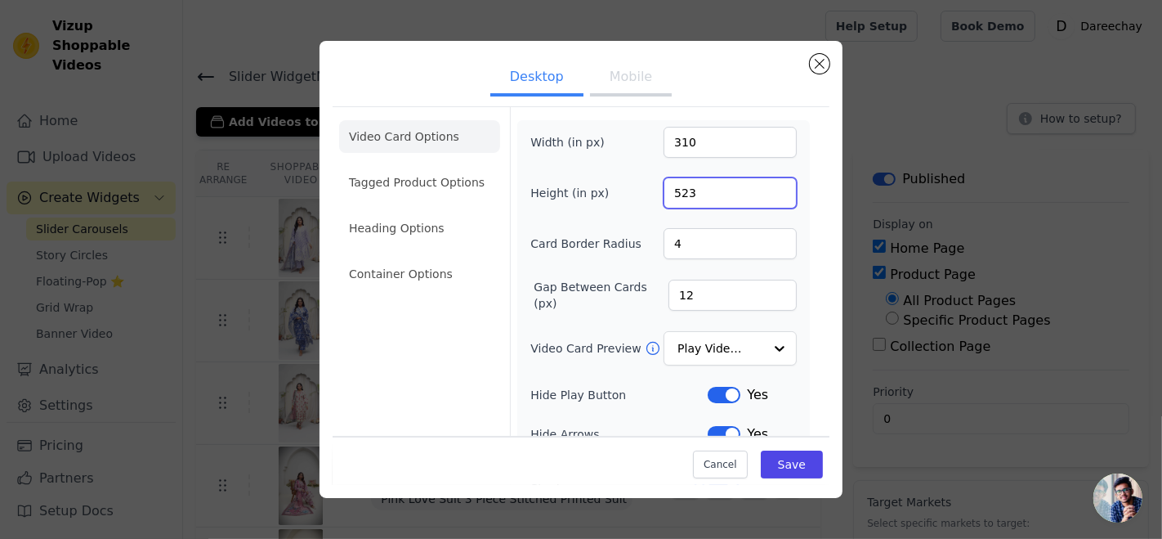
click at [768, 188] on input "523" at bounding box center [730, 192] width 133 height 31
click at [768, 188] on input "524" at bounding box center [730, 192] width 133 height 31
click at [768, 188] on input "525" at bounding box center [730, 192] width 133 height 31
click at [768, 188] on input "526" at bounding box center [730, 192] width 133 height 31
click at [768, 188] on input "527" at bounding box center [730, 192] width 133 height 31
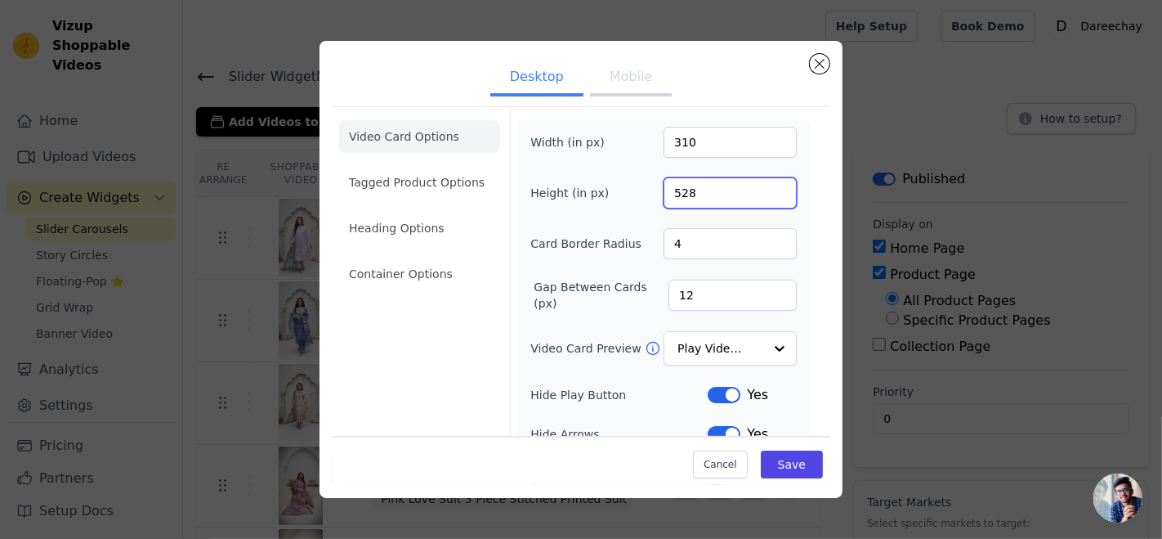
click at [768, 188] on input "528" at bounding box center [730, 192] width 133 height 31
click at [768, 188] on input "529" at bounding box center [730, 192] width 133 height 31
click at [768, 188] on input "530" at bounding box center [730, 192] width 133 height 31
click at [768, 188] on input "531" at bounding box center [730, 192] width 133 height 31
click at [768, 188] on input "532" at bounding box center [730, 192] width 133 height 31
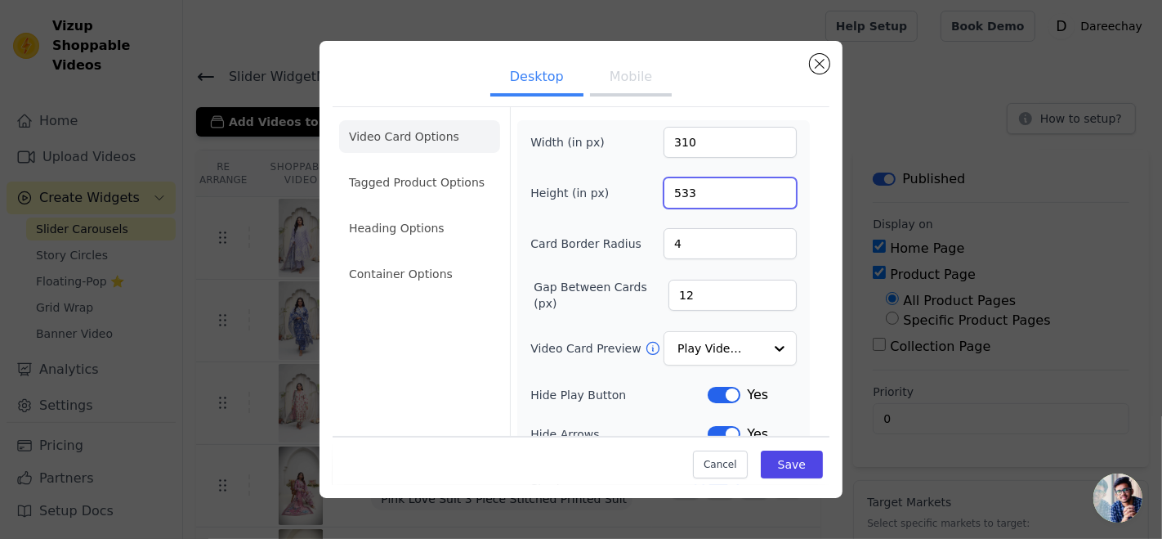
click at [768, 188] on input "533" at bounding box center [730, 192] width 133 height 31
click at [768, 188] on input "534" at bounding box center [730, 192] width 133 height 31
click at [768, 188] on input "535" at bounding box center [730, 192] width 133 height 31
click at [768, 188] on input "536" at bounding box center [730, 192] width 133 height 31
click at [768, 188] on input "537" at bounding box center [730, 192] width 133 height 31
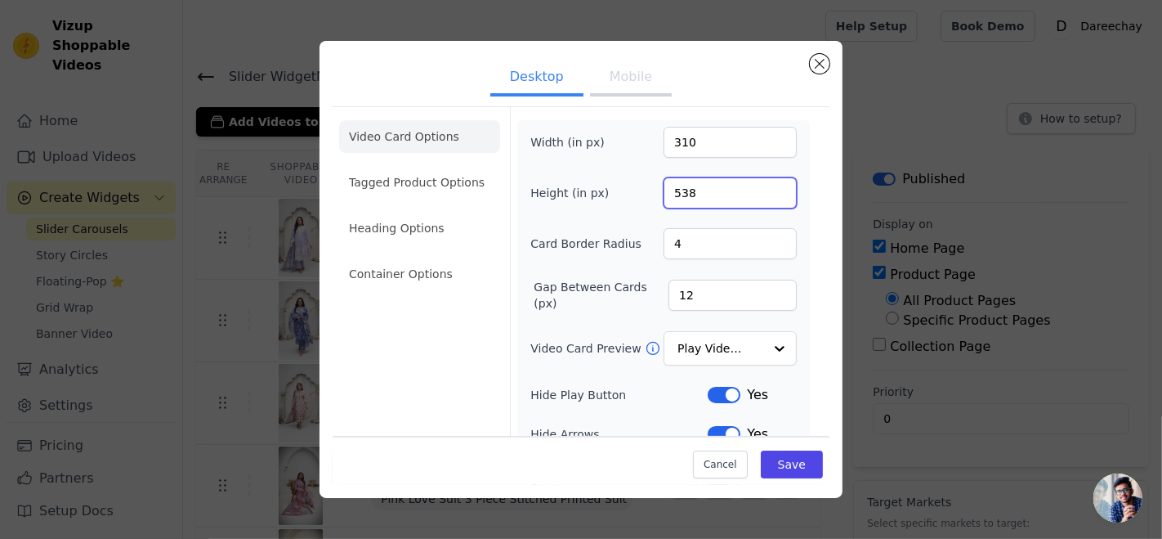
click at [768, 188] on input "538" at bounding box center [730, 192] width 133 height 31
click at [768, 188] on input "539" at bounding box center [730, 192] width 133 height 31
click at [768, 188] on input "540" at bounding box center [730, 192] width 133 height 31
click at [768, 188] on input "541" at bounding box center [730, 192] width 133 height 31
click at [768, 188] on input "542" at bounding box center [730, 192] width 133 height 31
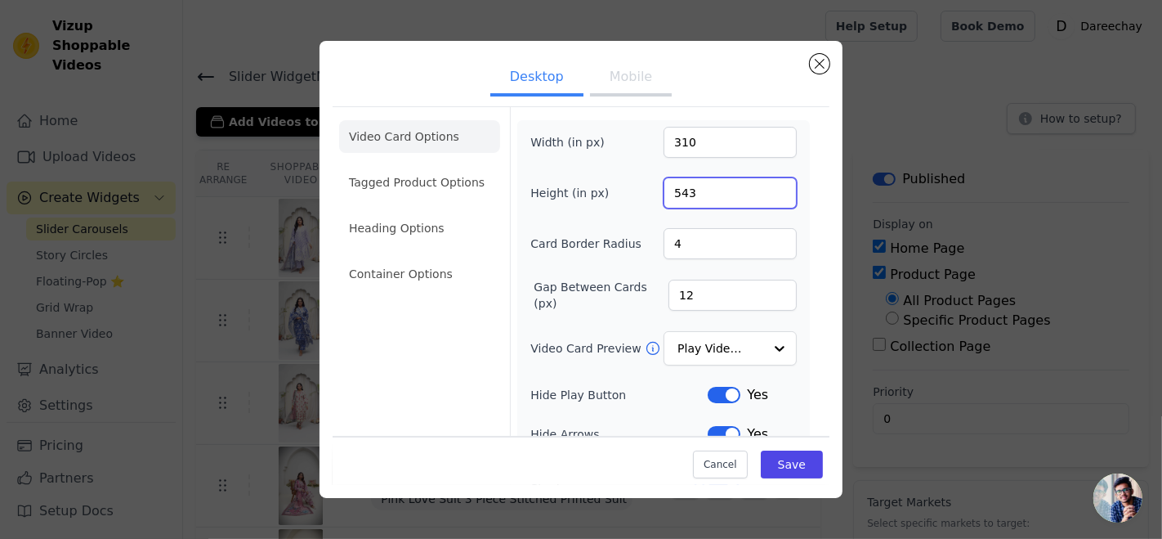
click at [768, 188] on input "543" at bounding box center [730, 192] width 133 height 31
click at [768, 188] on input "544" at bounding box center [730, 192] width 133 height 31
click at [768, 188] on input "545" at bounding box center [730, 192] width 133 height 31
type input "546"
click at [768, 188] on input "546" at bounding box center [730, 192] width 133 height 31
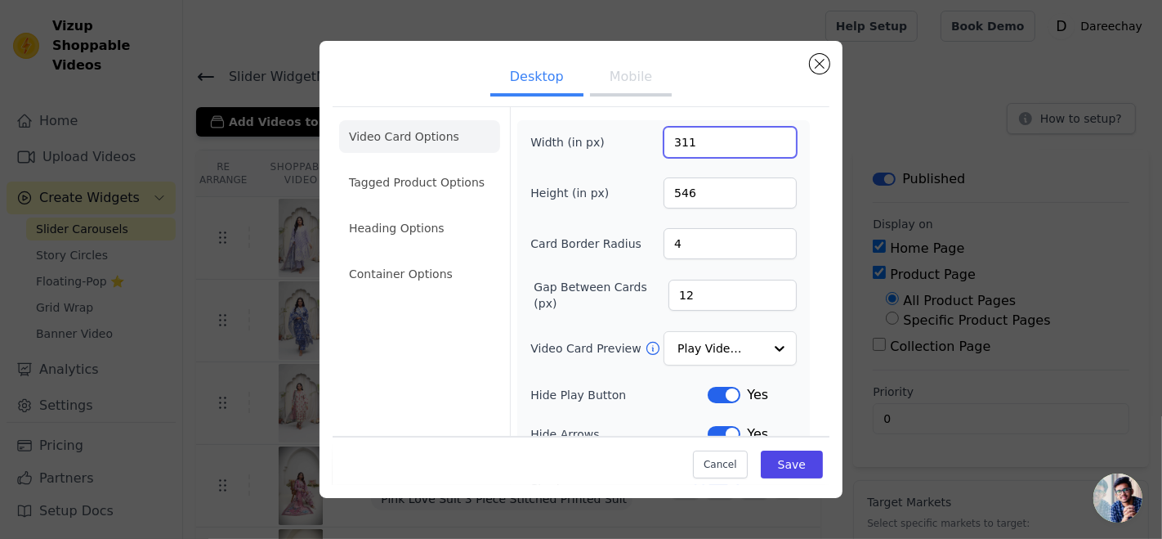
click at [763, 136] on input "311" at bounding box center [730, 142] width 133 height 31
click at [763, 136] on input "312" at bounding box center [730, 142] width 133 height 31
click at [763, 136] on input "313" at bounding box center [730, 142] width 133 height 31
click at [763, 136] on input "314" at bounding box center [730, 142] width 133 height 31
click at [763, 136] on input "315" at bounding box center [730, 142] width 133 height 31
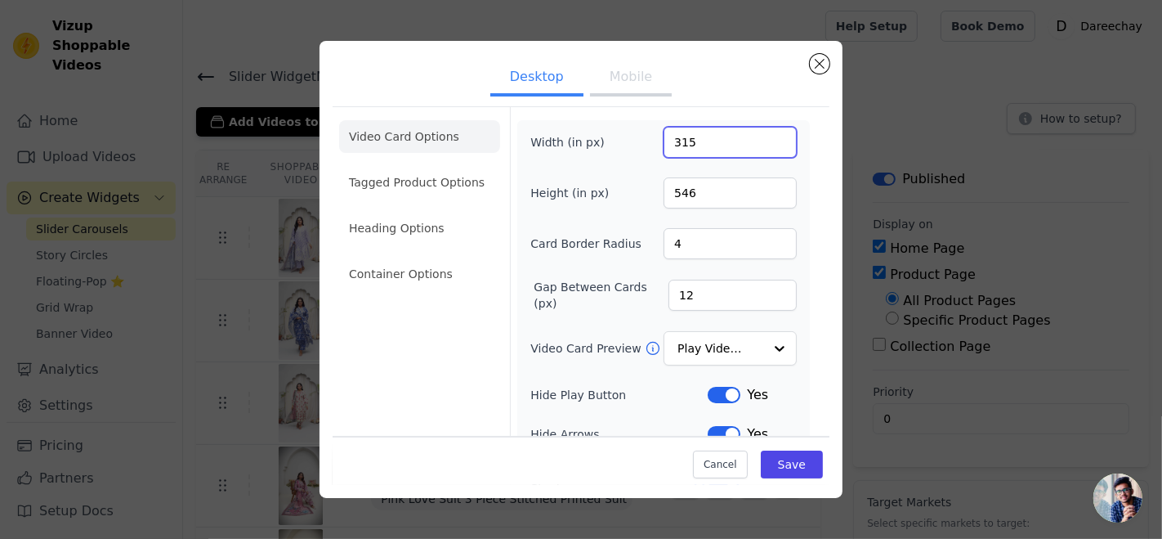
type input "316"
click at [763, 136] on input "316" at bounding box center [730, 142] width 133 height 31
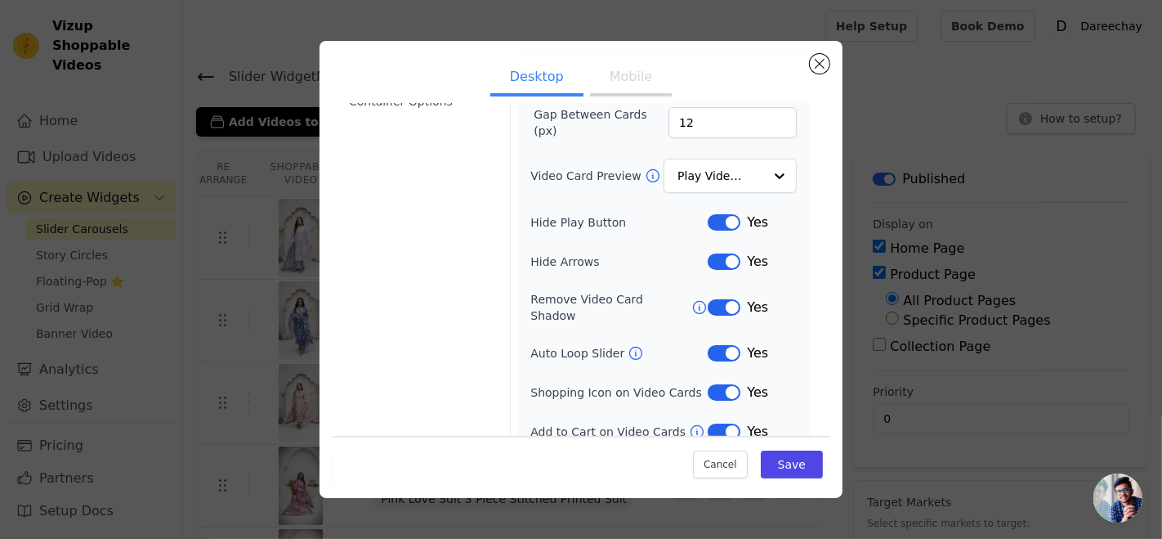
click at [708, 384] on button "Label" at bounding box center [724, 392] width 33 height 16
click at [709, 423] on button "Label" at bounding box center [724, 431] width 33 height 16
click at [788, 463] on button "Save" at bounding box center [792, 464] width 62 height 28
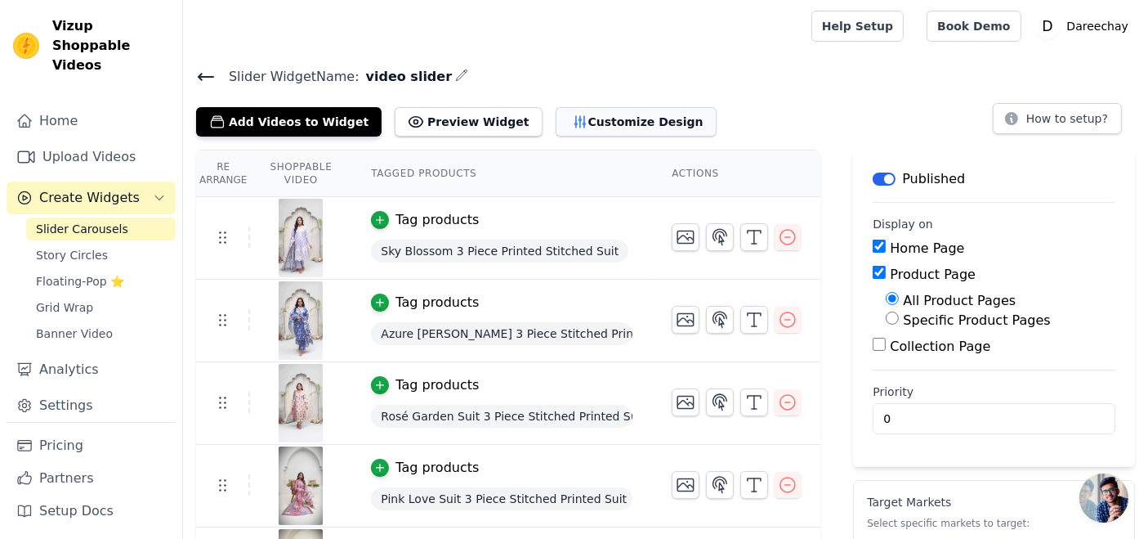
click at [584, 118] on button "Customize Design" at bounding box center [636, 121] width 161 height 29
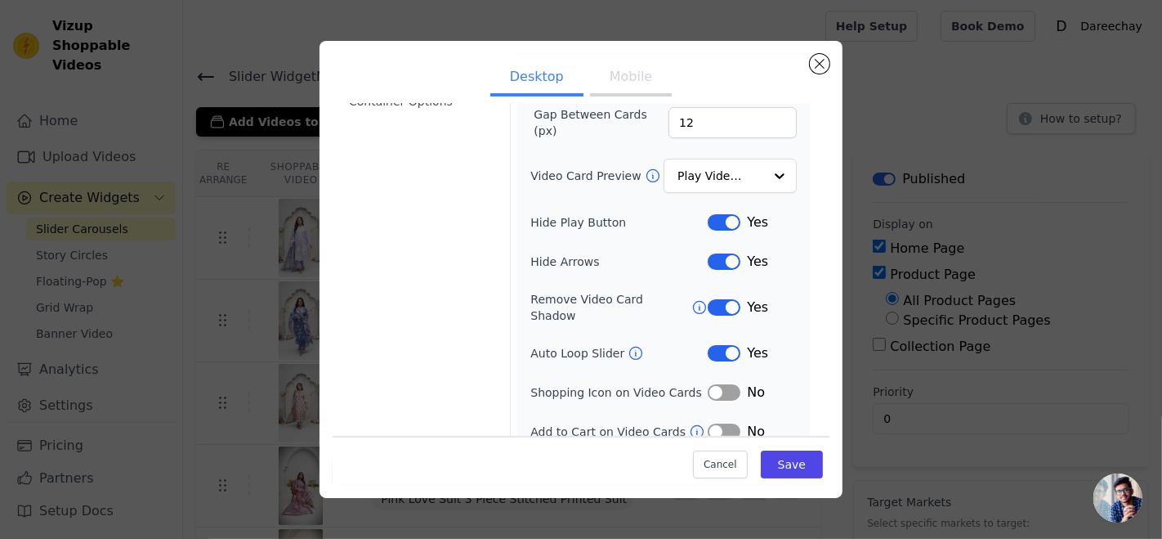
click at [715, 384] on button "Label" at bounding box center [724, 392] width 33 height 16
click at [780, 470] on button "Save" at bounding box center [792, 464] width 62 height 28
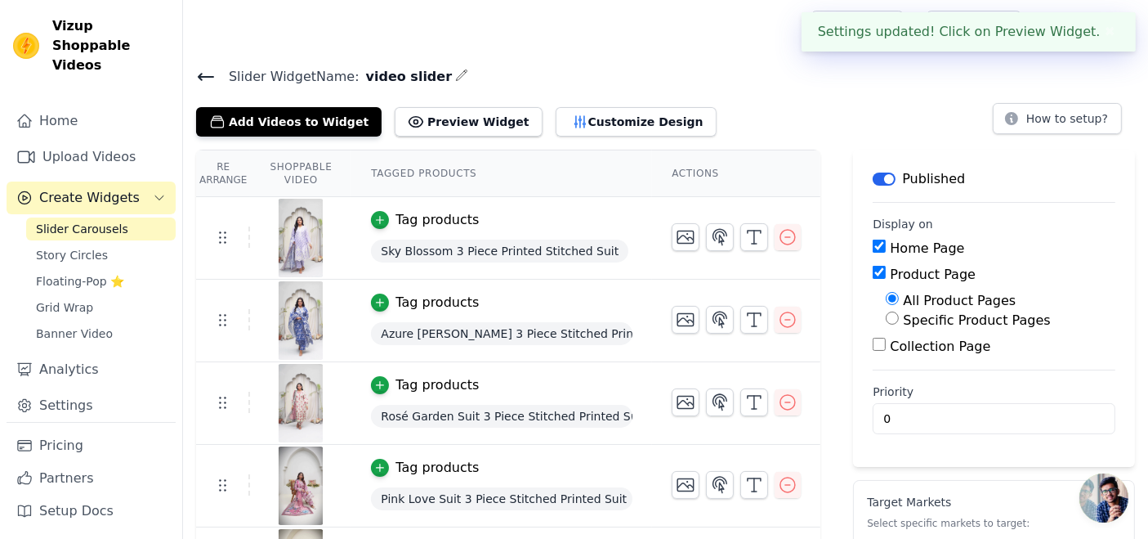
click at [488, 250] on span "Sky Blossom 3 Piece Printed Stitched Suit" at bounding box center [499, 250] width 257 height 23
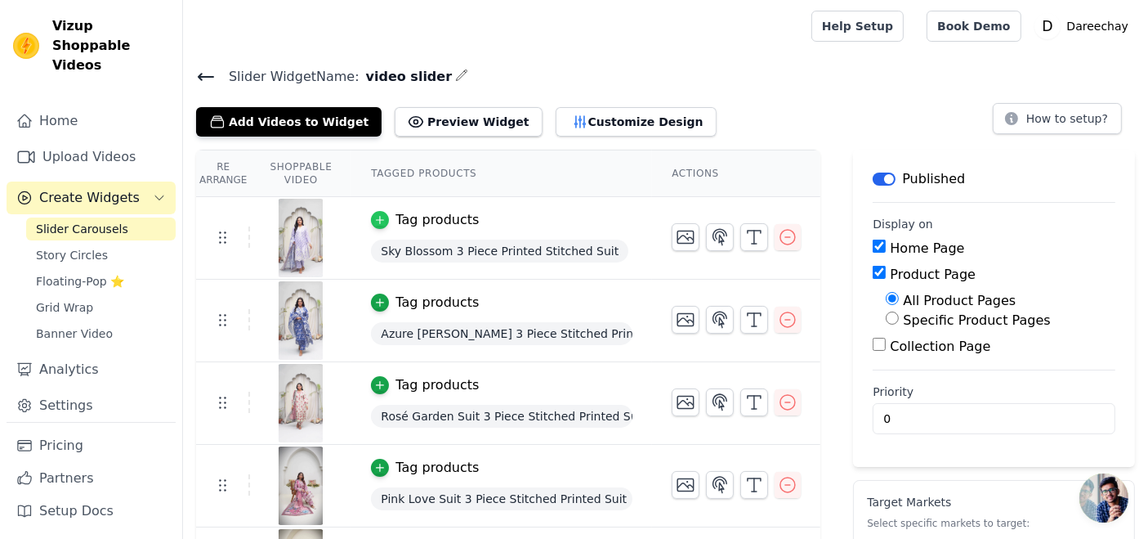
click at [378, 217] on icon "button" at bounding box center [379, 219] width 11 height 11
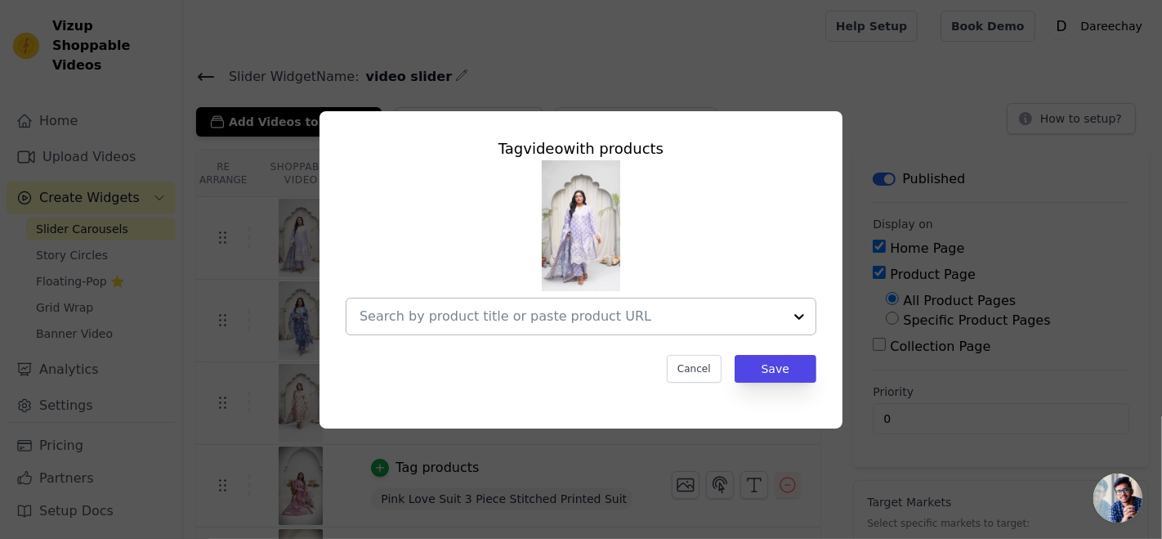
click at [586, 315] on input "text" at bounding box center [571, 316] width 423 height 20
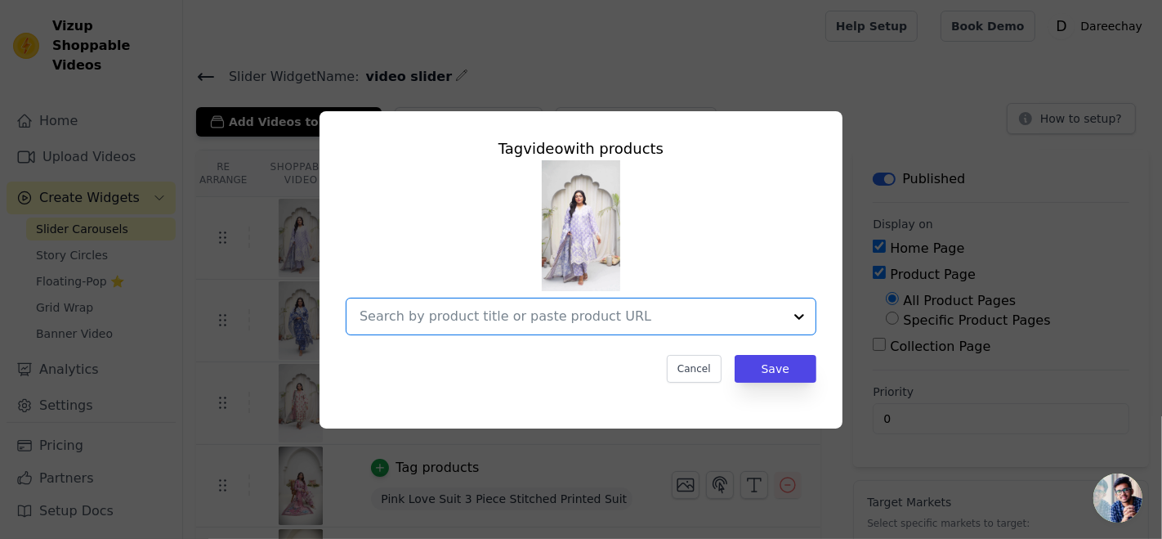
click at [717, 302] on div at bounding box center [571, 316] width 423 height 36
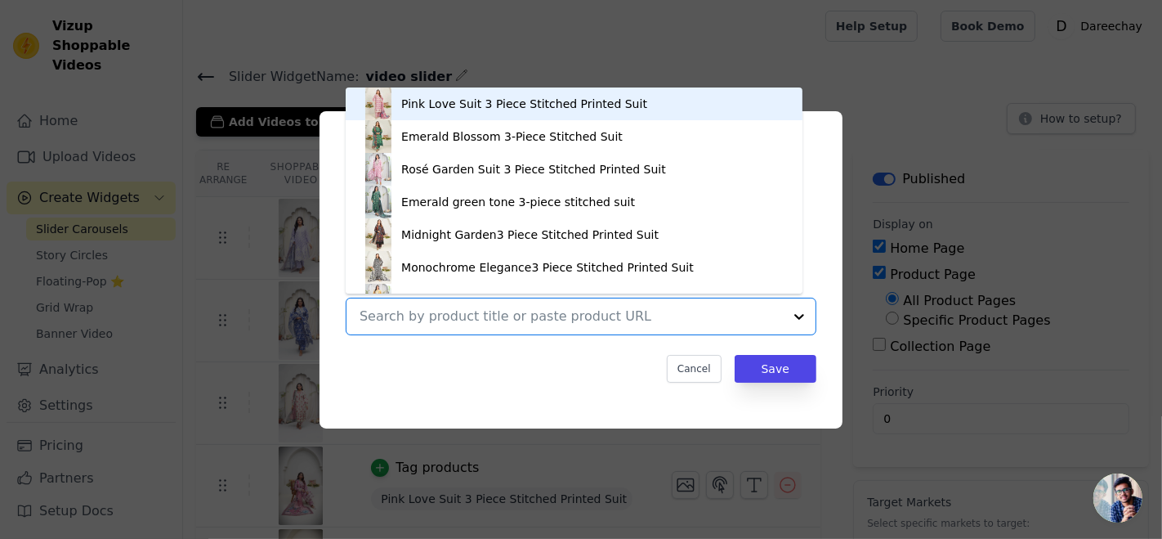
click at [717, 302] on div at bounding box center [571, 316] width 423 height 36
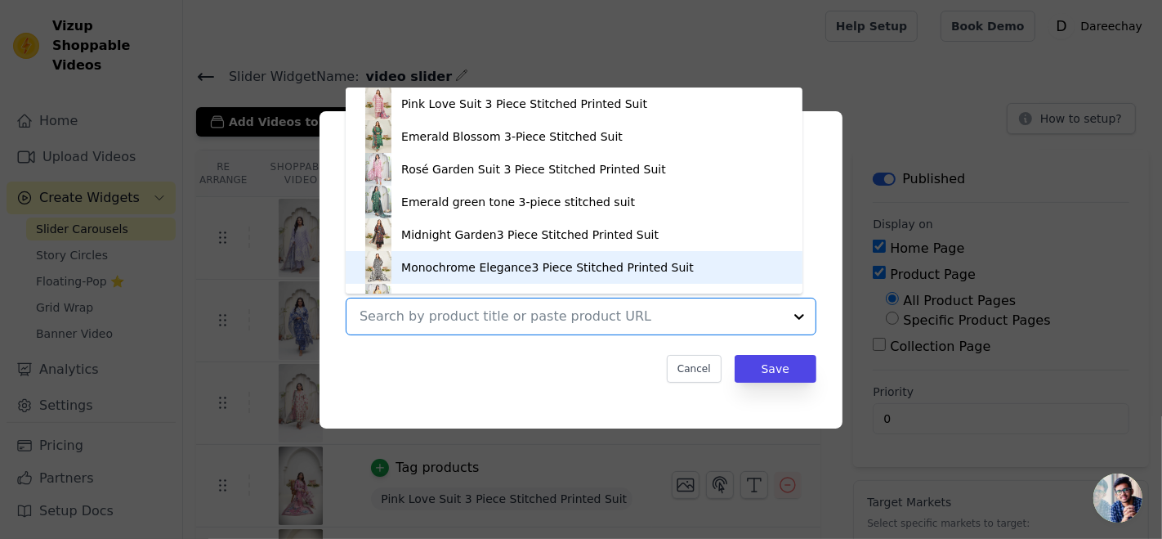
scroll to position [23, 0]
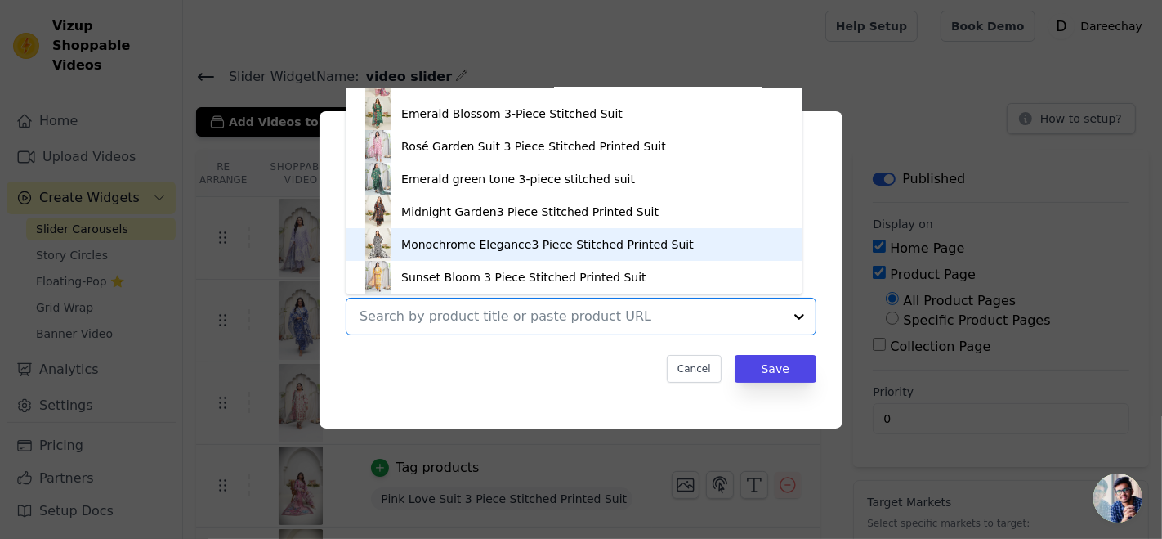
click at [825, 278] on div "Tag video with products Pink Love Suit 3 Piece Stitched Printed Suit Emerald Bl…" at bounding box center [581, 259] width 497 height 271
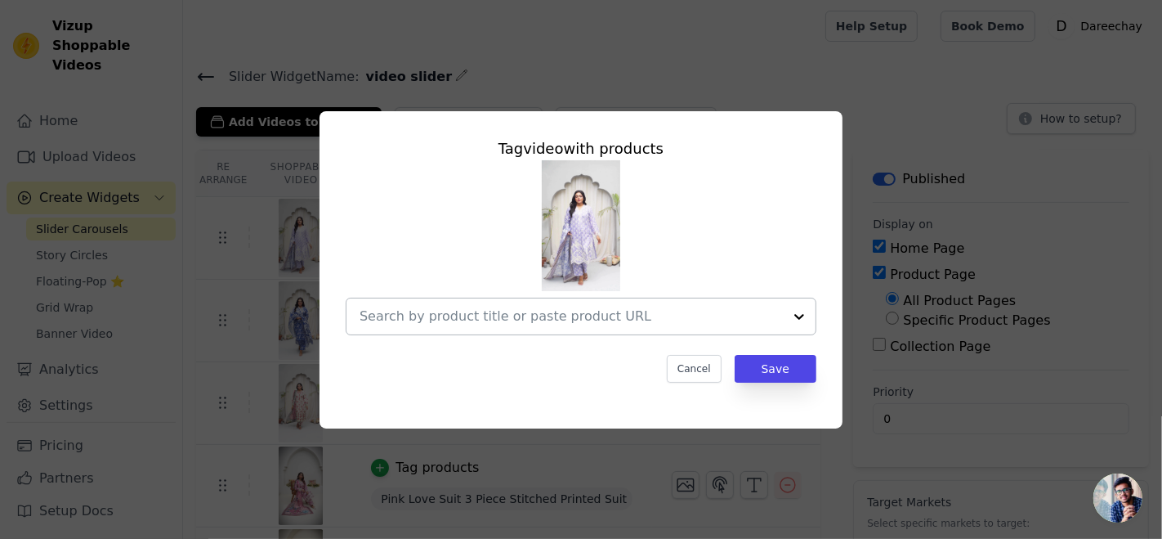
click at [560, 306] on input "text" at bounding box center [571, 316] width 423 height 20
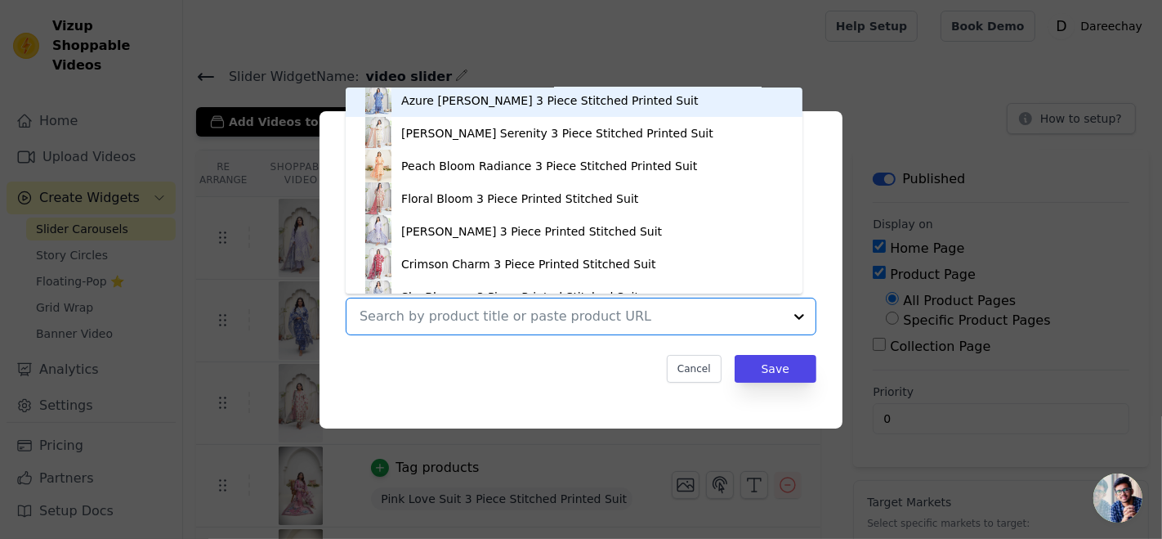
scroll to position [272, 0]
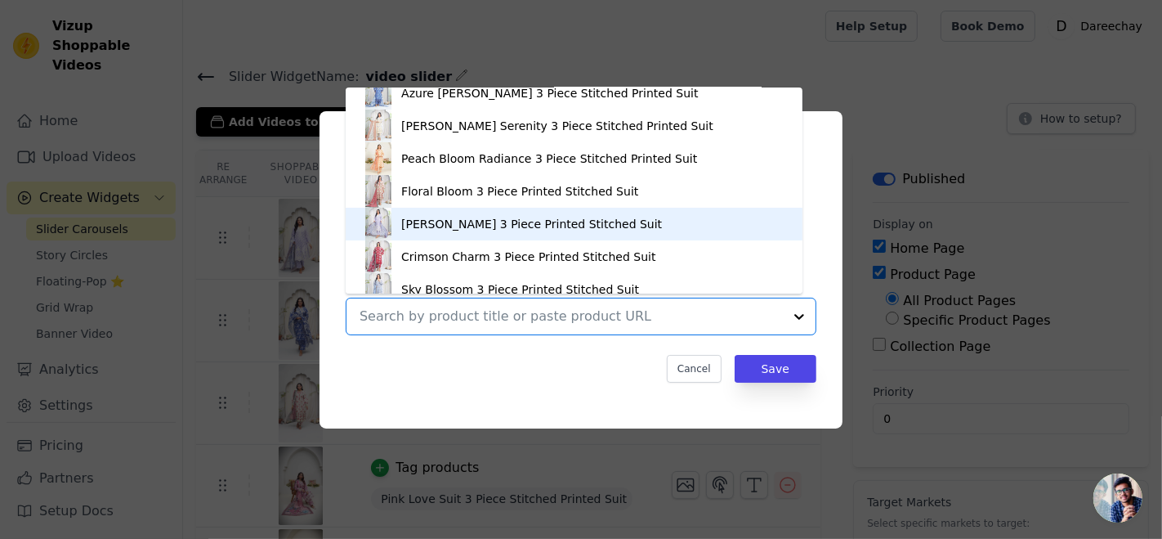
click at [521, 220] on div "Lavender Grace 3 Piece Printed Stitched Suit" at bounding box center [531, 224] width 261 height 16
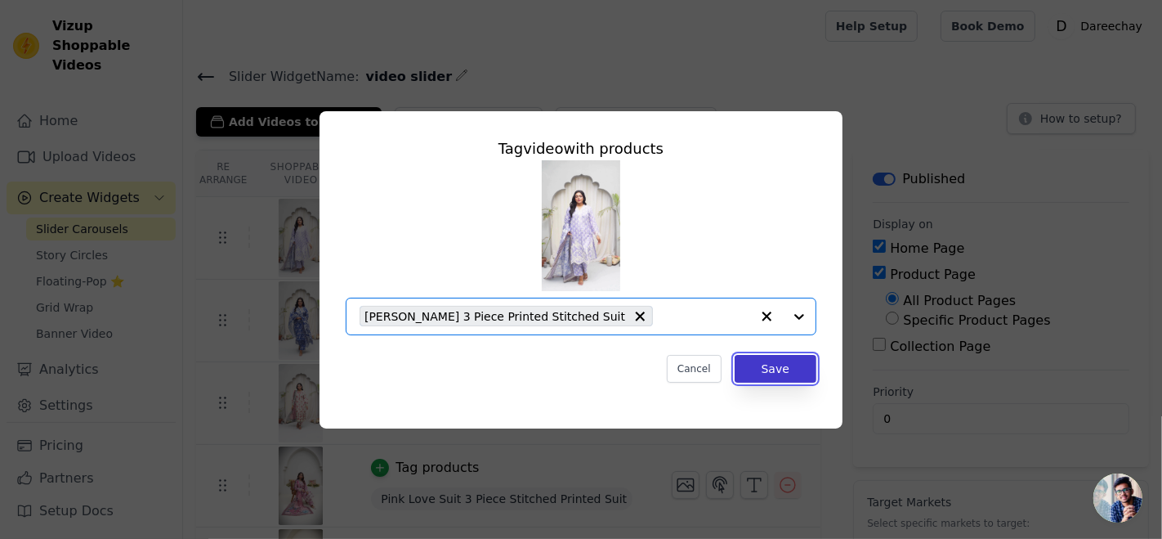
click at [768, 366] on button "Save" at bounding box center [776, 369] width 82 height 28
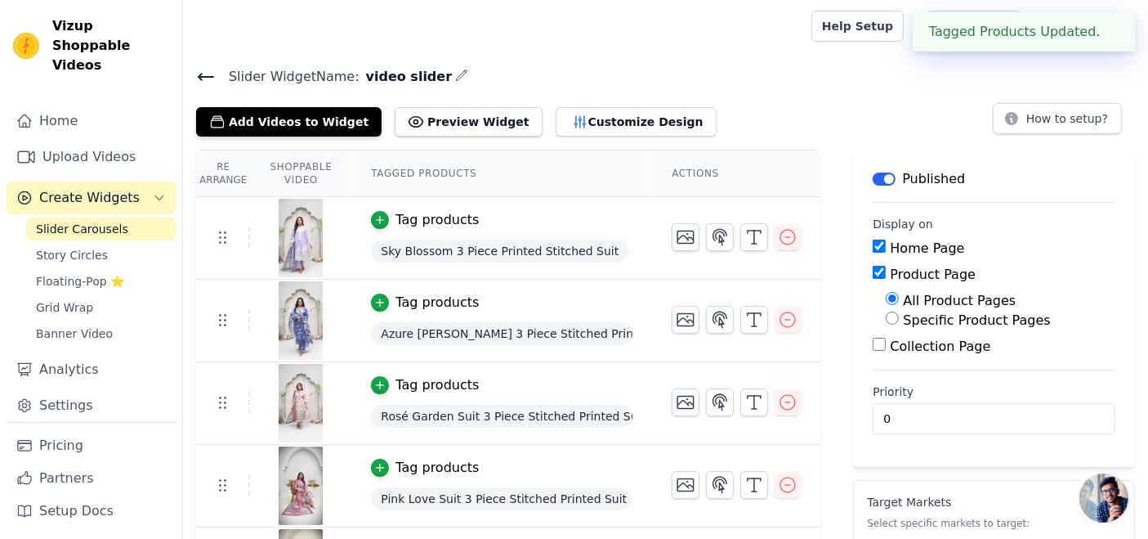
click at [853, 366] on main "Label Published Display on Home Page Product Page All Product Pages Specific Pr…" at bounding box center [994, 308] width 282 height 317
click at [382, 300] on button "Tag products" at bounding box center [425, 303] width 108 height 20
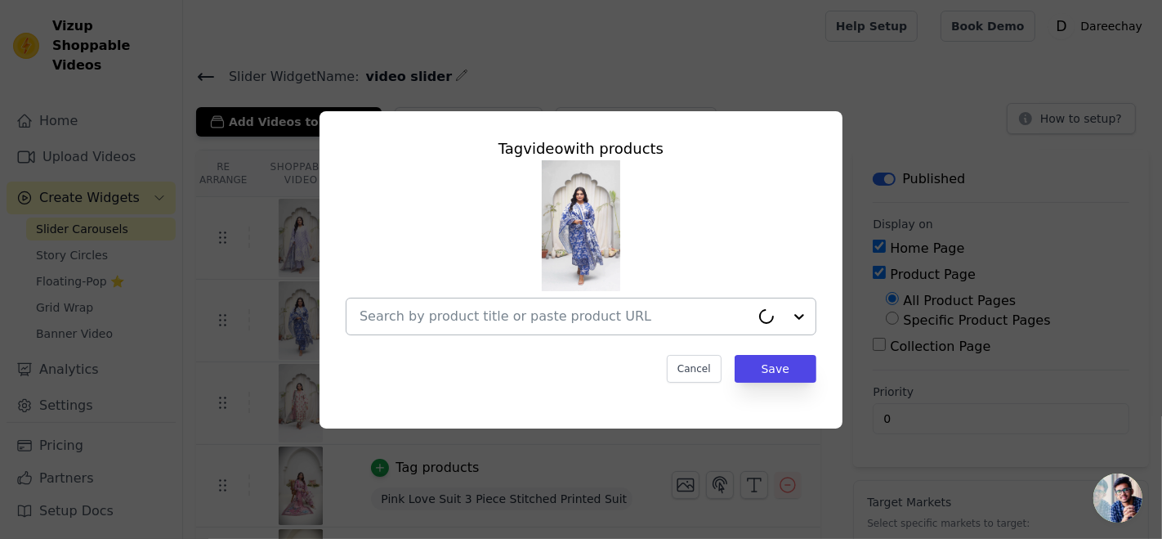
click at [606, 318] on input "text" at bounding box center [555, 316] width 391 height 20
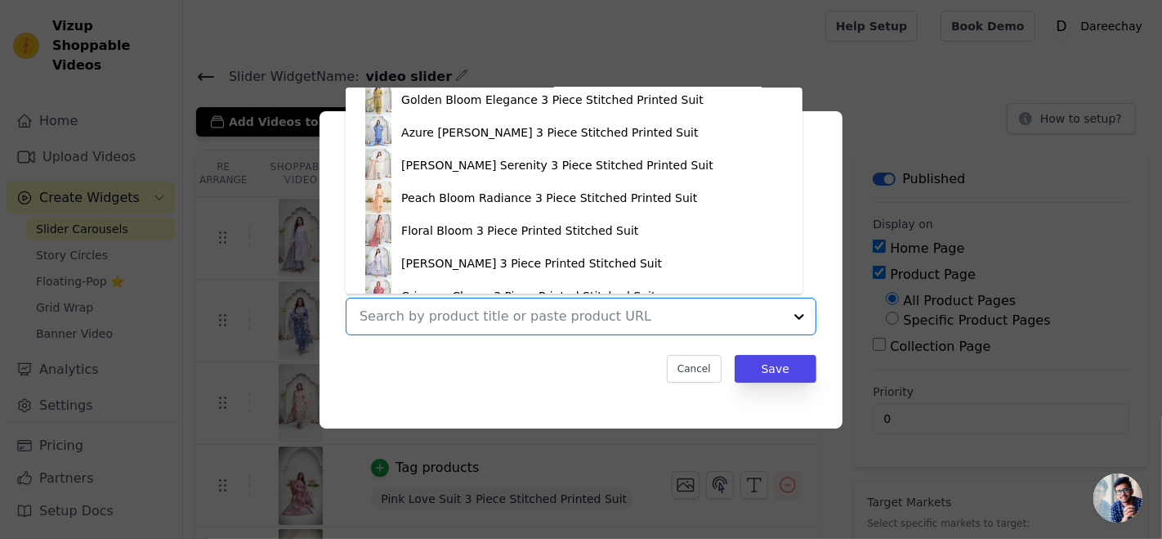
scroll to position [203, 0]
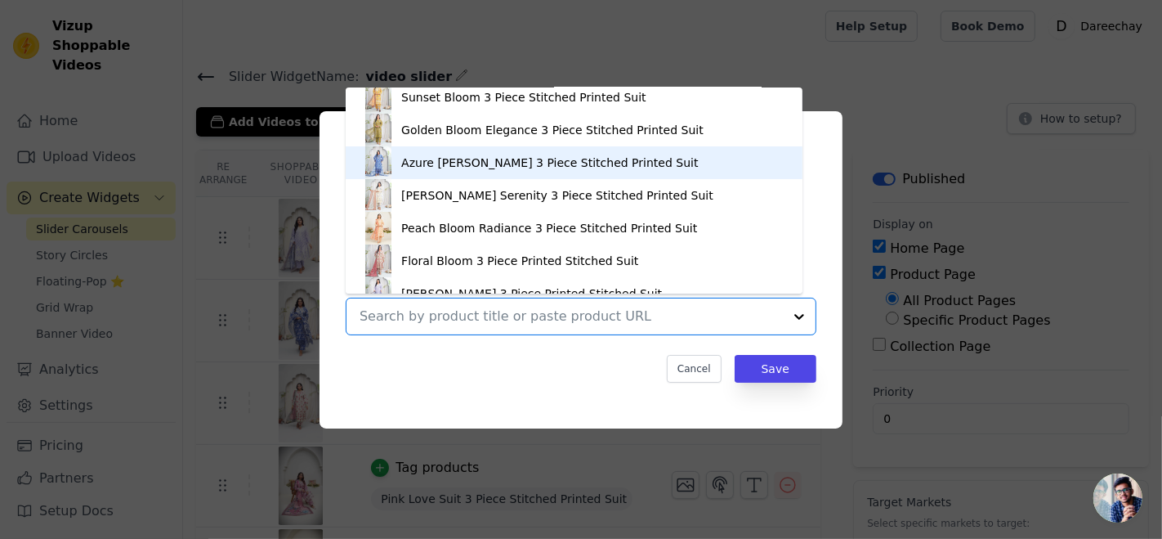
click at [577, 167] on div "Azure Bloom Grace 3 Piece Stitched Printed Suit" at bounding box center [549, 162] width 297 height 16
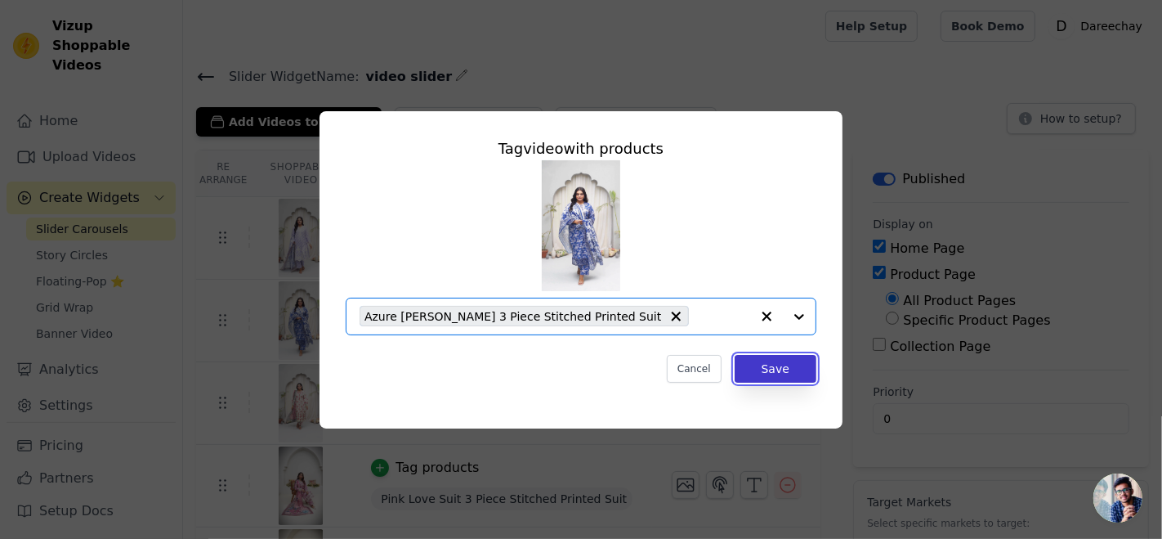
click at [785, 366] on button "Save" at bounding box center [776, 369] width 82 height 28
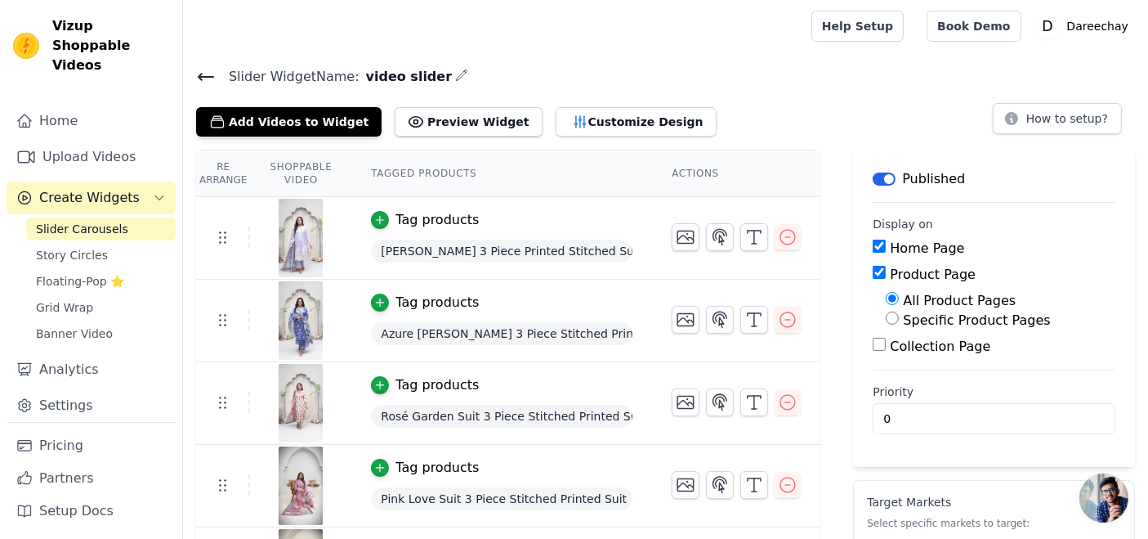
click at [404, 378] on div "Tag products" at bounding box center [437, 385] width 83 height 20
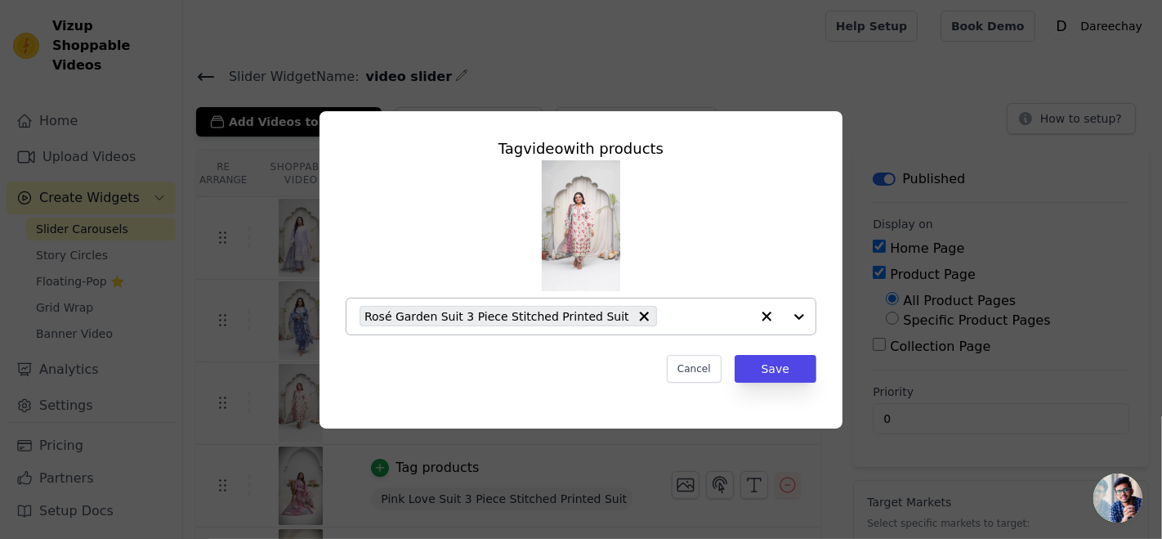
click at [619, 328] on div "Rosé Garden Suit 3 Piece Stitched Printed Suit" at bounding box center [555, 316] width 391 height 36
click at [580, 304] on div at bounding box center [571, 316] width 423 height 36
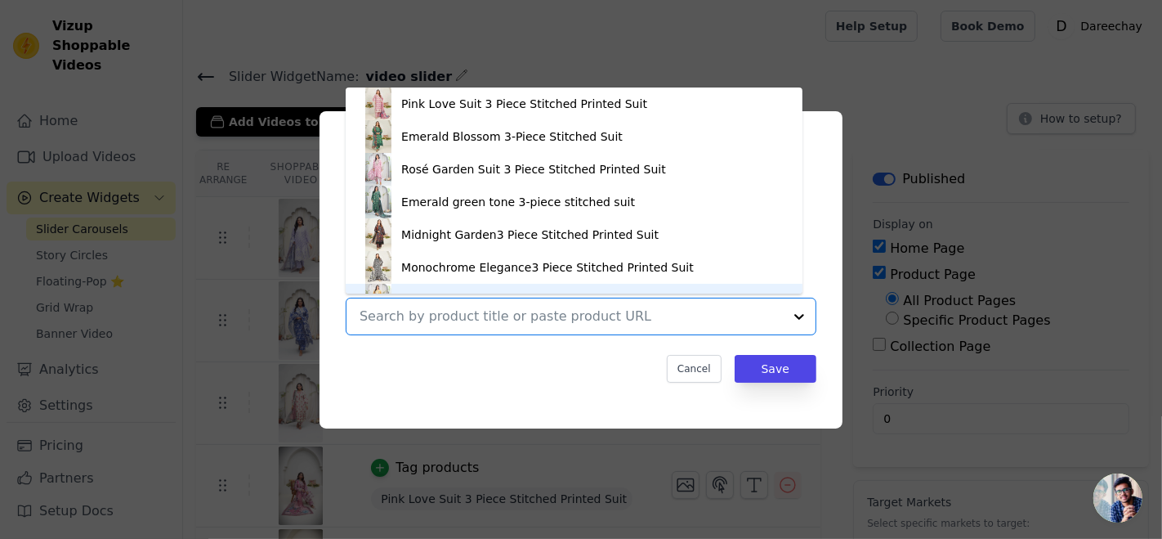
scroll to position [23, 0]
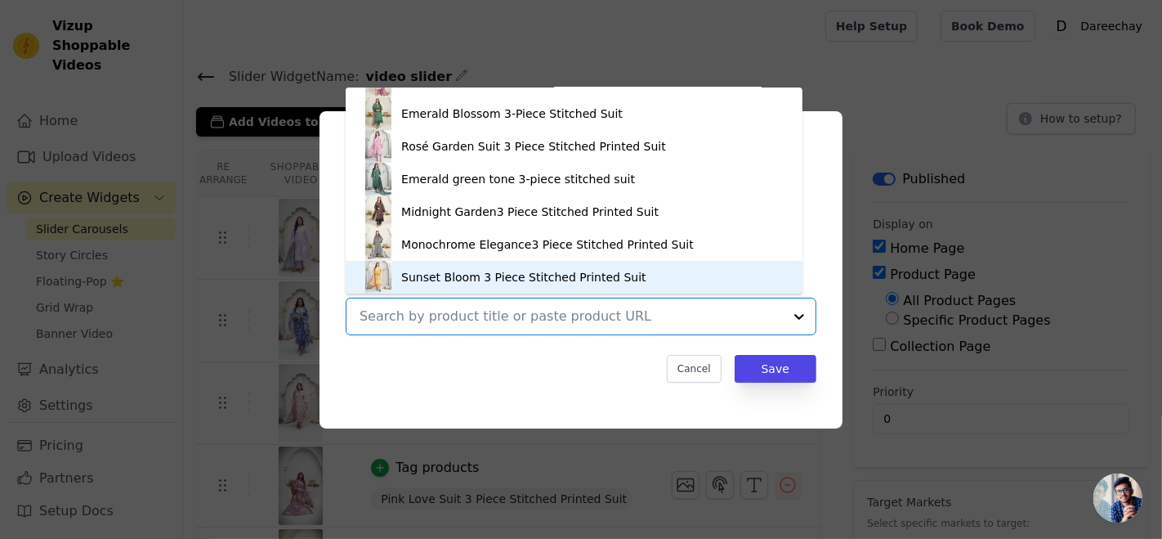
click at [561, 344] on div "Tag video with products Pink Love Suit 3 Piece Stitched Printed Suit Emerald Bl…" at bounding box center [581, 259] width 497 height 271
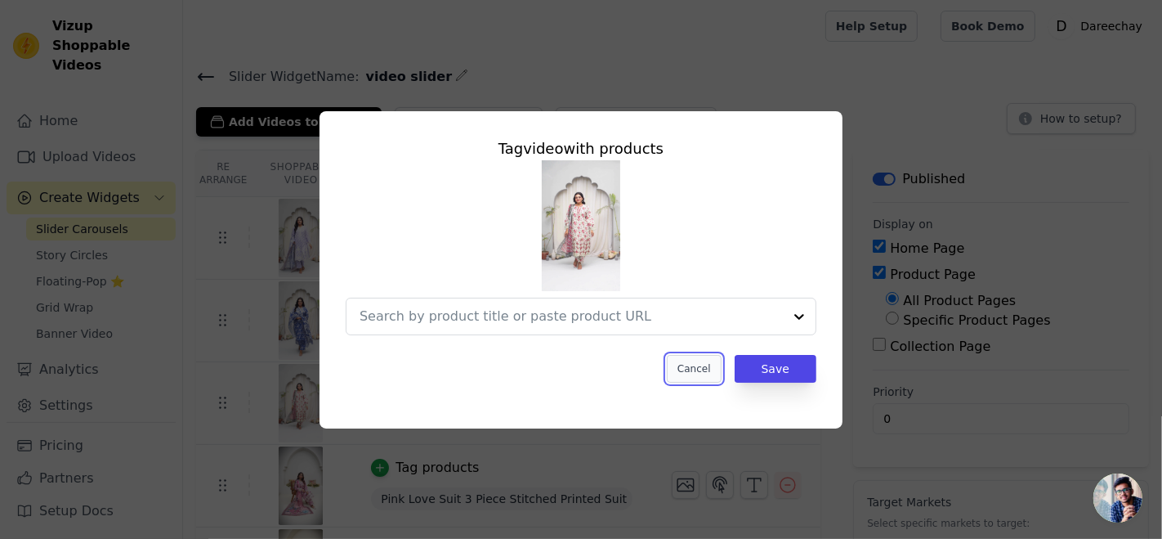
click at [693, 373] on button "Cancel" at bounding box center [694, 369] width 55 height 28
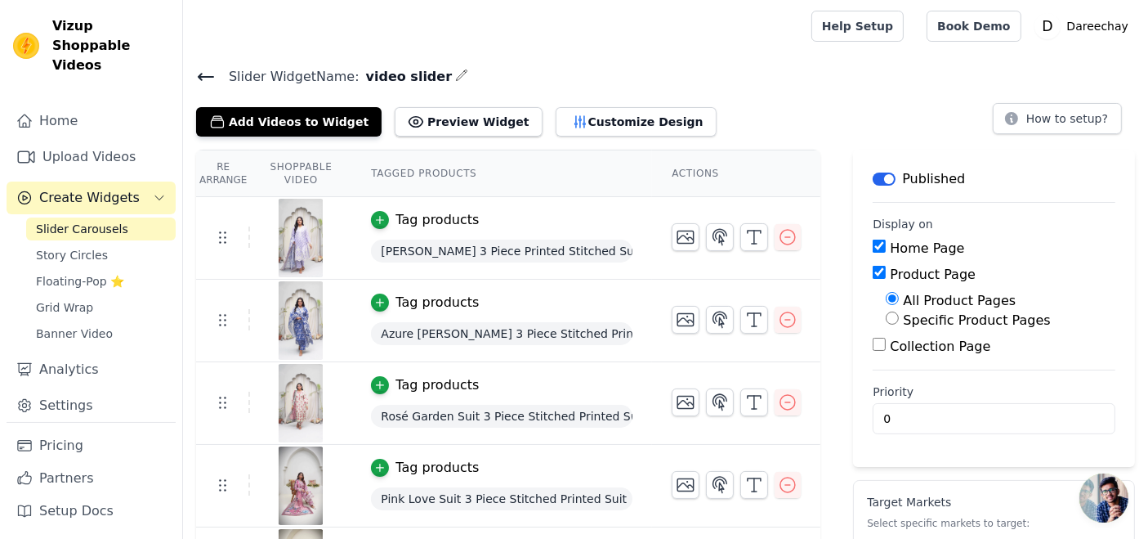
click at [398, 379] on div "Tag products" at bounding box center [437, 385] width 83 height 20
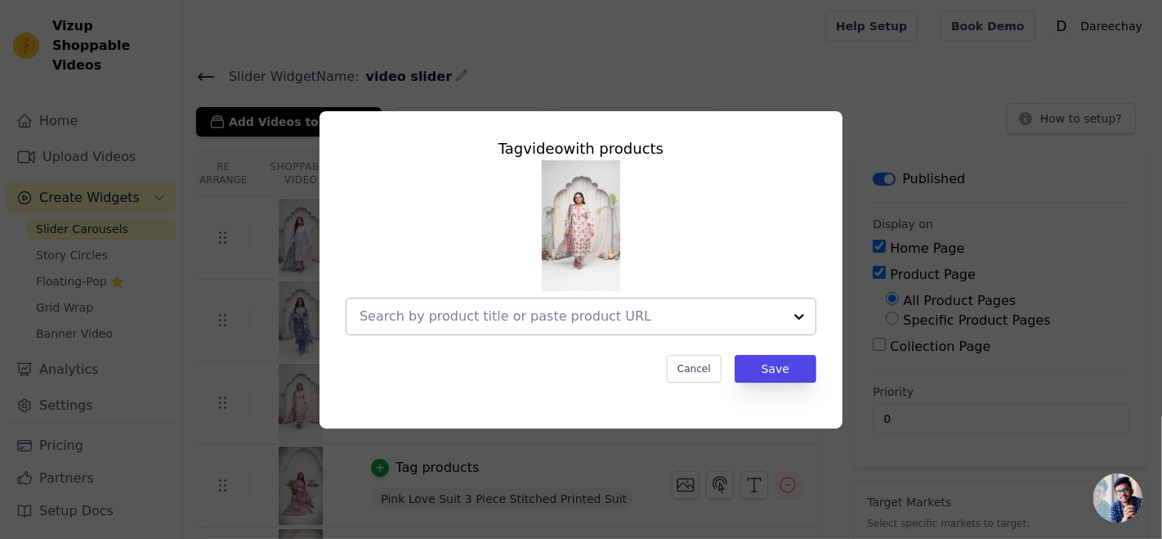
click at [558, 315] on input "text" at bounding box center [571, 316] width 423 height 20
click at [525, 313] on input "text" at bounding box center [571, 316] width 423 height 20
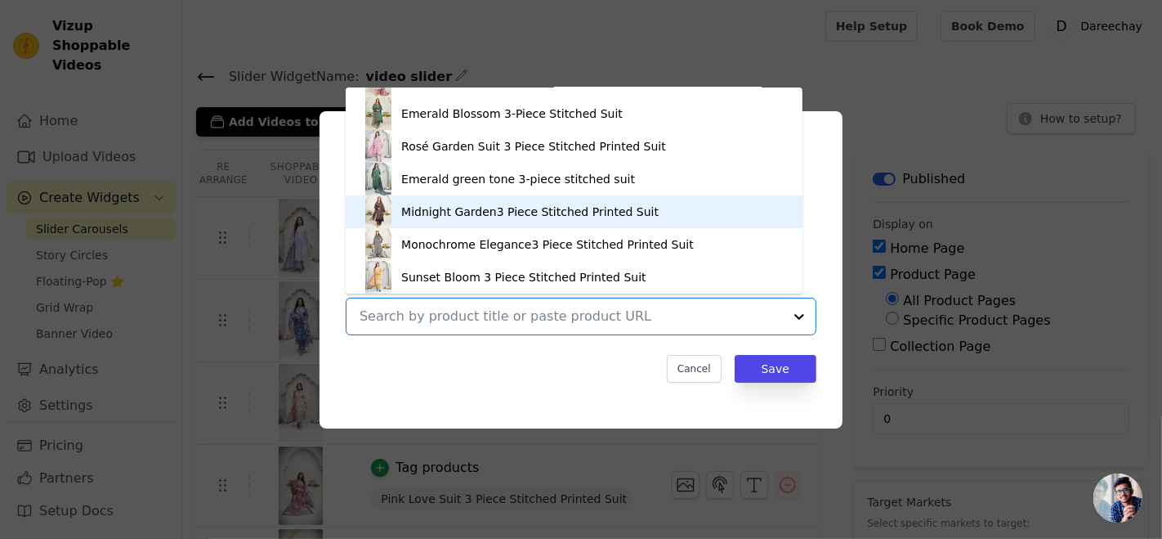
scroll to position [0, 0]
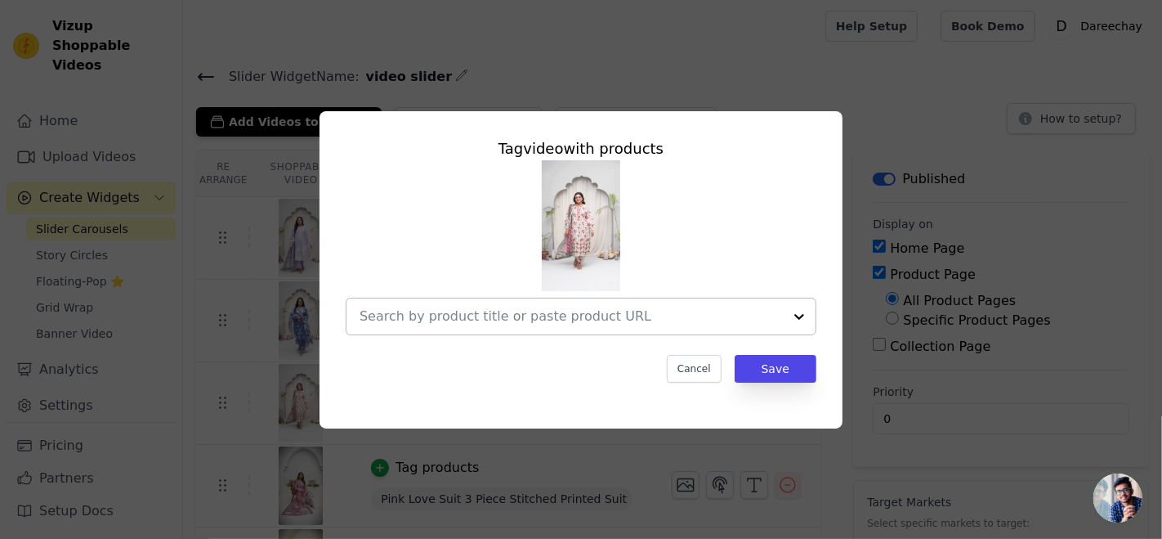
click at [516, 302] on div at bounding box center [571, 316] width 423 height 36
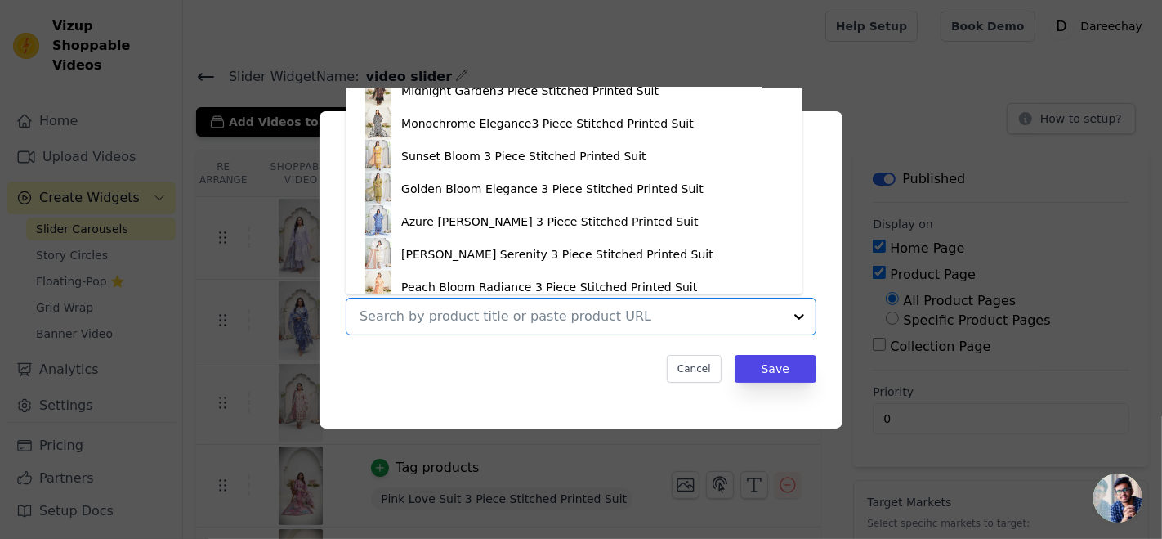
scroll to position [287, 0]
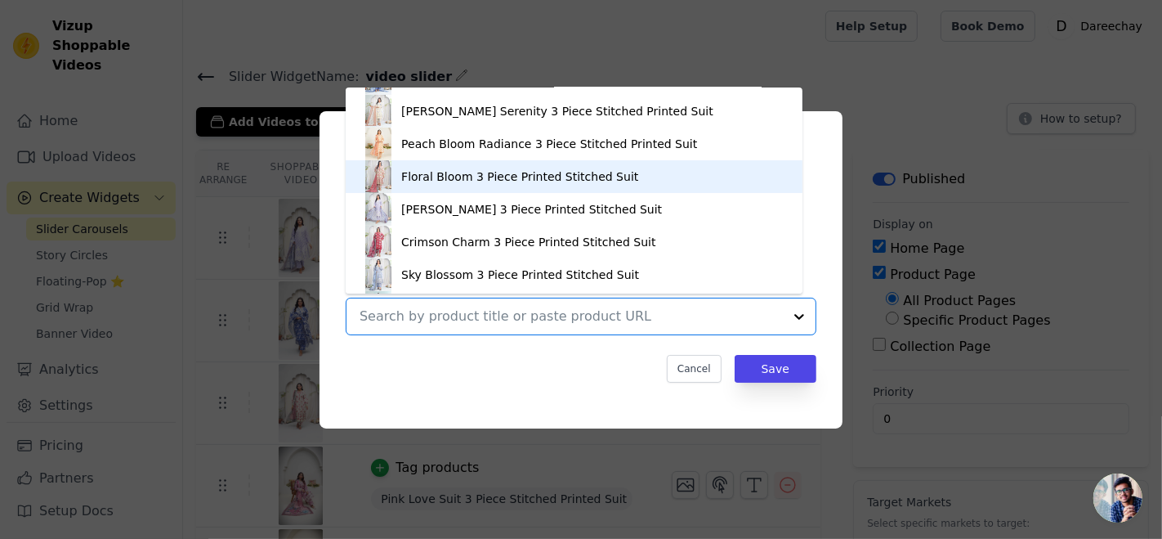
click at [476, 185] on div "Floral Bloom 3 Piece Printed Stitched Suit" at bounding box center [574, 176] width 424 height 33
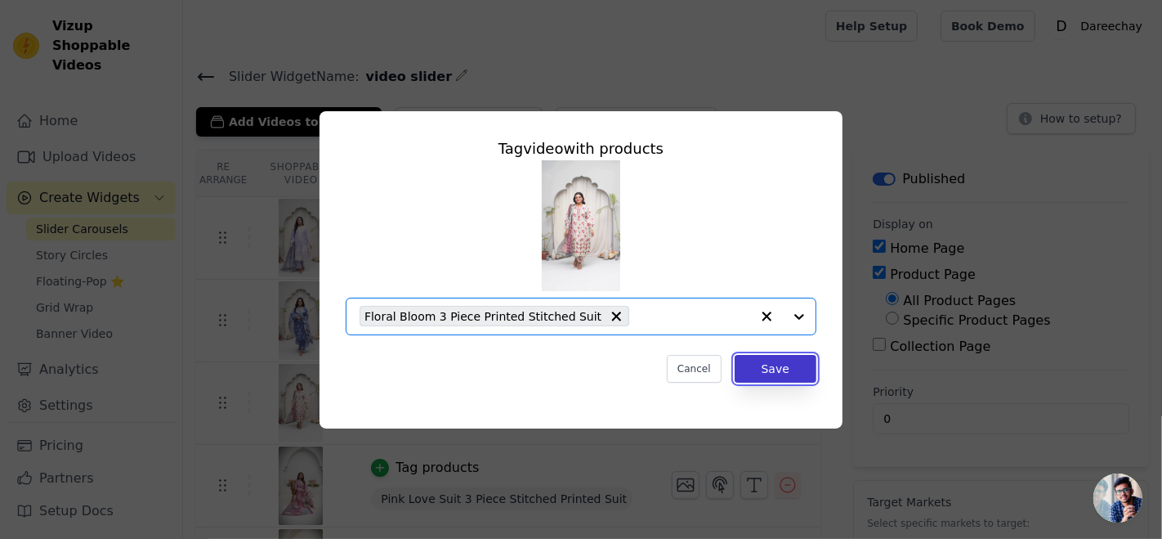
click at [780, 366] on button "Save" at bounding box center [776, 369] width 82 height 28
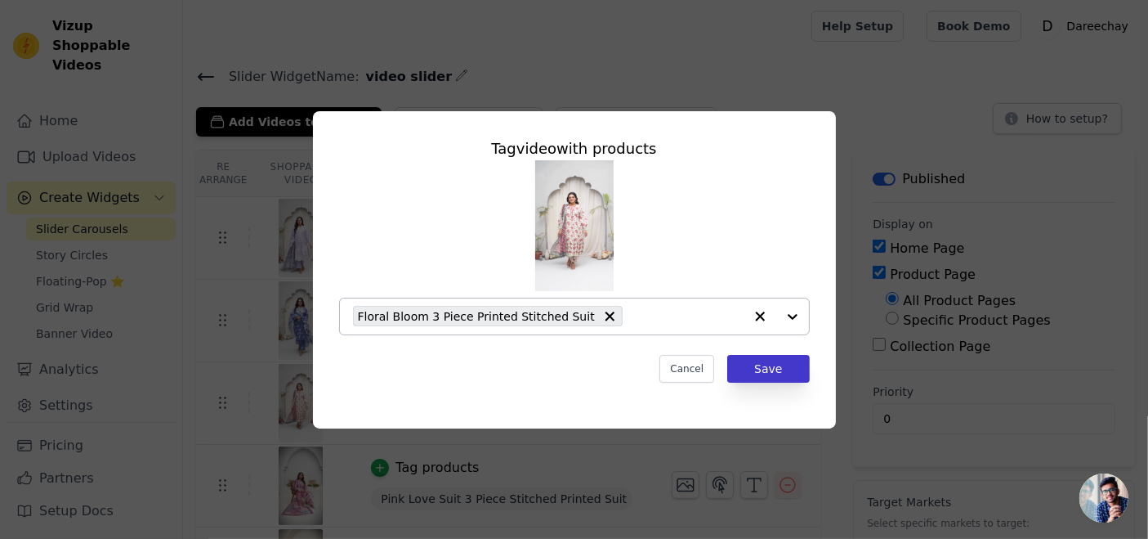
click at [780, 366] on td at bounding box center [736, 395] width 168 height 67
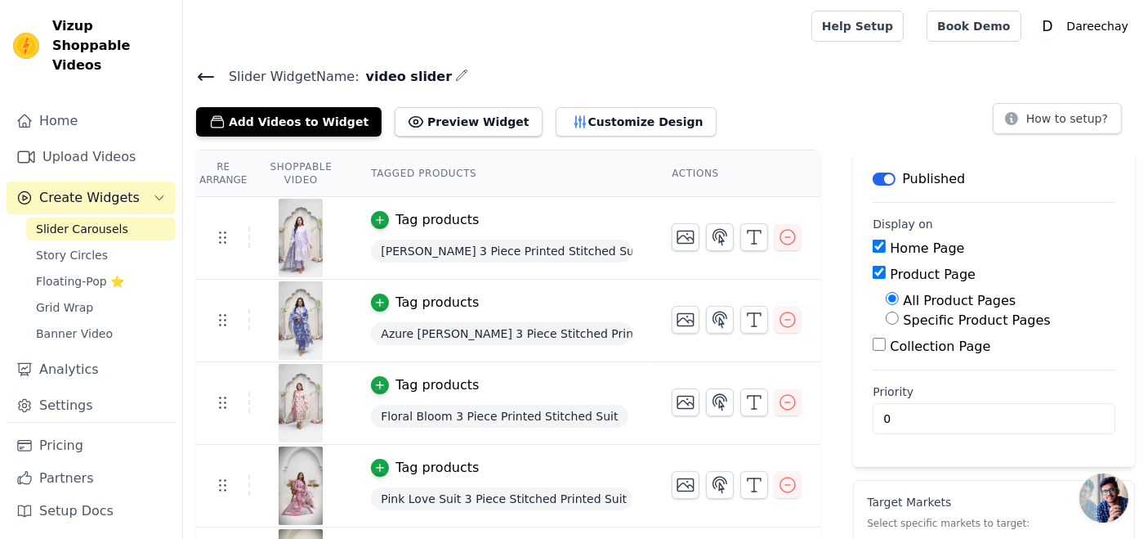
click at [420, 471] on div "Tag products" at bounding box center [437, 468] width 83 height 20
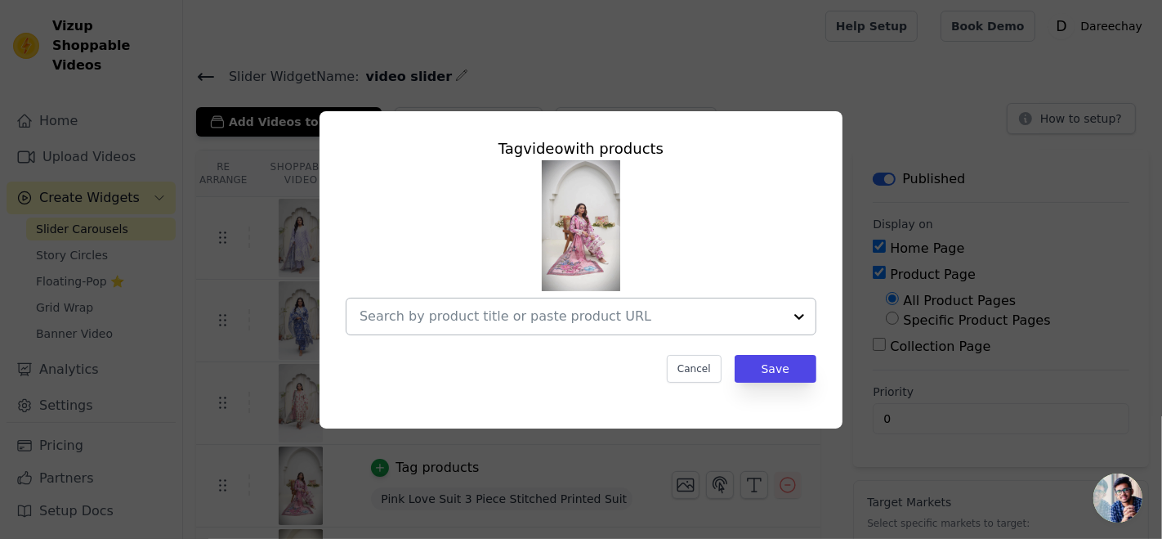
click at [670, 314] on input "text" at bounding box center [571, 316] width 423 height 20
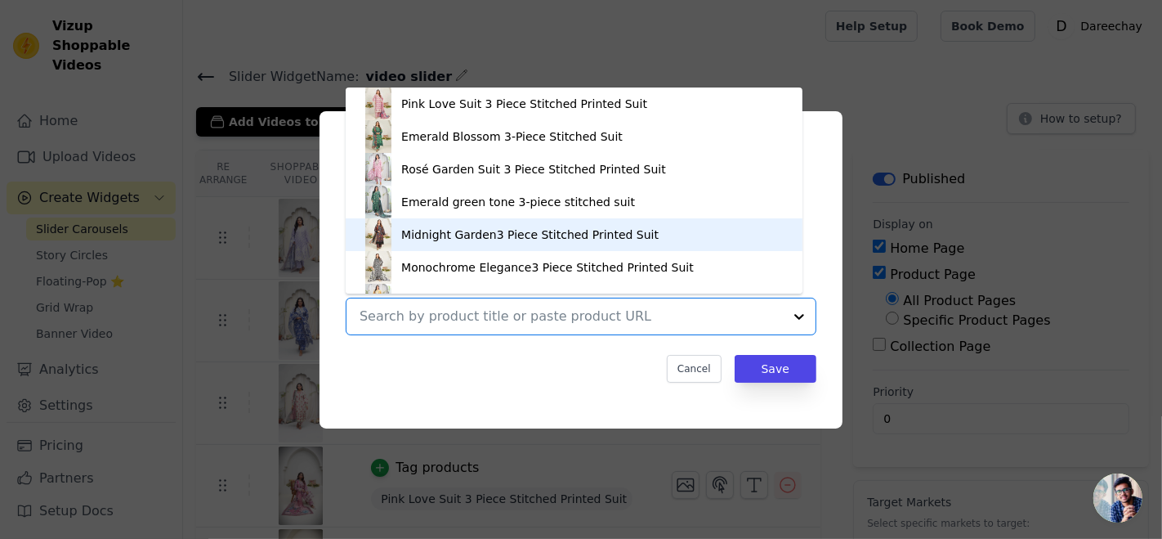
scroll to position [0, 0]
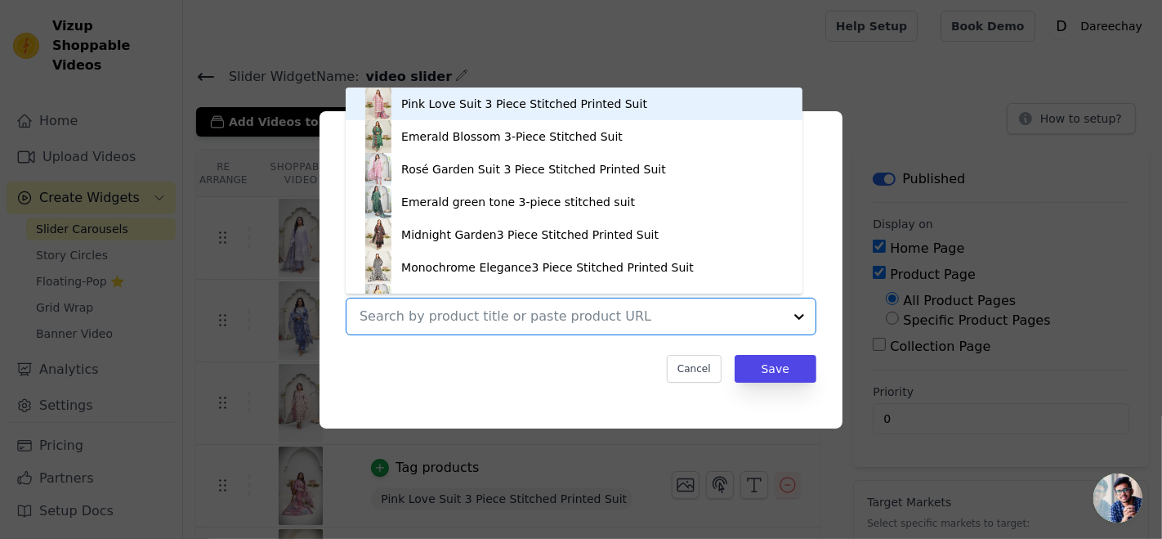
click at [450, 89] on div "Pink Love Suit 3 Piece Stitched Printed Suit" at bounding box center [574, 103] width 424 height 33
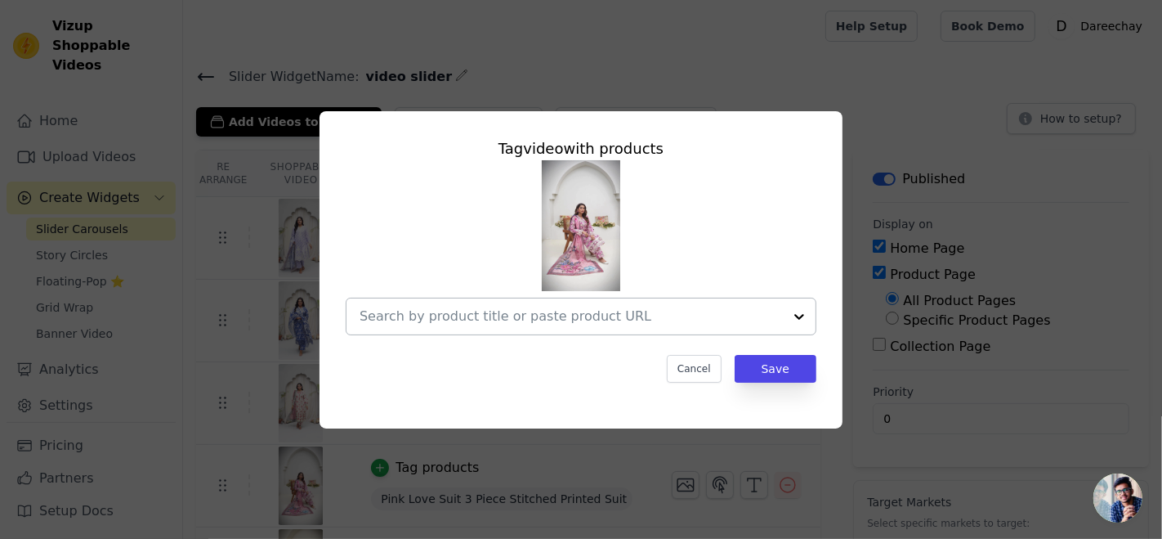
click at [551, 302] on div at bounding box center [571, 316] width 423 height 36
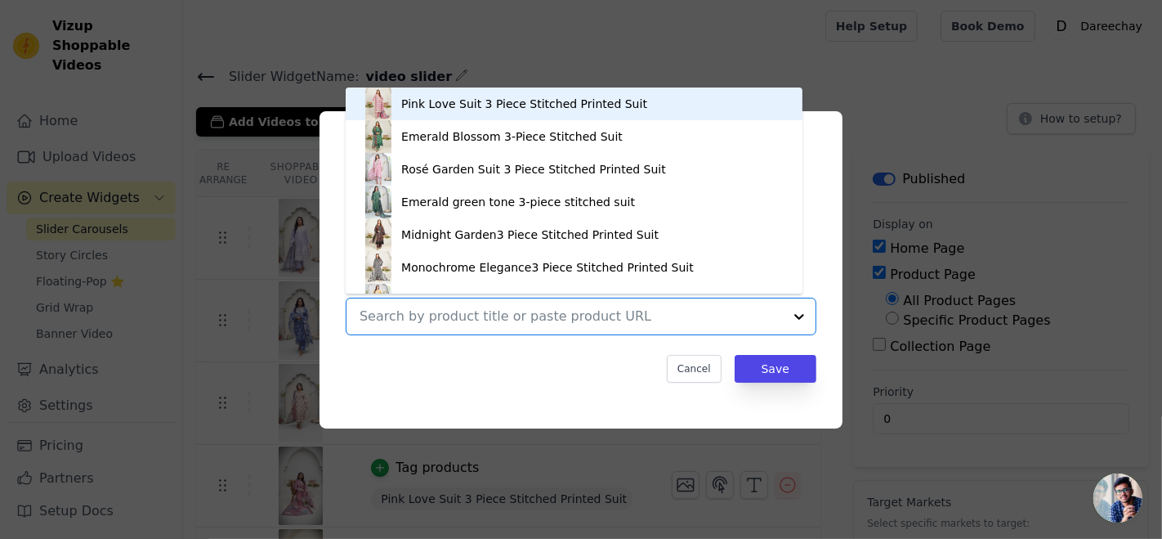
click at [499, 101] on div "Pink Love Suit 3 Piece Stitched Printed Suit" at bounding box center [524, 104] width 246 height 16
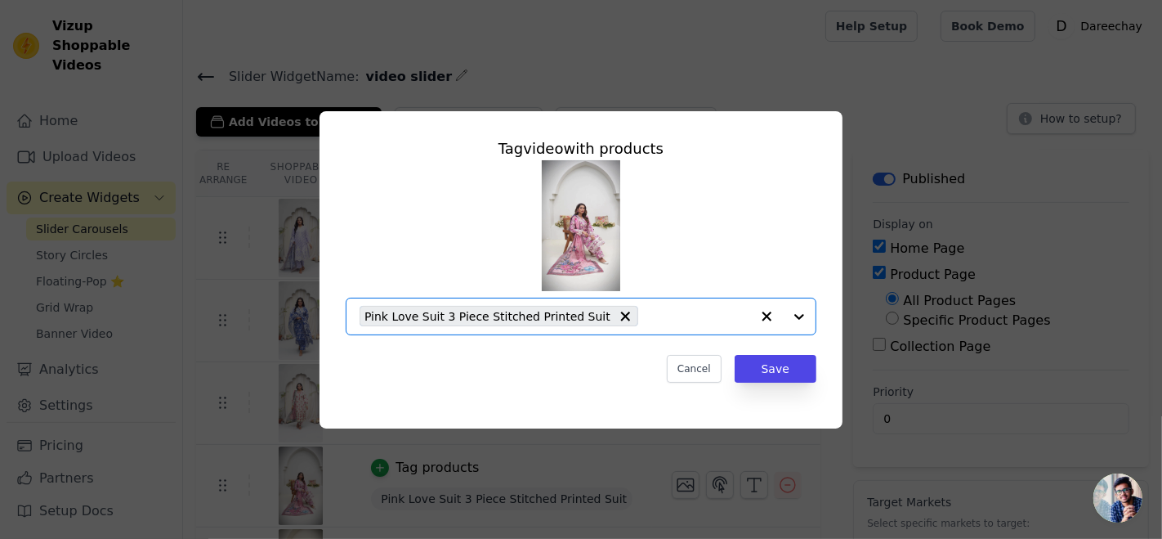
click at [499, 101] on div "Tag video with products Option Pink Love Suit 3 Piece Stitched Printed Suit, se…" at bounding box center [581, 269] width 1110 height 369
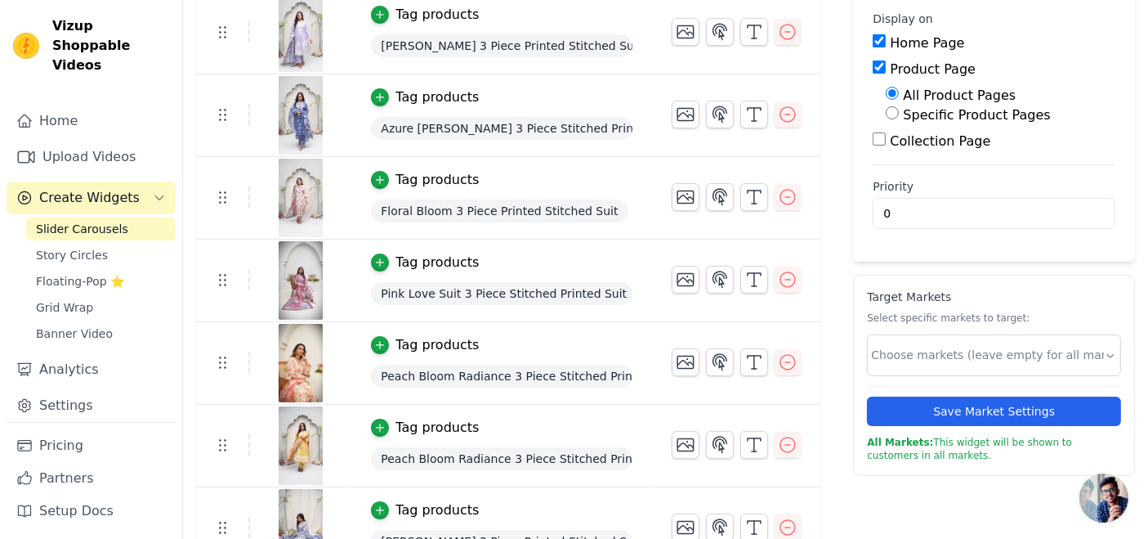
scroll to position [212, 0]
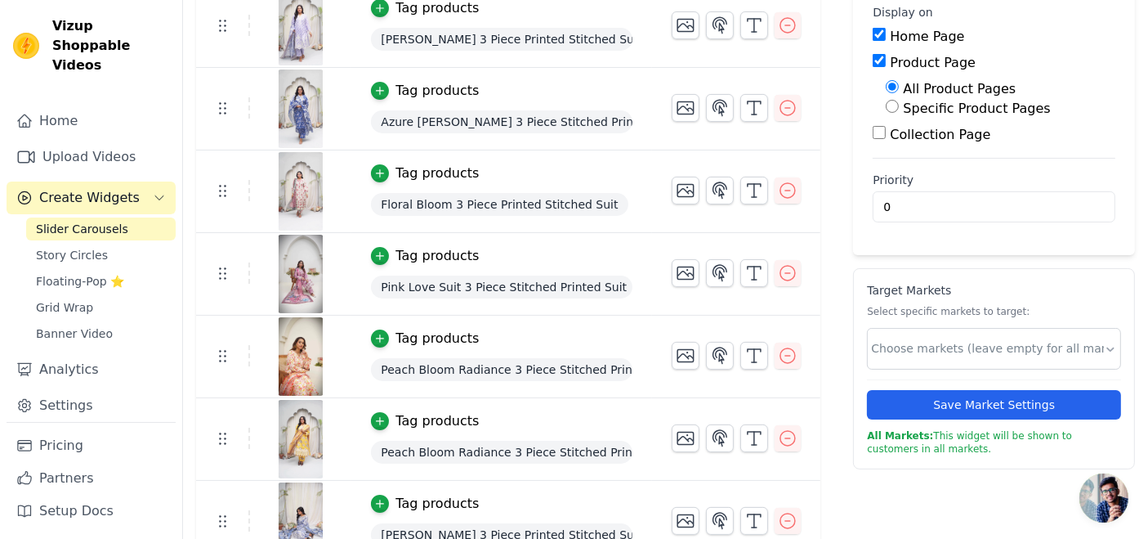
click at [396, 419] on div "Tag products" at bounding box center [437, 421] width 83 height 20
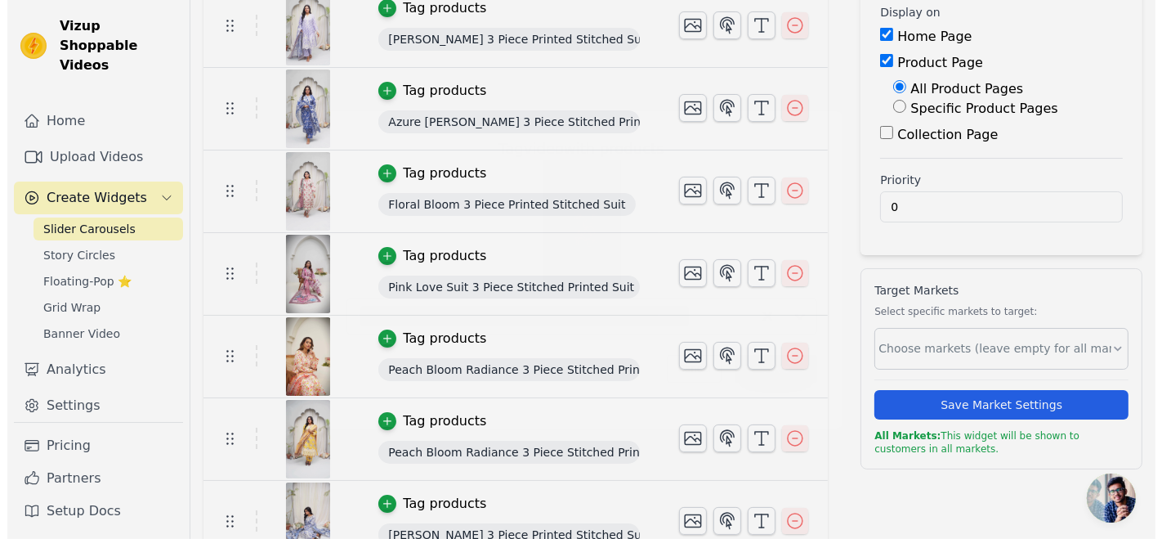
scroll to position [0, 0]
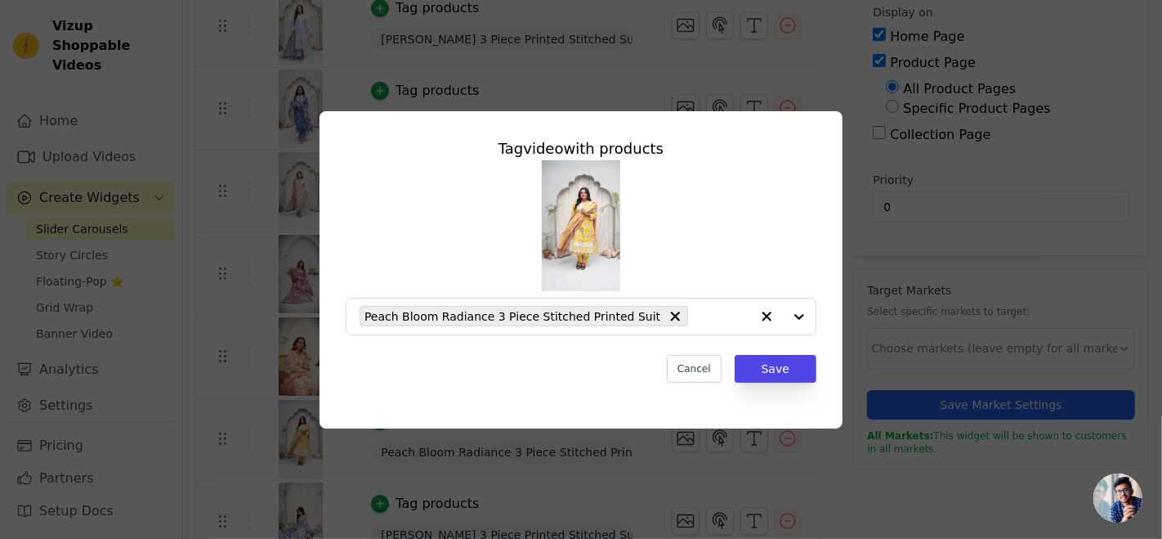
click at [186, 410] on div "Tag video with products Peach Bloom Radiance 3 Piece Stitched Printed Suit Canc…" at bounding box center [581, 269] width 1110 height 369
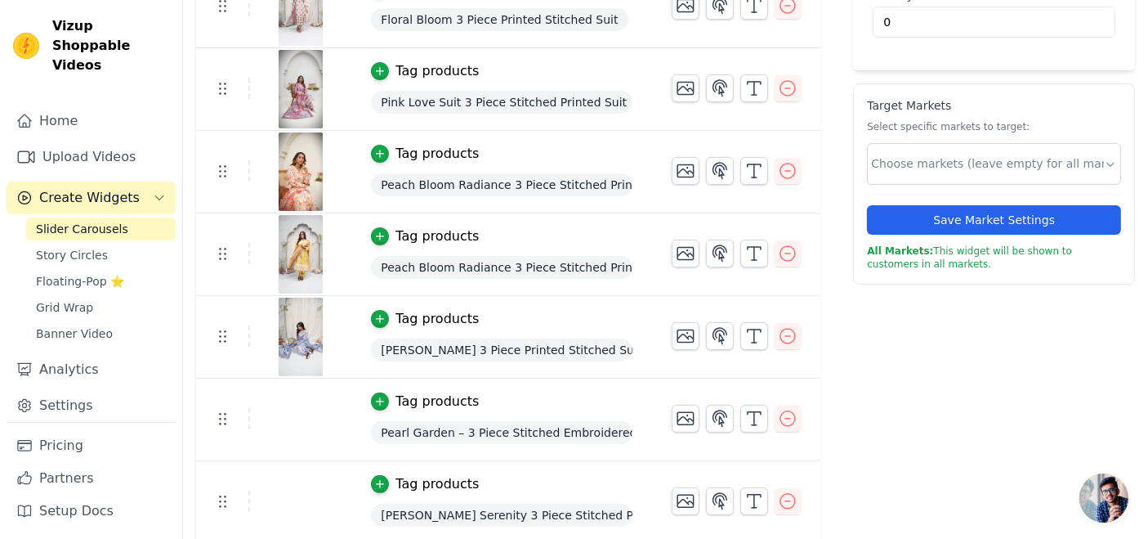
scroll to position [409, 0]
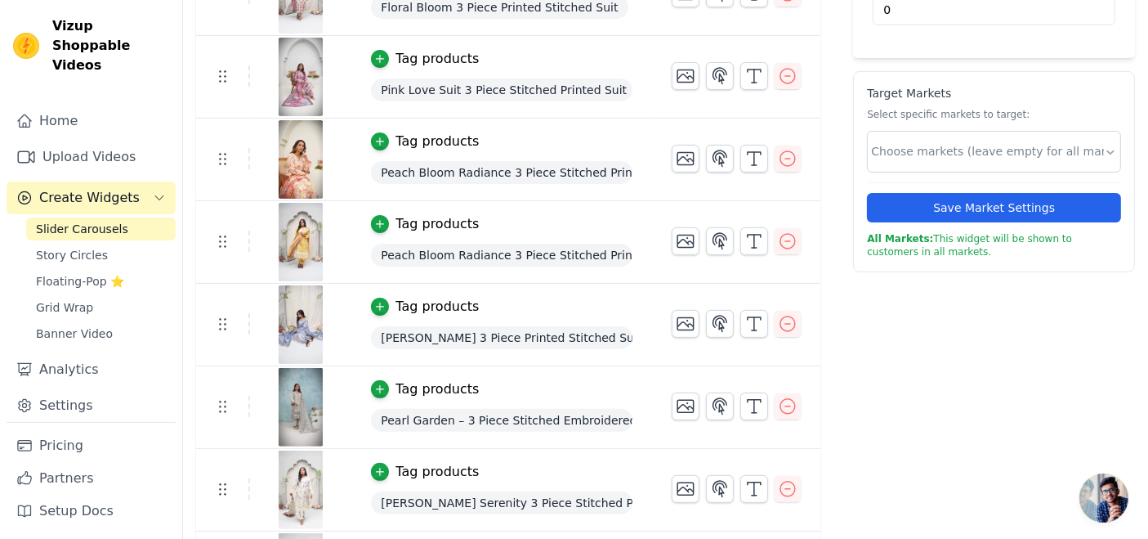
click at [385, 302] on button "Tag products" at bounding box center [425, 307] width 108 height 20
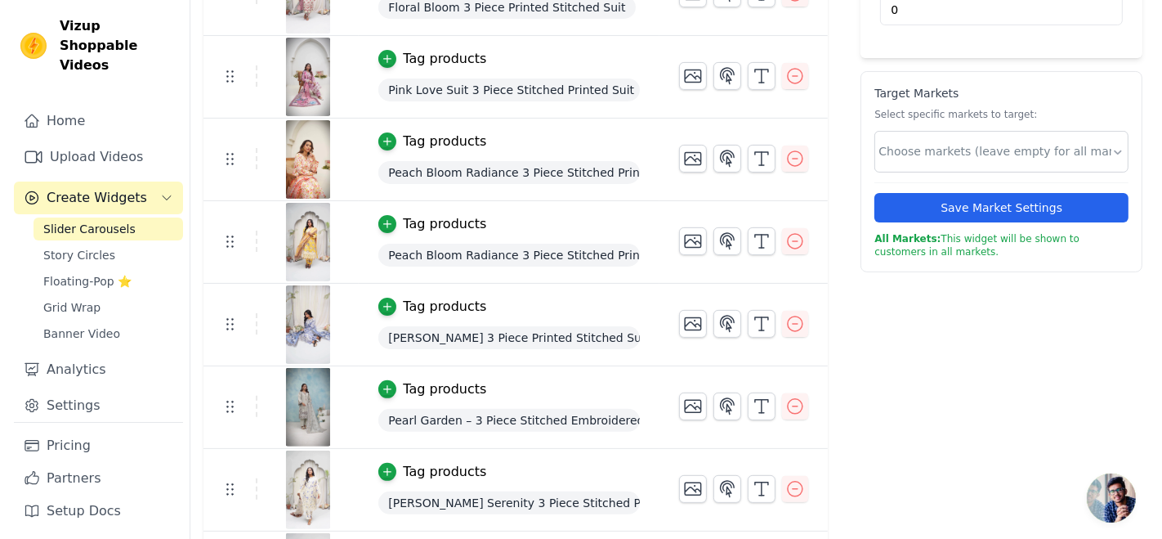
scroll to position [0, 0]
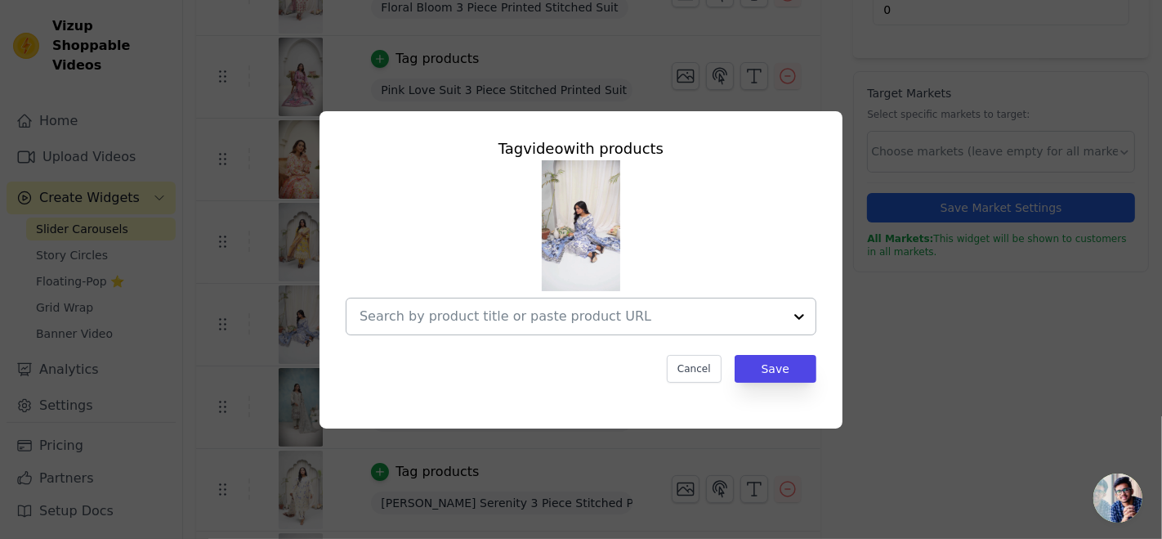
click at [557, 314] on input "text" at bounding box center [571, 316] width 423 height 20
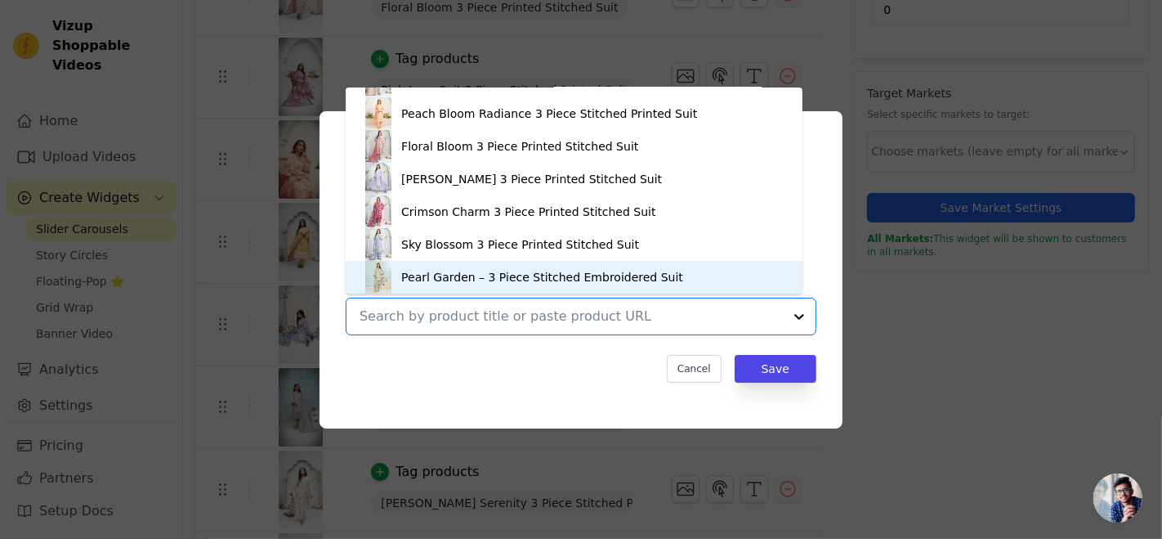
scroll to position [350, 0]
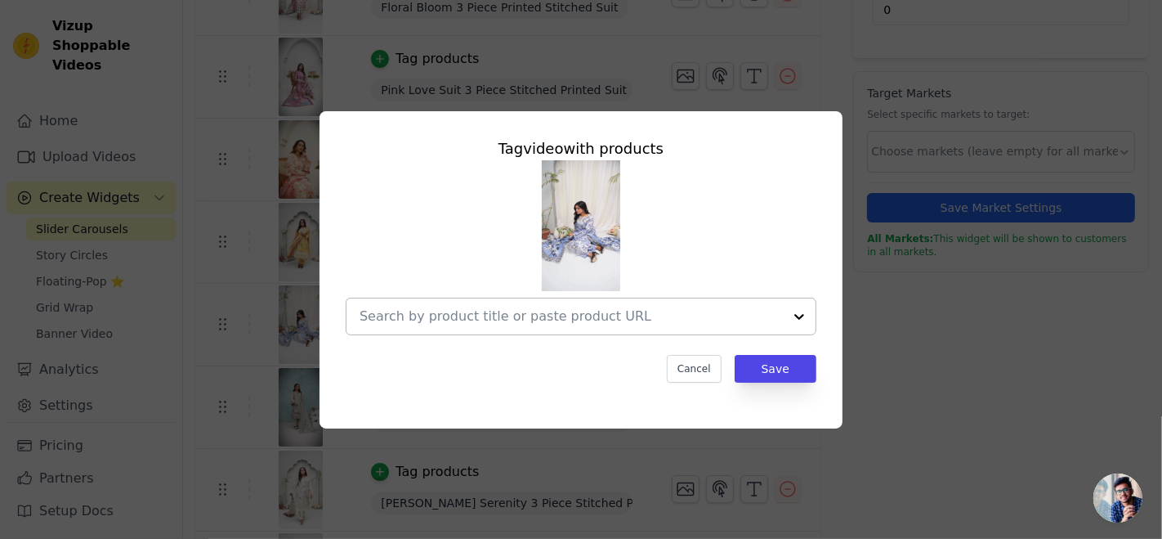
click at [472, 305] on div at bounding box center [571, 316] width 423 height 36
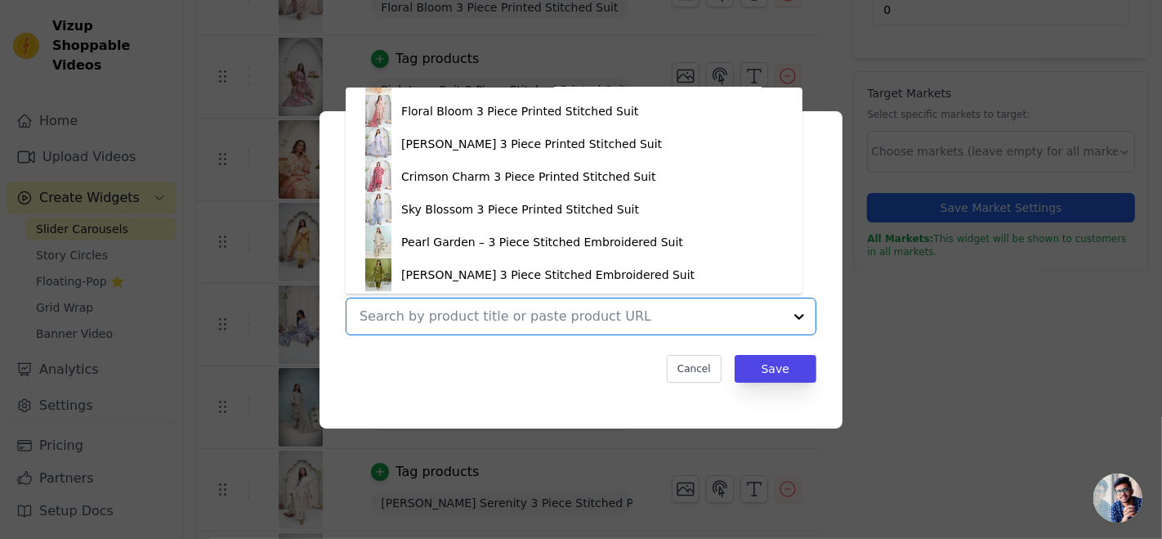
scroll to position [354, 0]
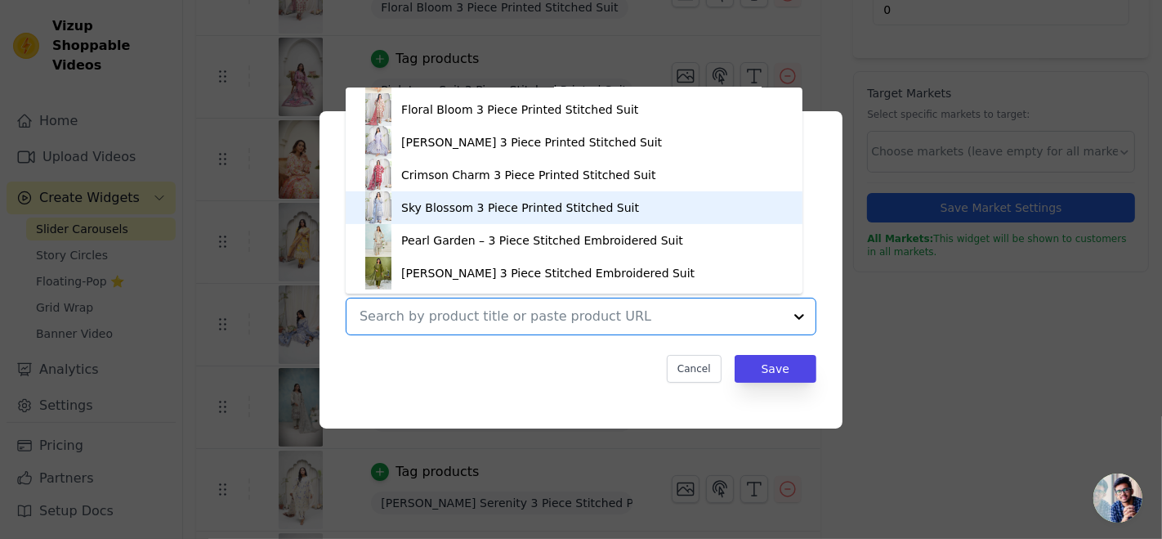
click at [449, 214] on div "Sky Blossom 3 Piece Printed Stitched Suit" at bounding box center [520, 207] width 238 height 16
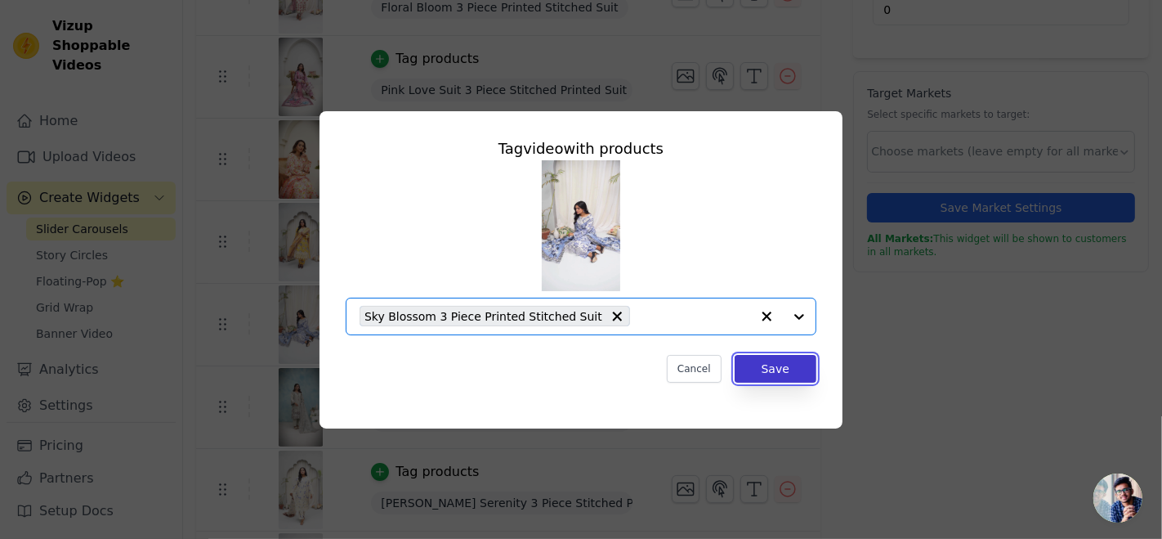
click at [767, 365] on button "Save" at bounding box center [776, 369] width 82 height 28
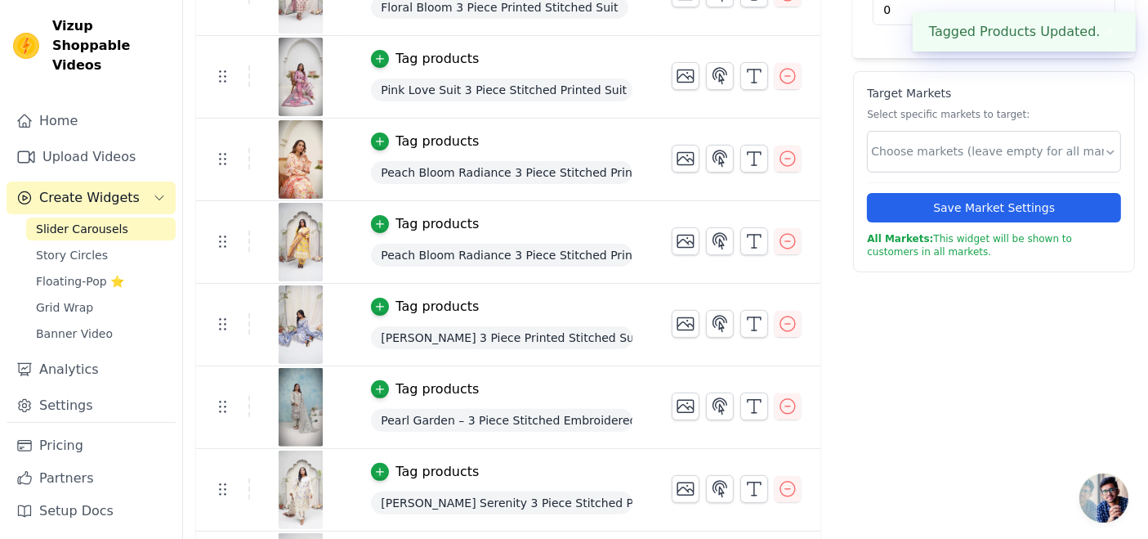
click at [867, 101] on p "Target Markets" at bounding box center [994, 93] width 254 height 16
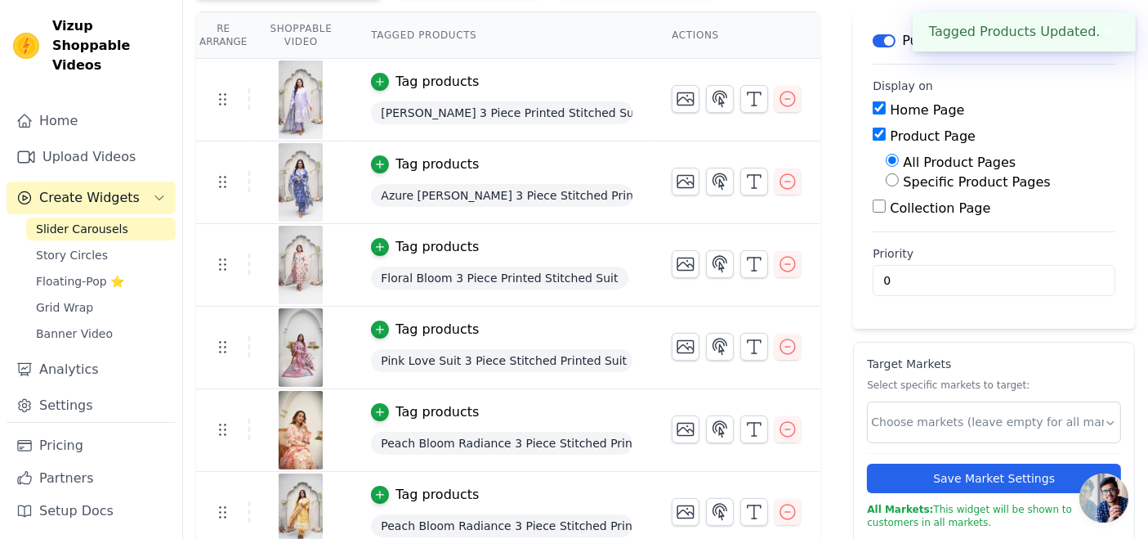
scroll to position [409, 0]
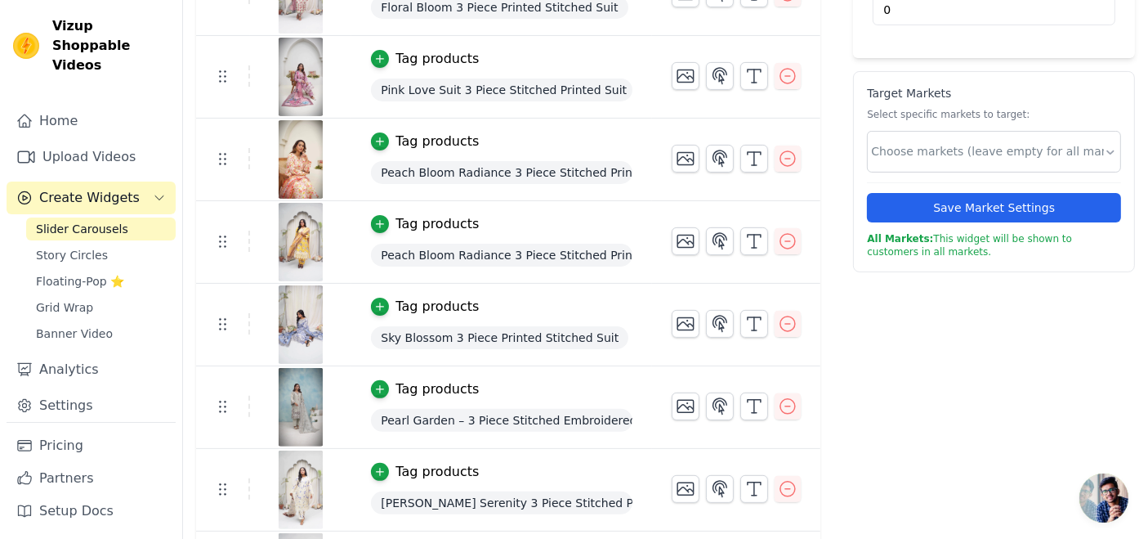
click at [420, 391] on div "Tag products" at bounding box center [437, 389] width 83 height 20
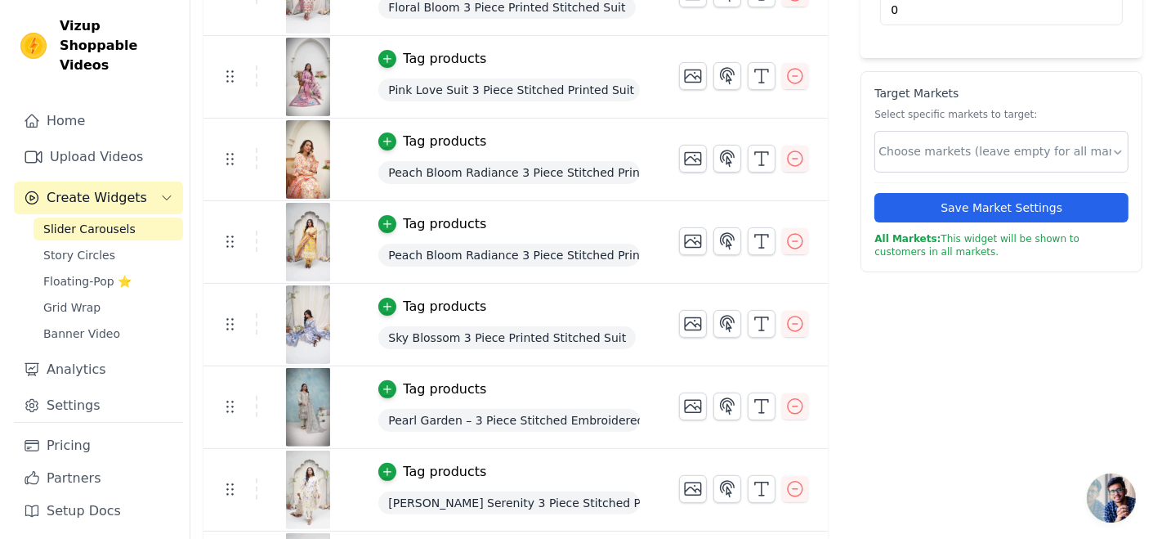
scroll to position [0, 0]
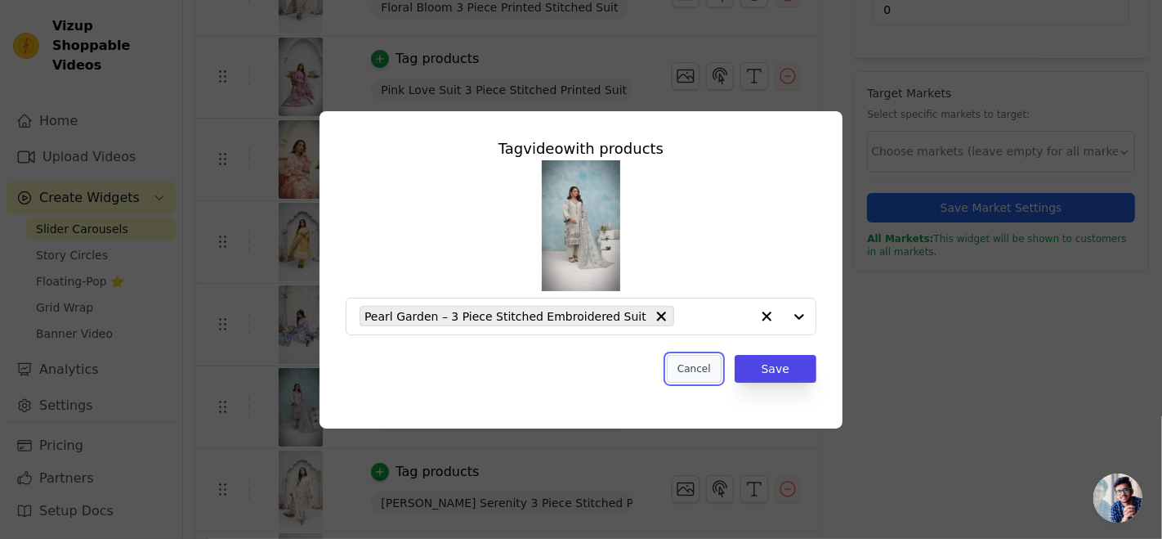
click at [701, 367] on button "Cancel" at bounding box center [694, 369] width 55 height 28
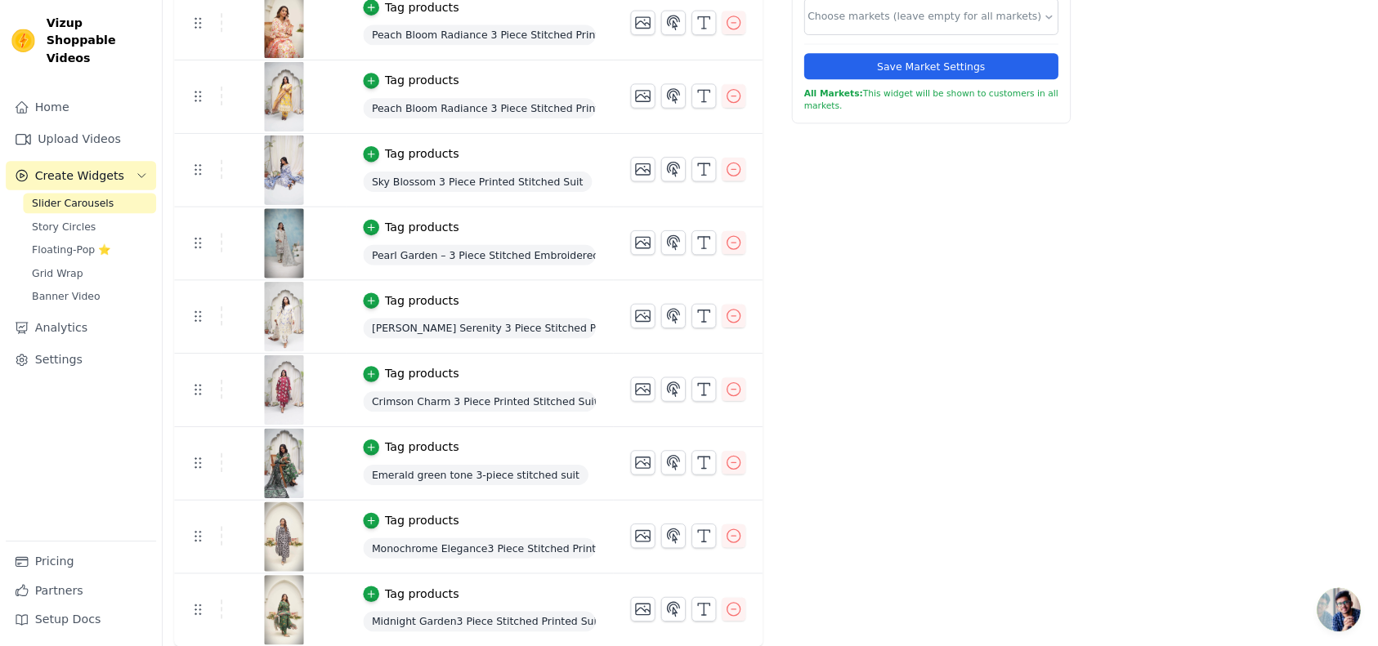
scroll to position [302, 0]
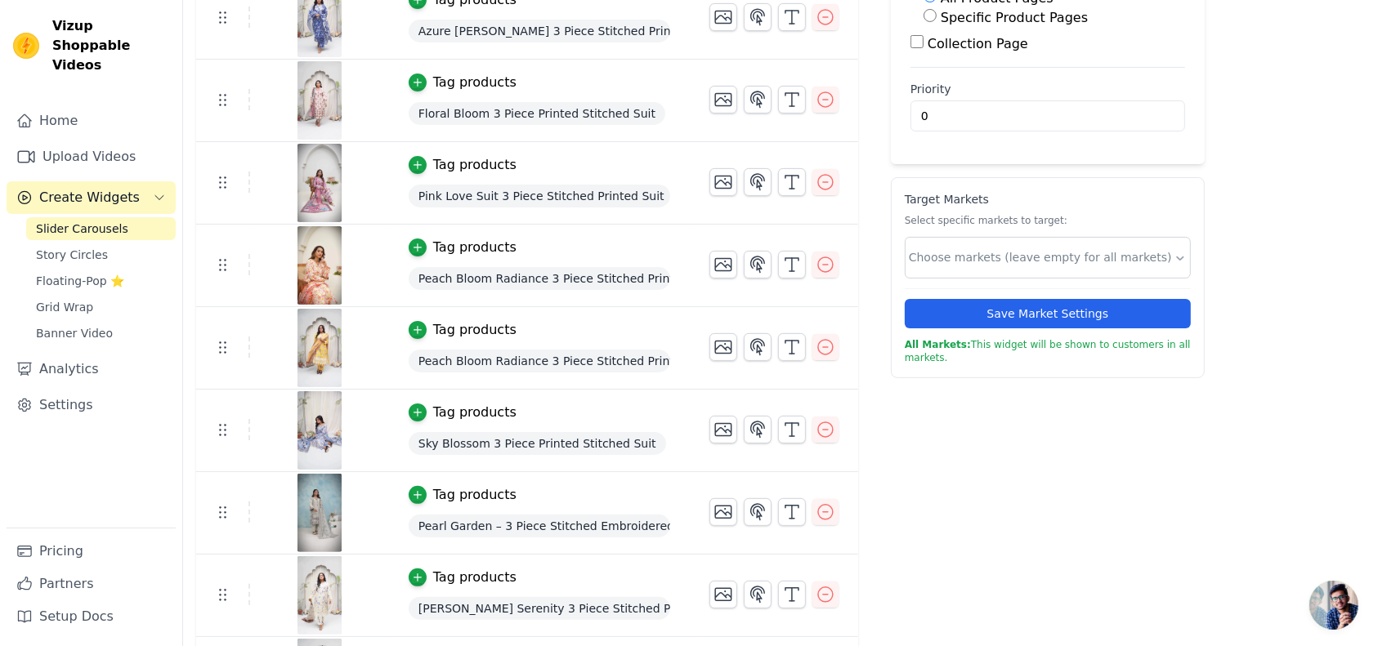
click at [448, 357] on span "Peach Bloom Radiance 3 Piece Stitched Printed Suit" at bounding box center [540, 361] width 262 height 23
click at [445, 324] on div "Tag products" at bounding box center [474, 330] width 83 height 20
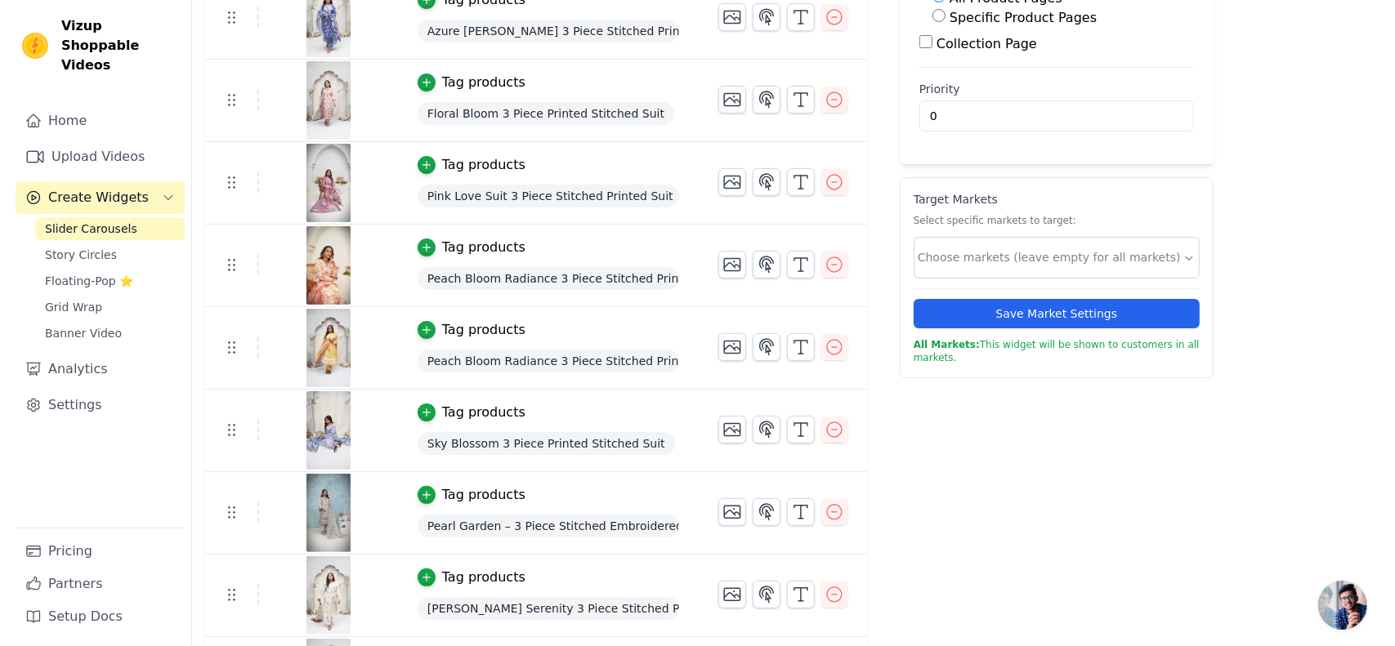
scroll to position [0, 0]
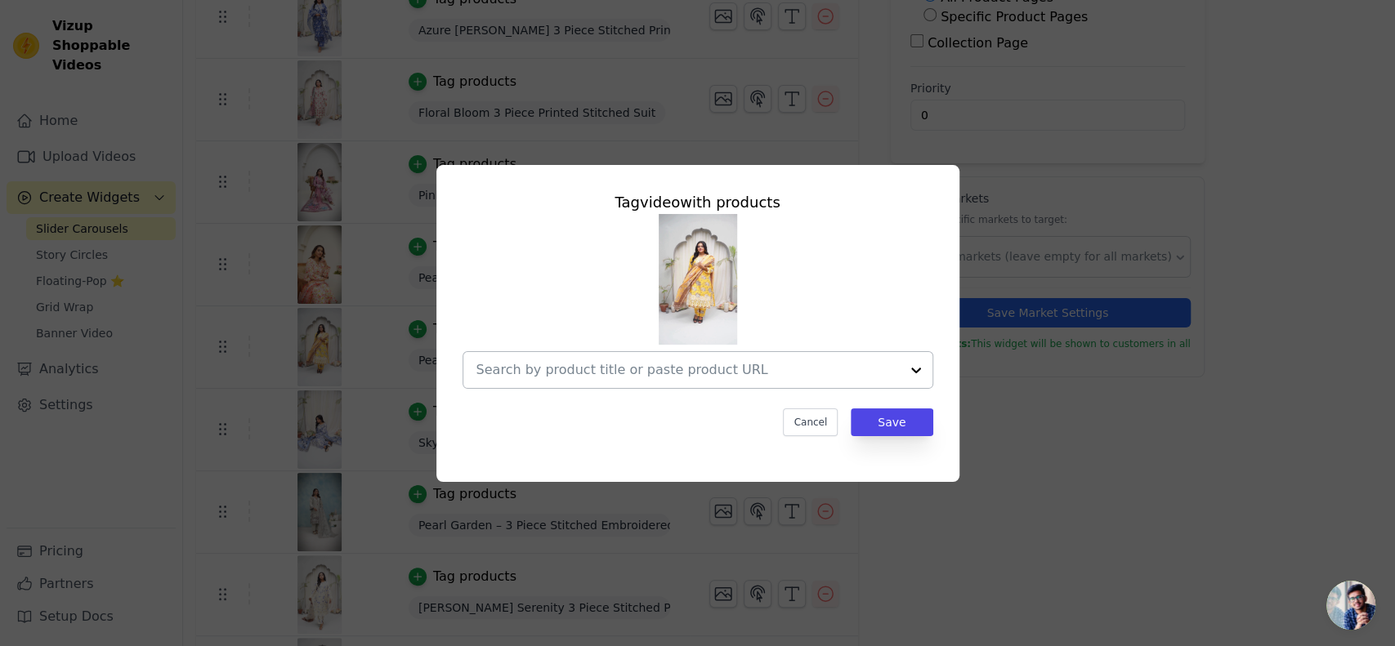
click at [678, 364] on input "text" at bounding box center [687, 370] width 423 height 20
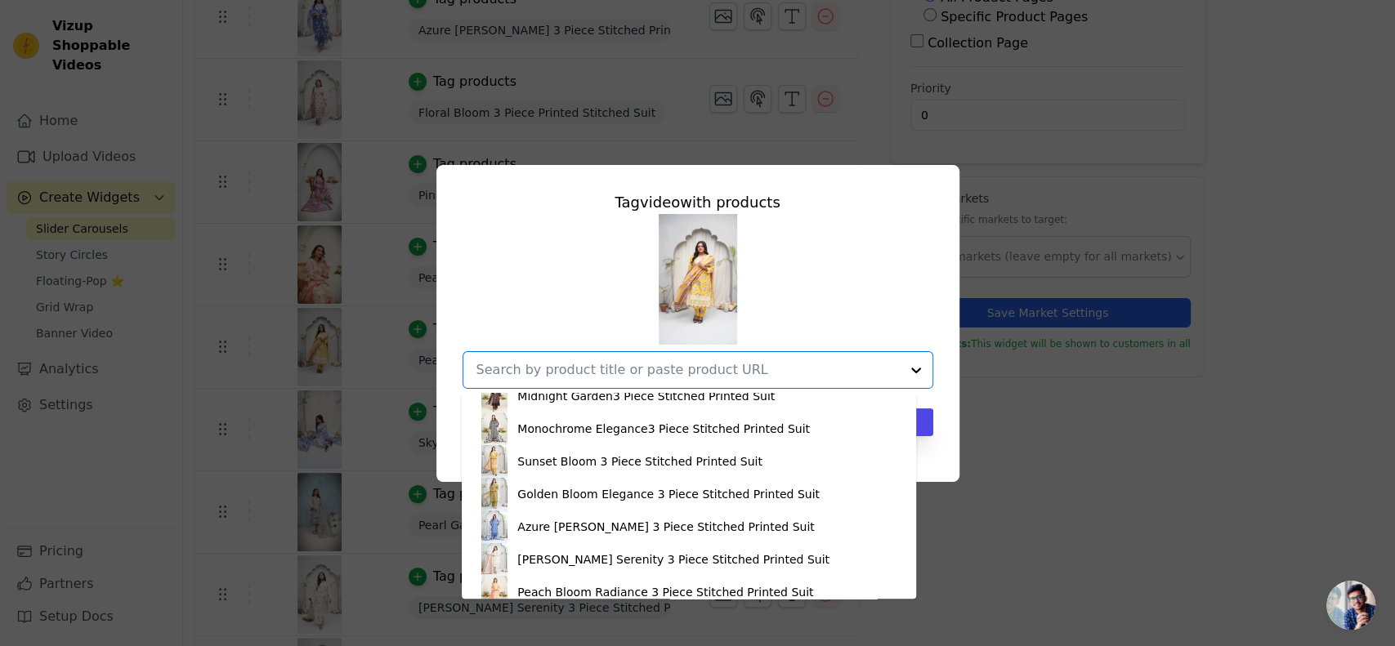
scroll to position [145, 0]
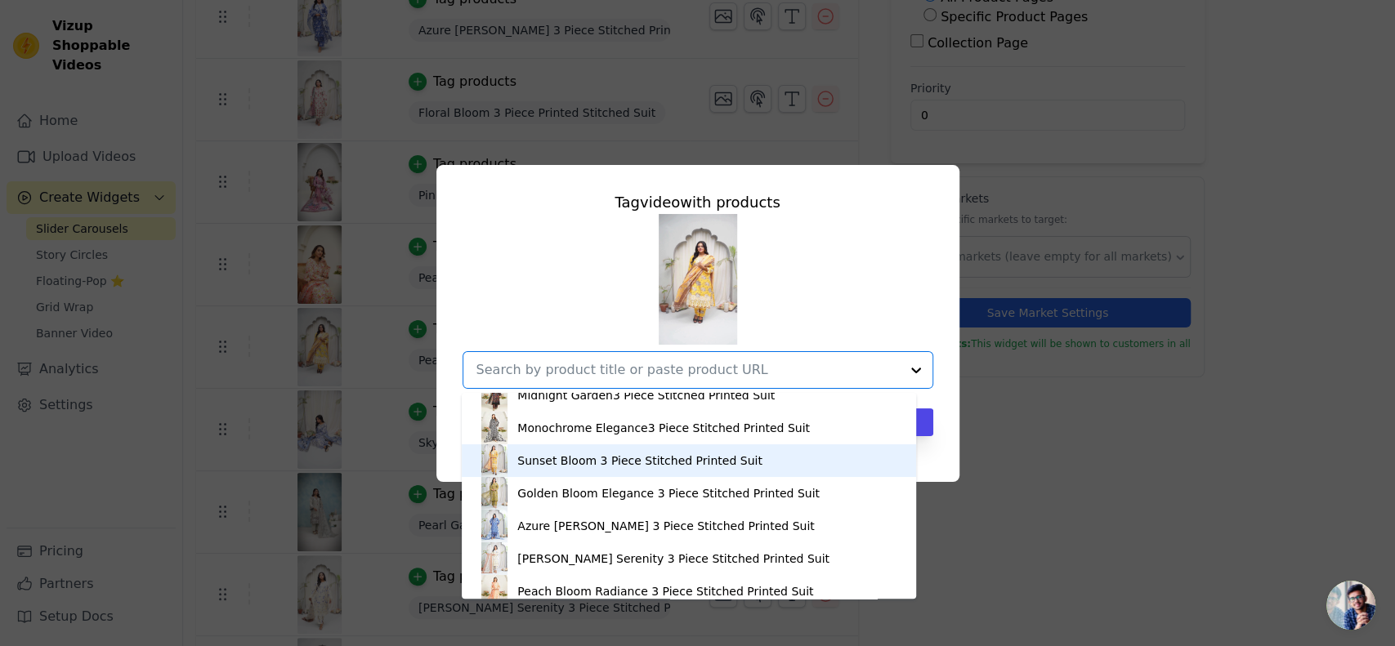
click at [591, 454] on div "Sunset Bloom 3 Piece Stitched Printed Suit" at bounding box center [639, 461] width 245 height 16
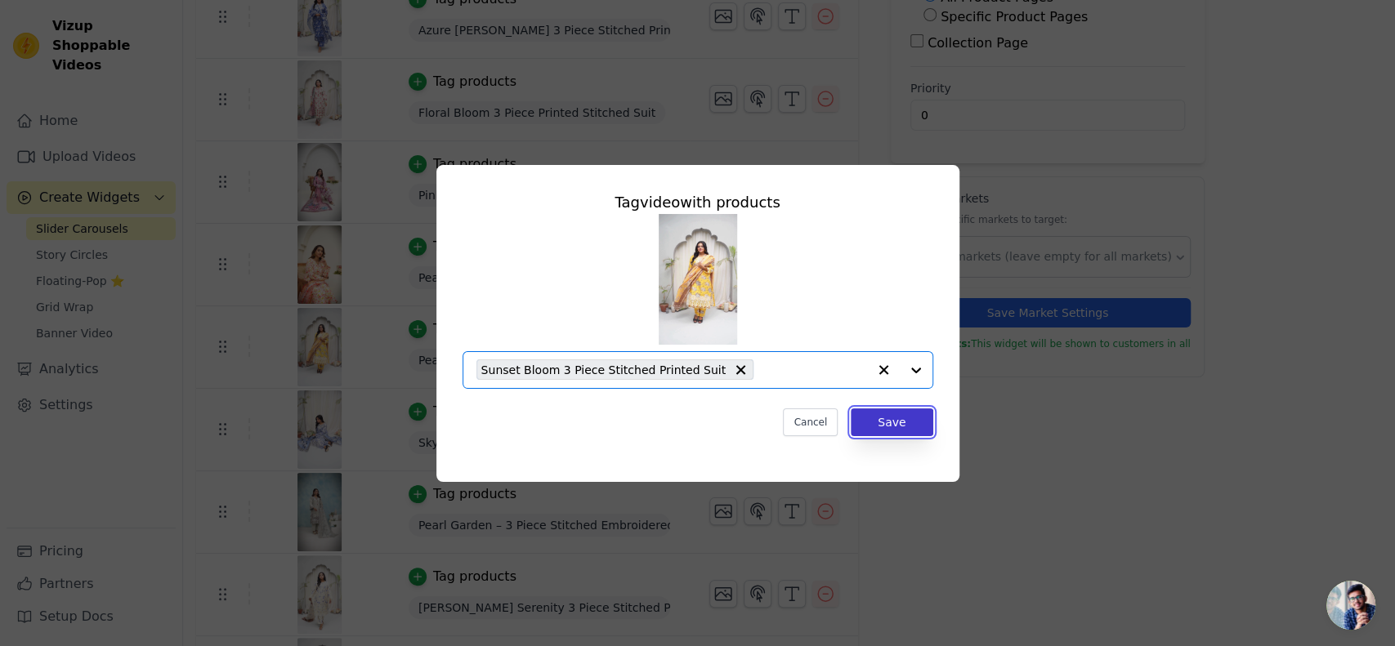
click at [892, 427] on button "Save" at bounding box center [892, 423] width 82 height 28
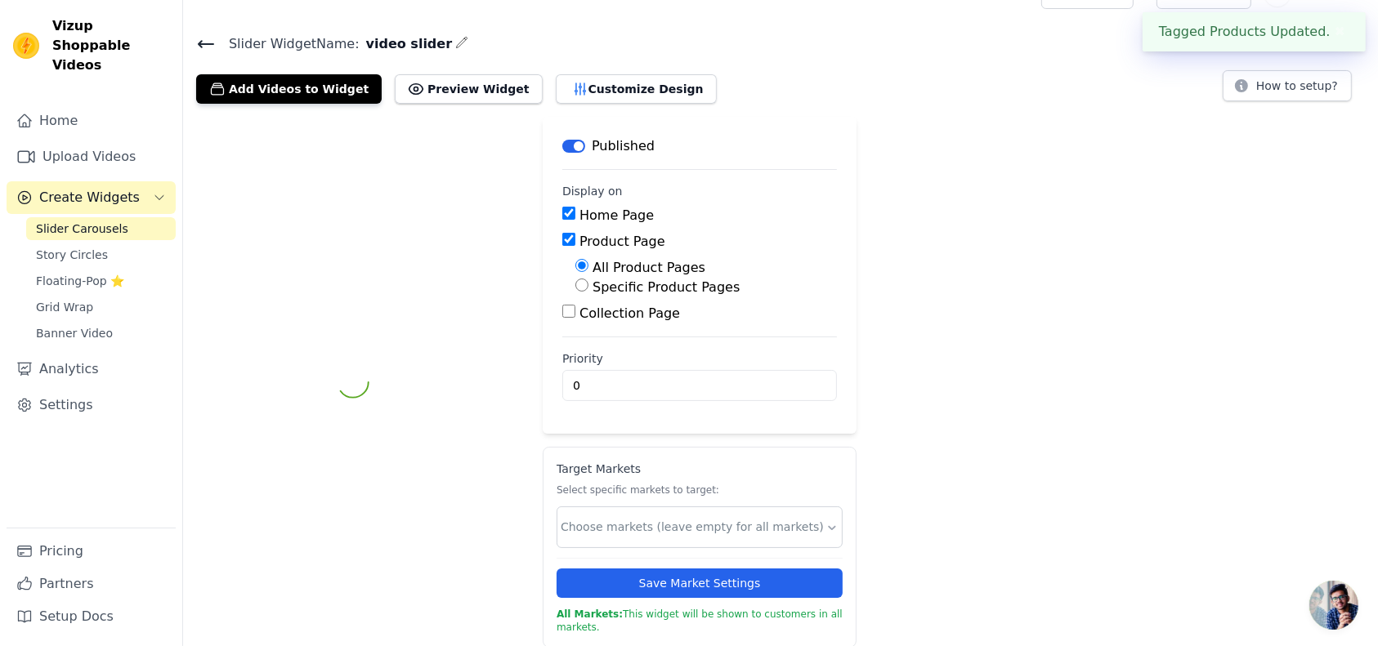
click at [892, 427] on div "Label Published Display on Home Page Product Page All Product Pages Specific Pr…" at bounding box center [780, 382] width 1195 height 531
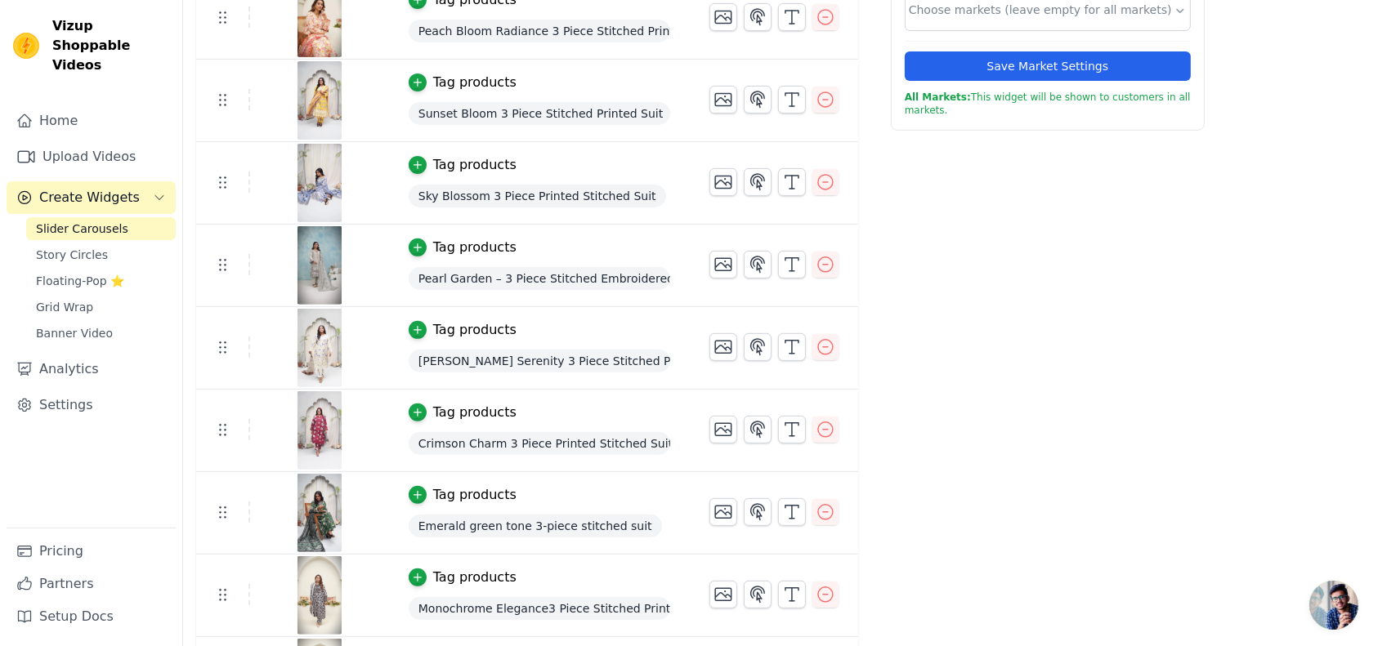
scroll to position [621, 0]
